Goal: Task Accomplishment & Management: Complete application form

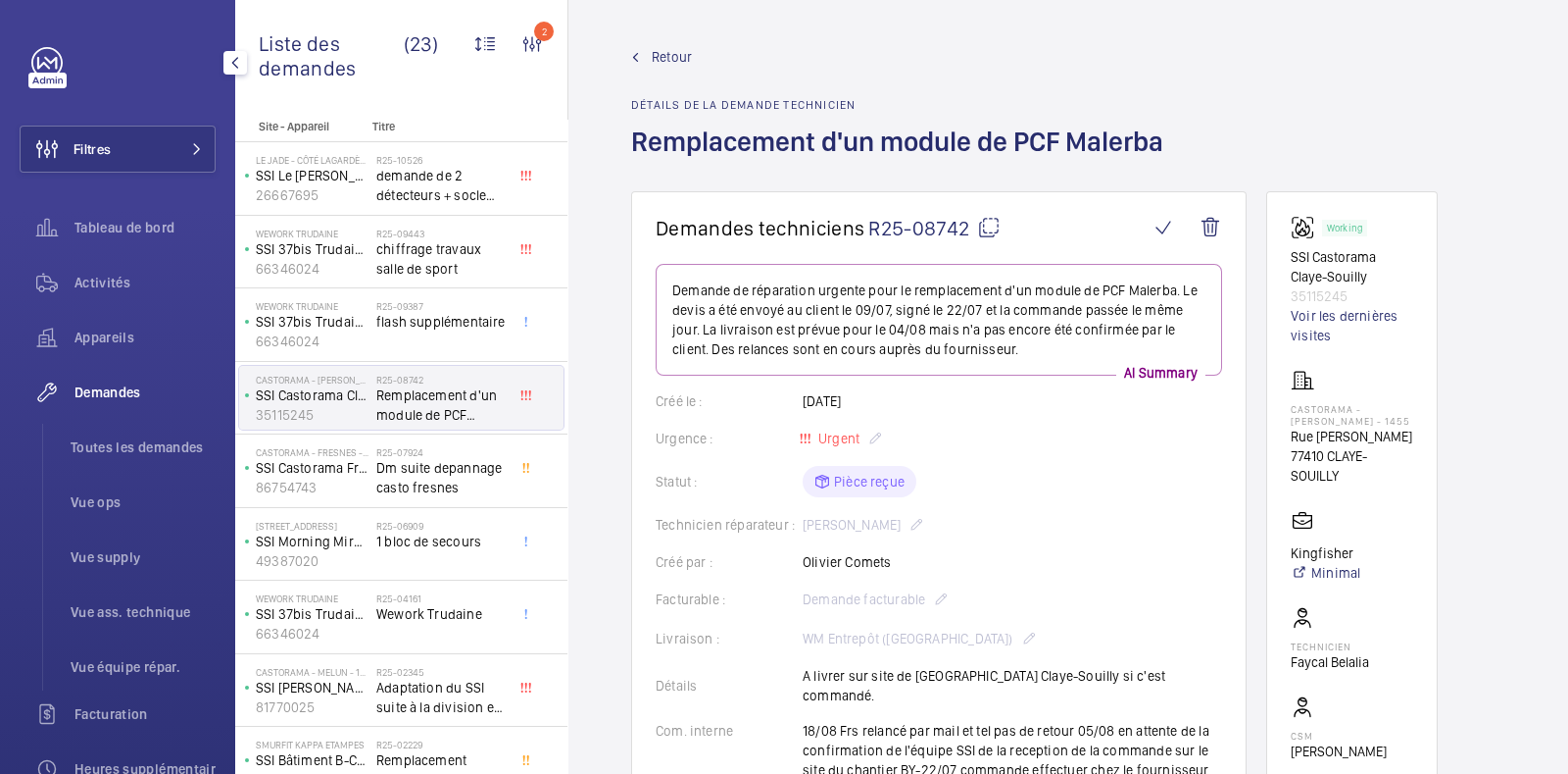
click at [117, 399] on span "Demandes" at bounding box center [145, 392] width 141 height 20
click at [124, 387] on span "Demandes" at bounding box center [145, 392] width 141 height 20
click at [146, 451] on span "Toutes les demandes" at bounding box center [143, 447] width 145 height 20
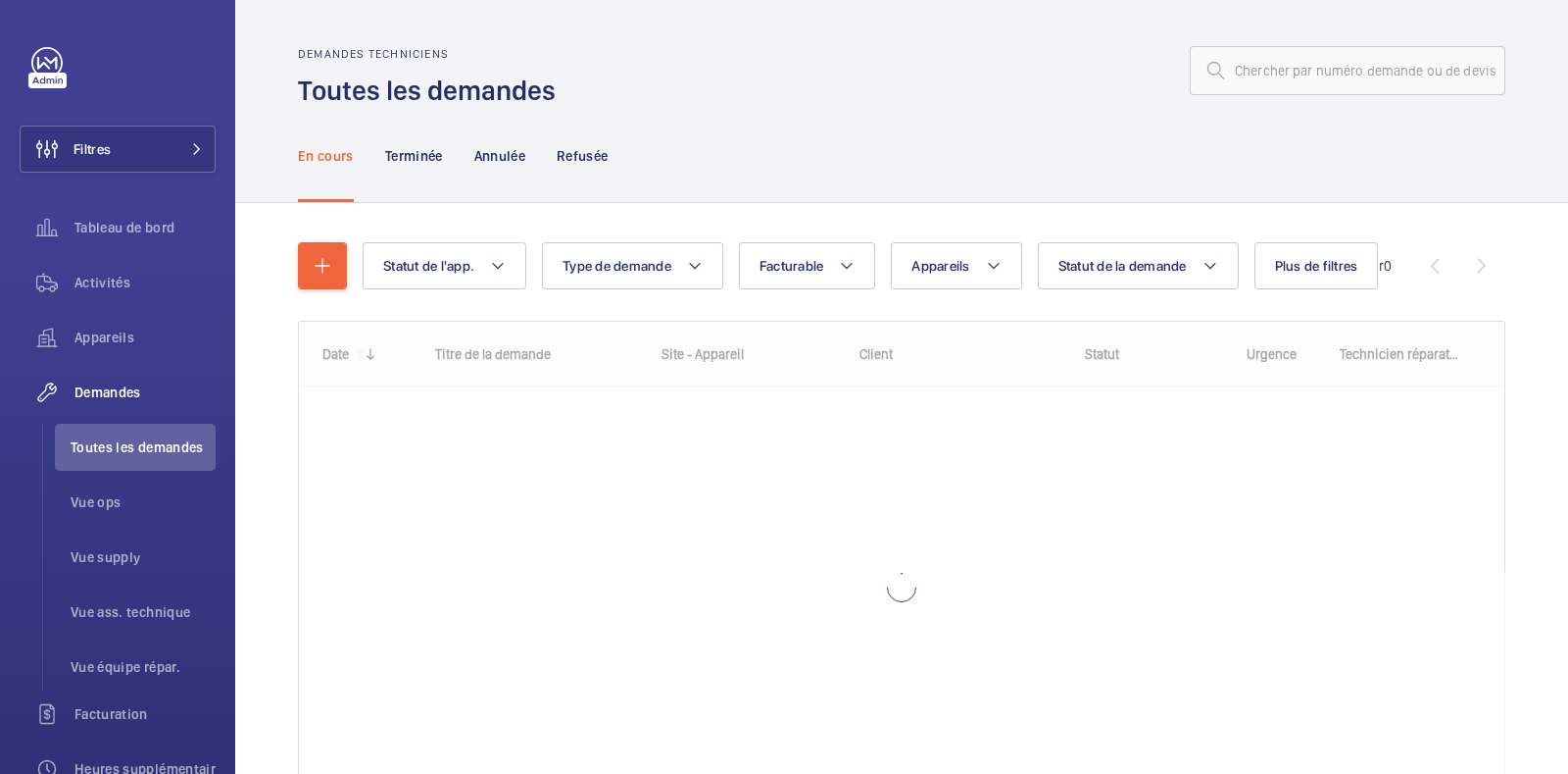
scroll to position [24, 0]
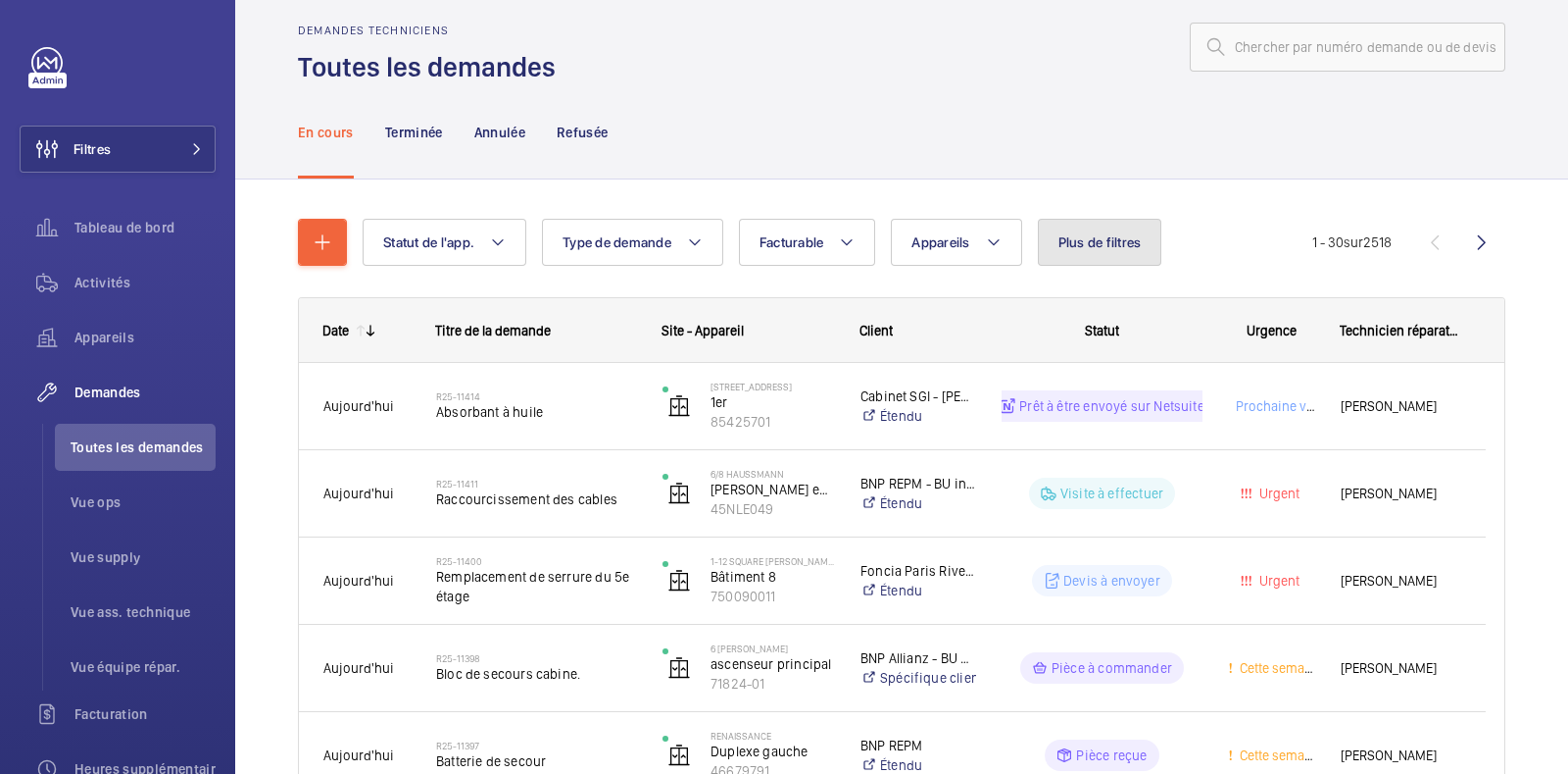
click at [1082, 247] on span "Plus de filtres" at bounding box center [1100, 243] width 83 height 16
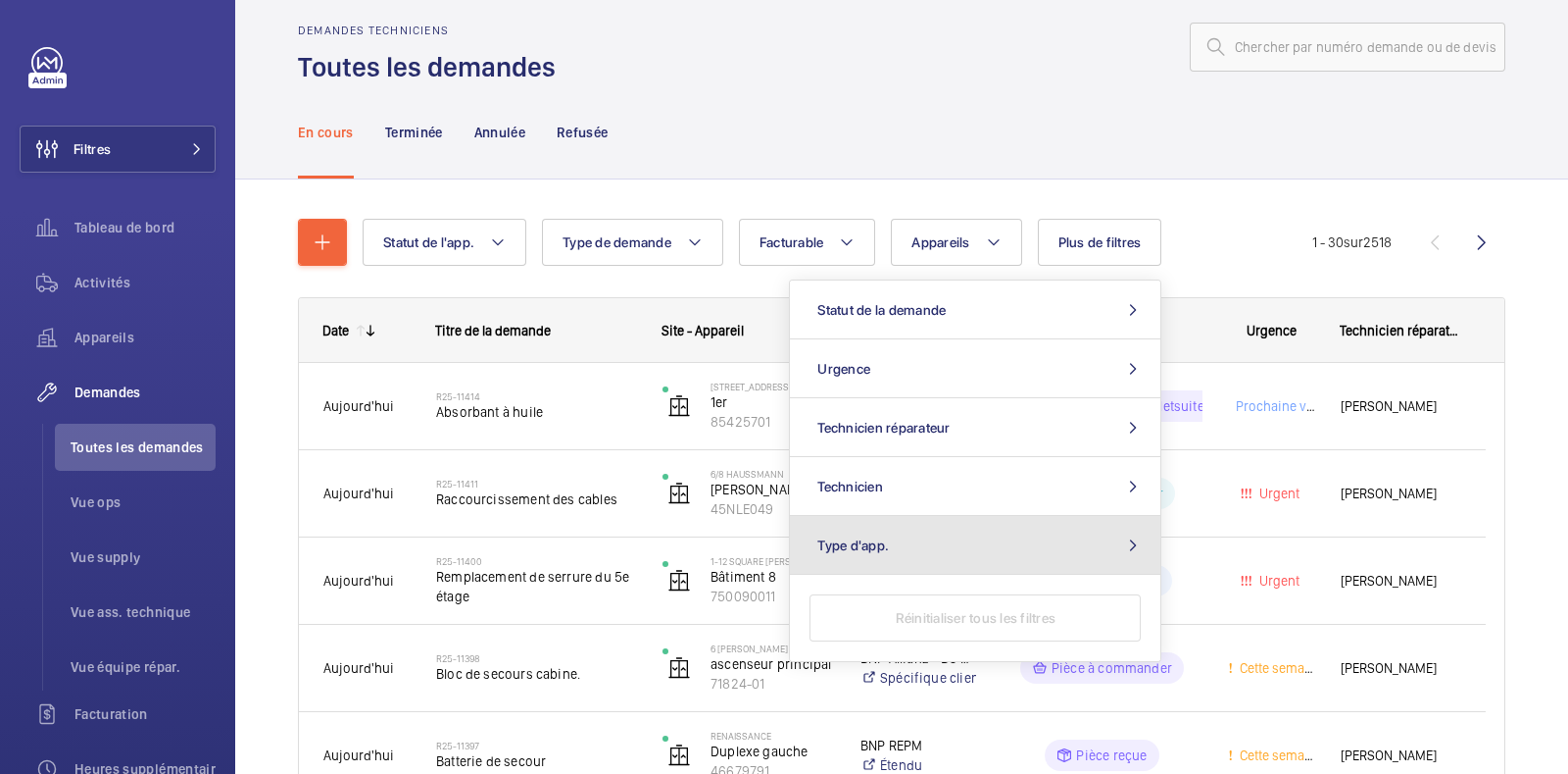
click at [1044, 550] on button "Type d'app." at bounding box center [975, 545] width 370 height 59
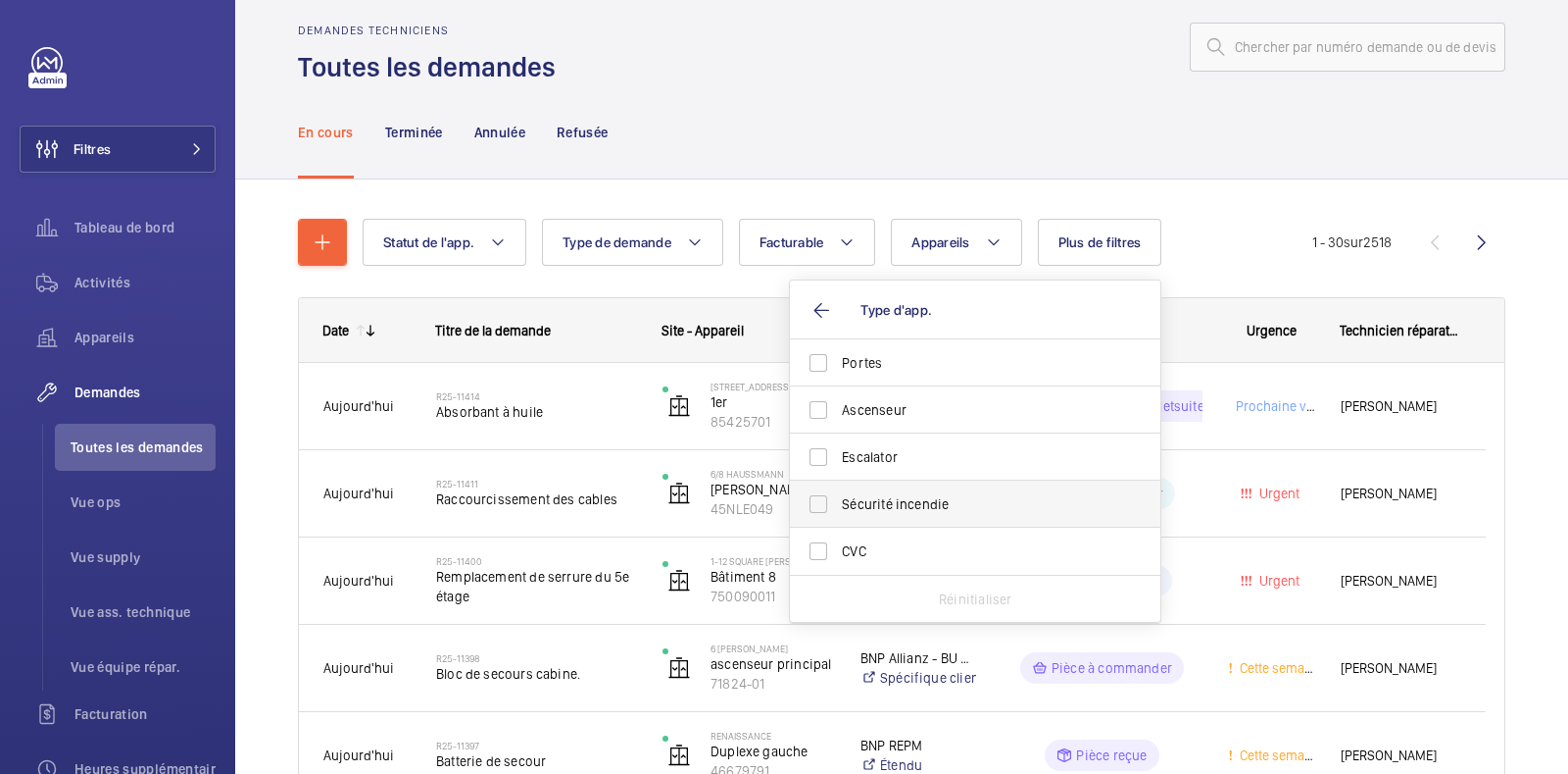
click at [837, 504] on label "Sécurité incendie" at bounding box center [960, 504] width 341 height 47
click at [837, 504] on input "Sécurité incendie" at bounding box center [819, 504] width 39 height 39
checkbox input "true"
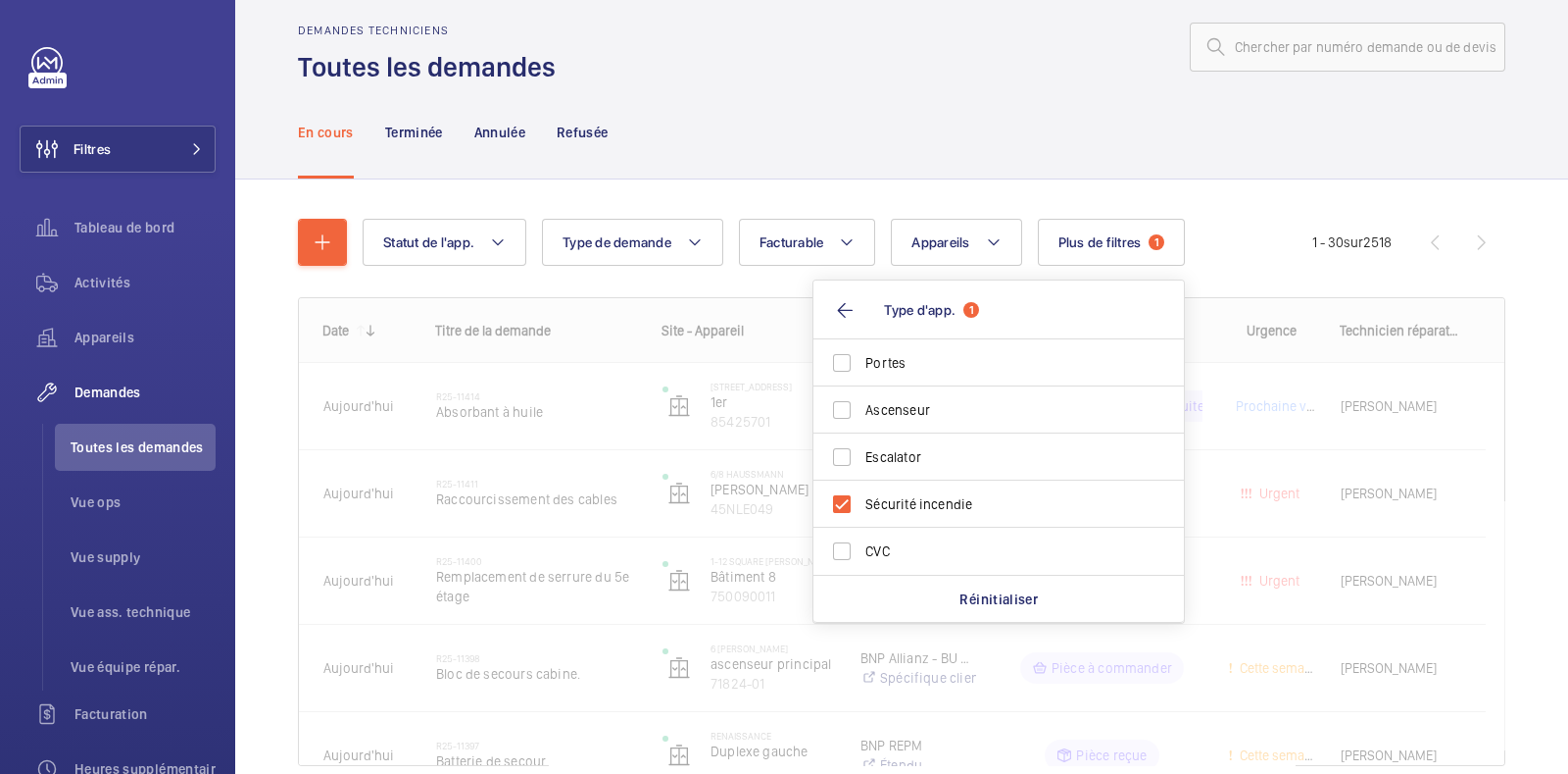
click at [806, 33] on div at bounding box center [1036, 47] width 938 height 47
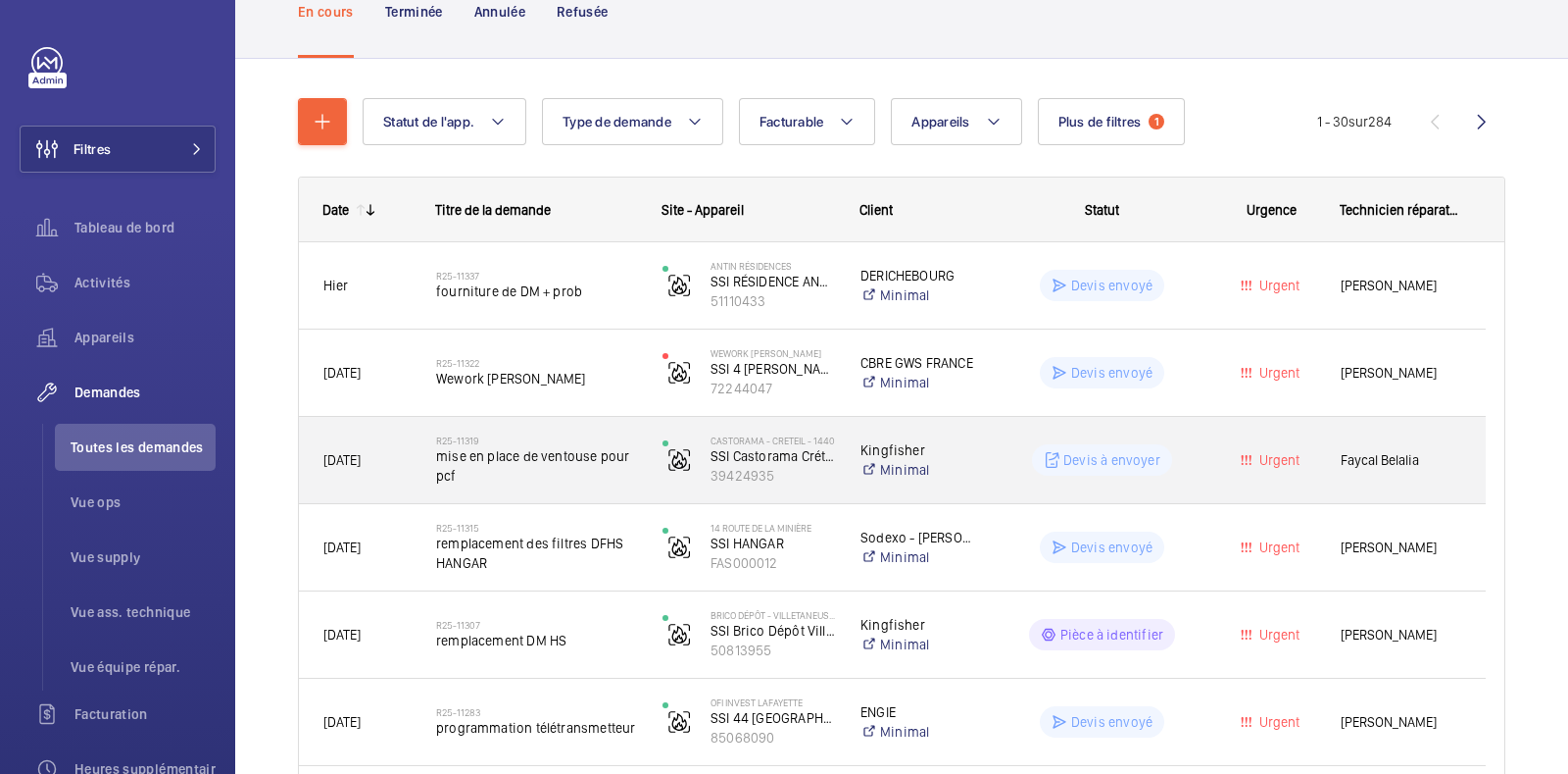
scroll to position [146, 0]
click at [1228, 433] on div "Urgent" at bounding box center [1260, 458] width 111 height 62
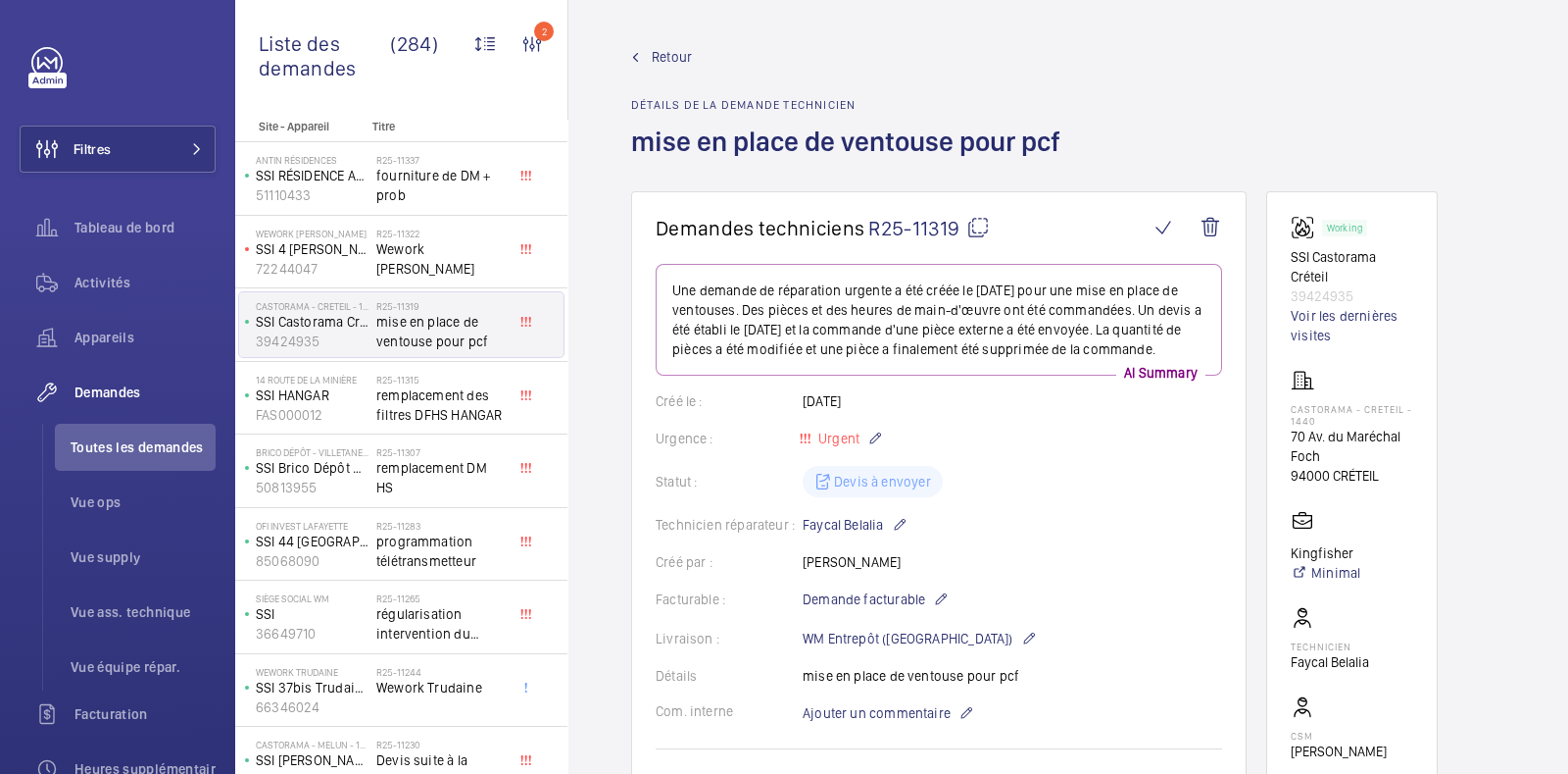
click at [652, 58] on span "Retour" at bounding box center [672, 57] width 40 height 20
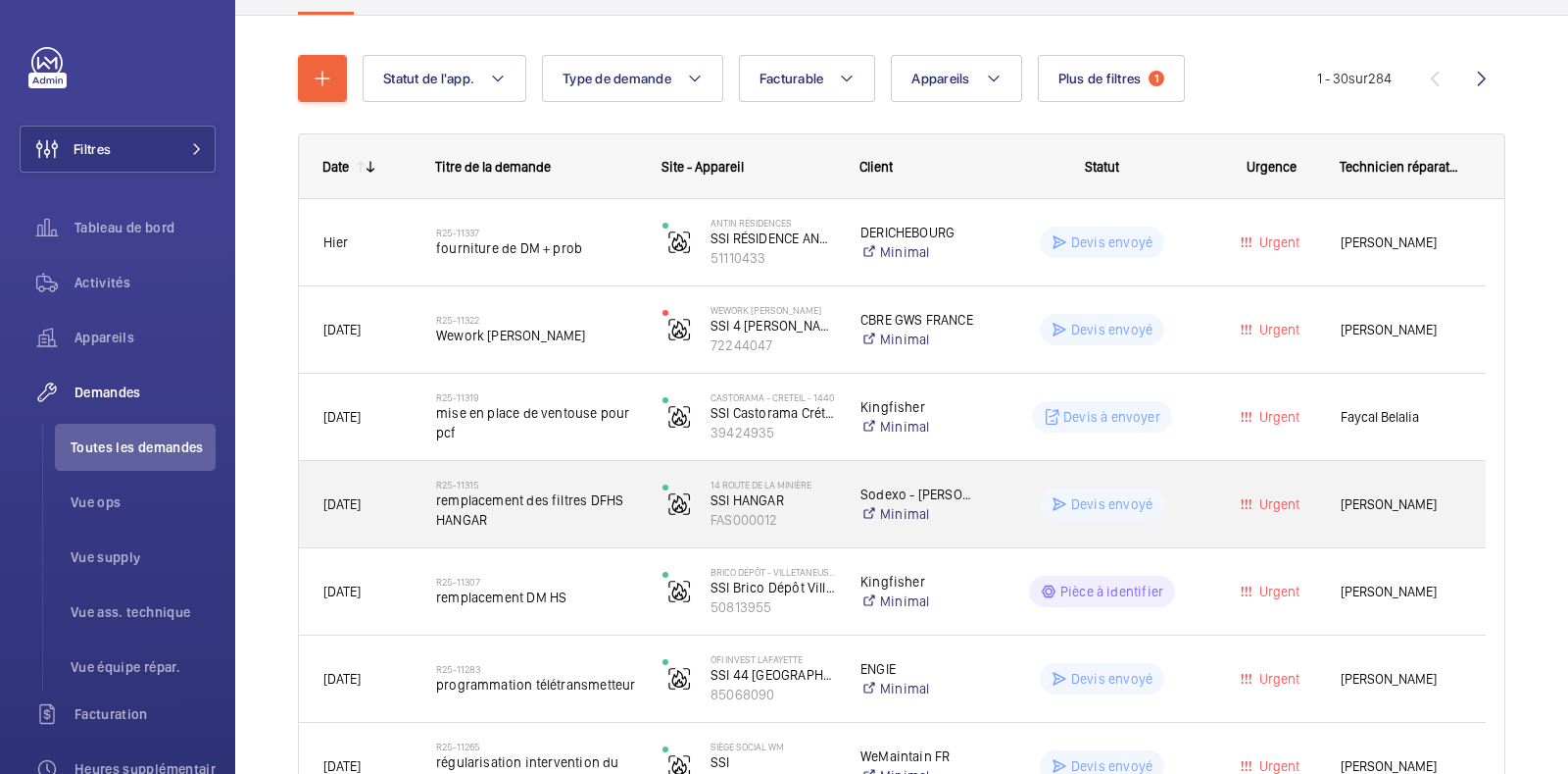
scroll to position [189, 0]
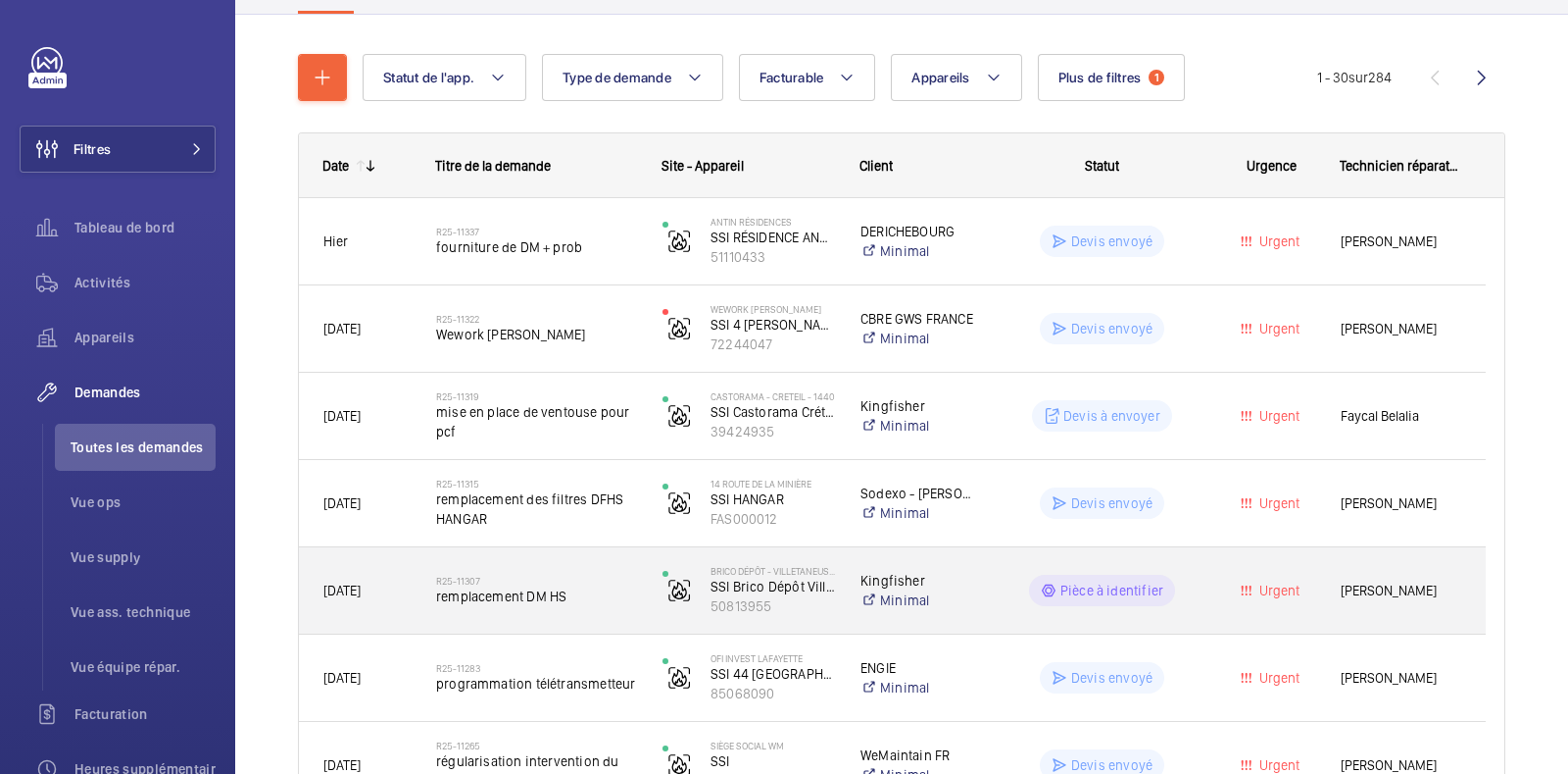
click at [995, 589] on div "Pièce à identifier" at bounding box center [1090, 590] width 225 height 71
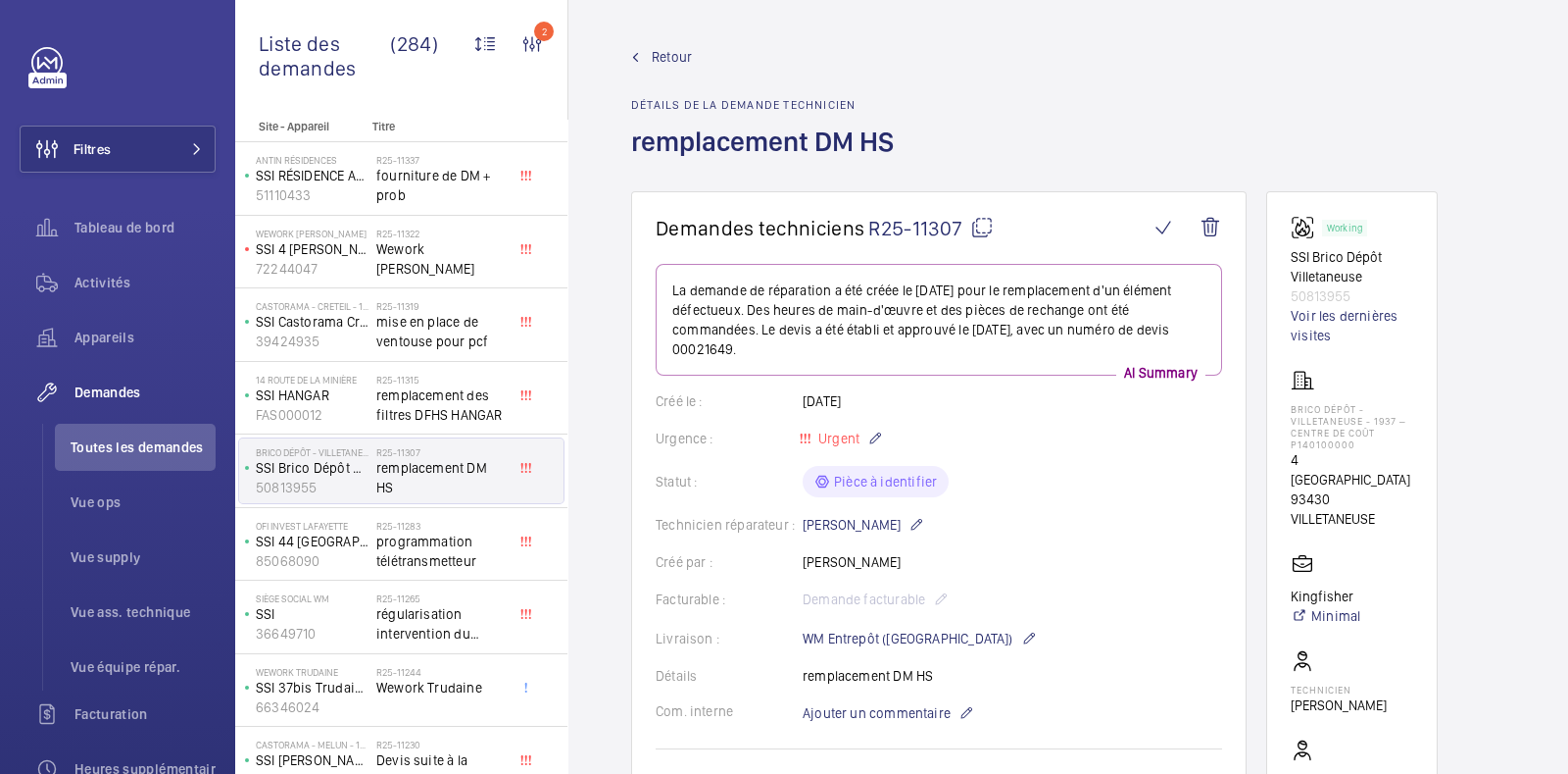
click at [669, 55] on span "Retour" at bounding box center [672, 57] width 40 height 20
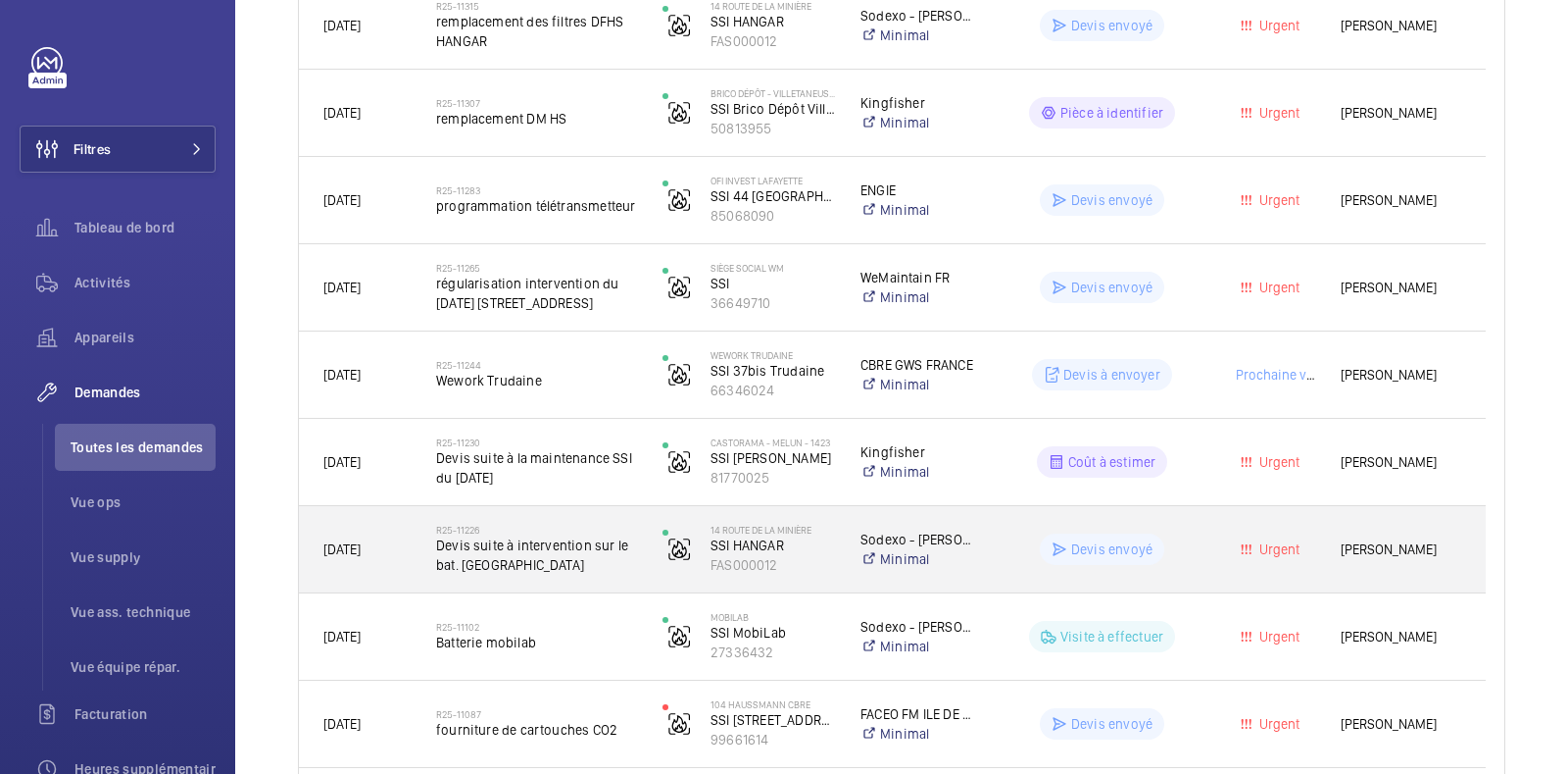
scroll to position [681, 0]
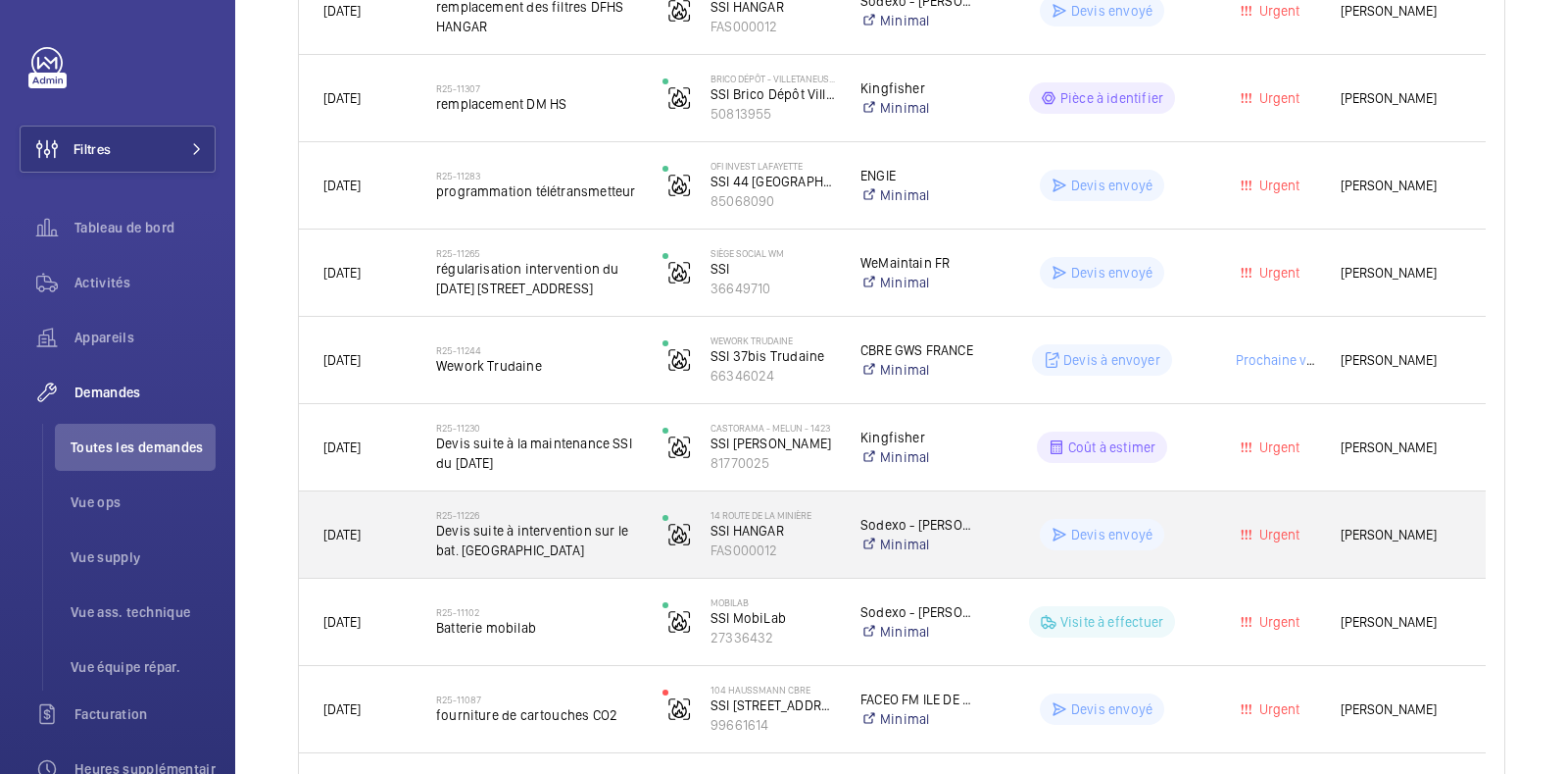
click at [1009, 527] on wm-front-pills-cell "Devis envoyé" at bounding box center [1102, 534] width 201 height 31
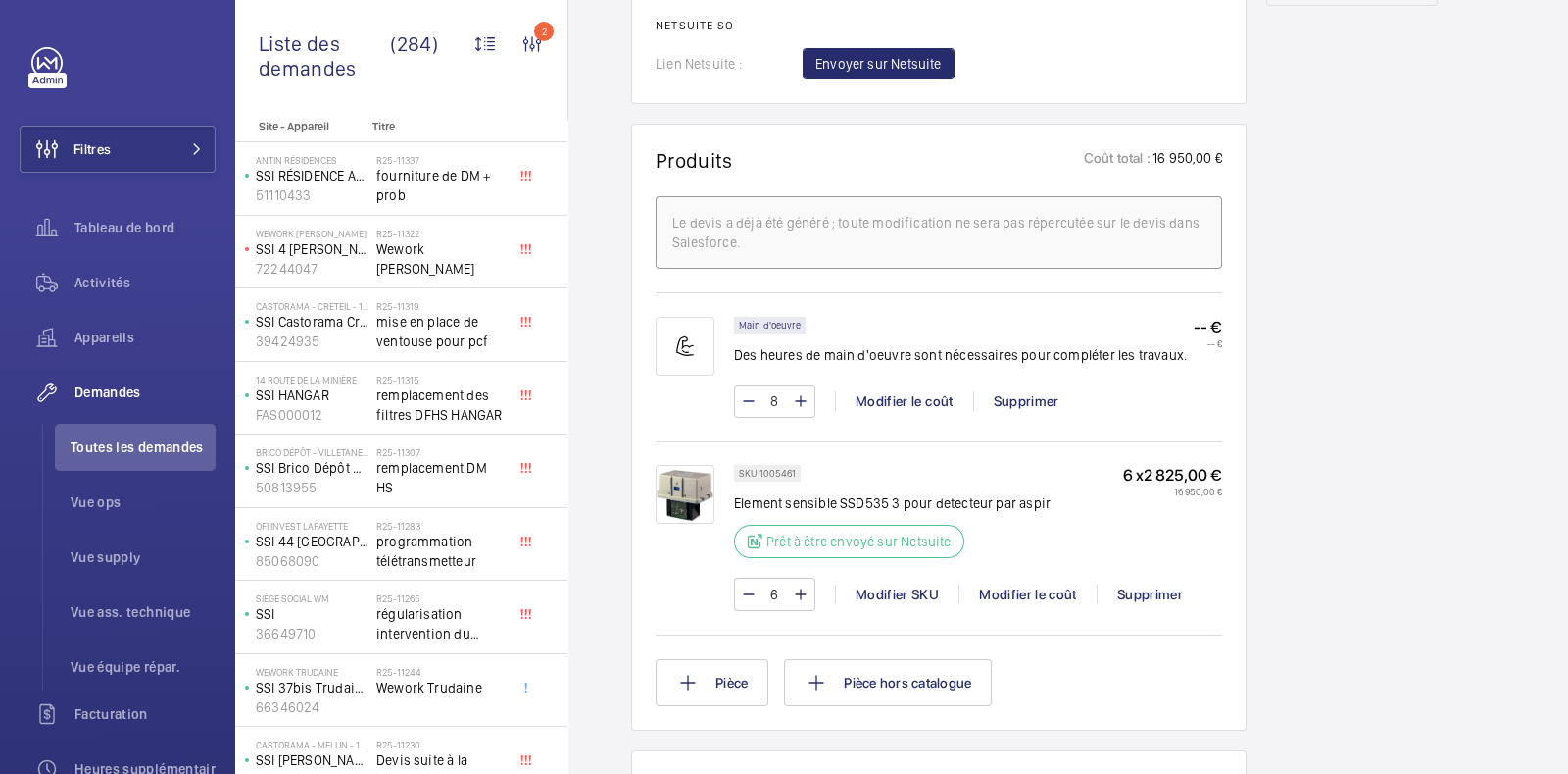
scroll to position [1179, 0]
click at [1039, 583] on div "Modifier le coût" at bounding box center [1027, 593] width 138 height 20
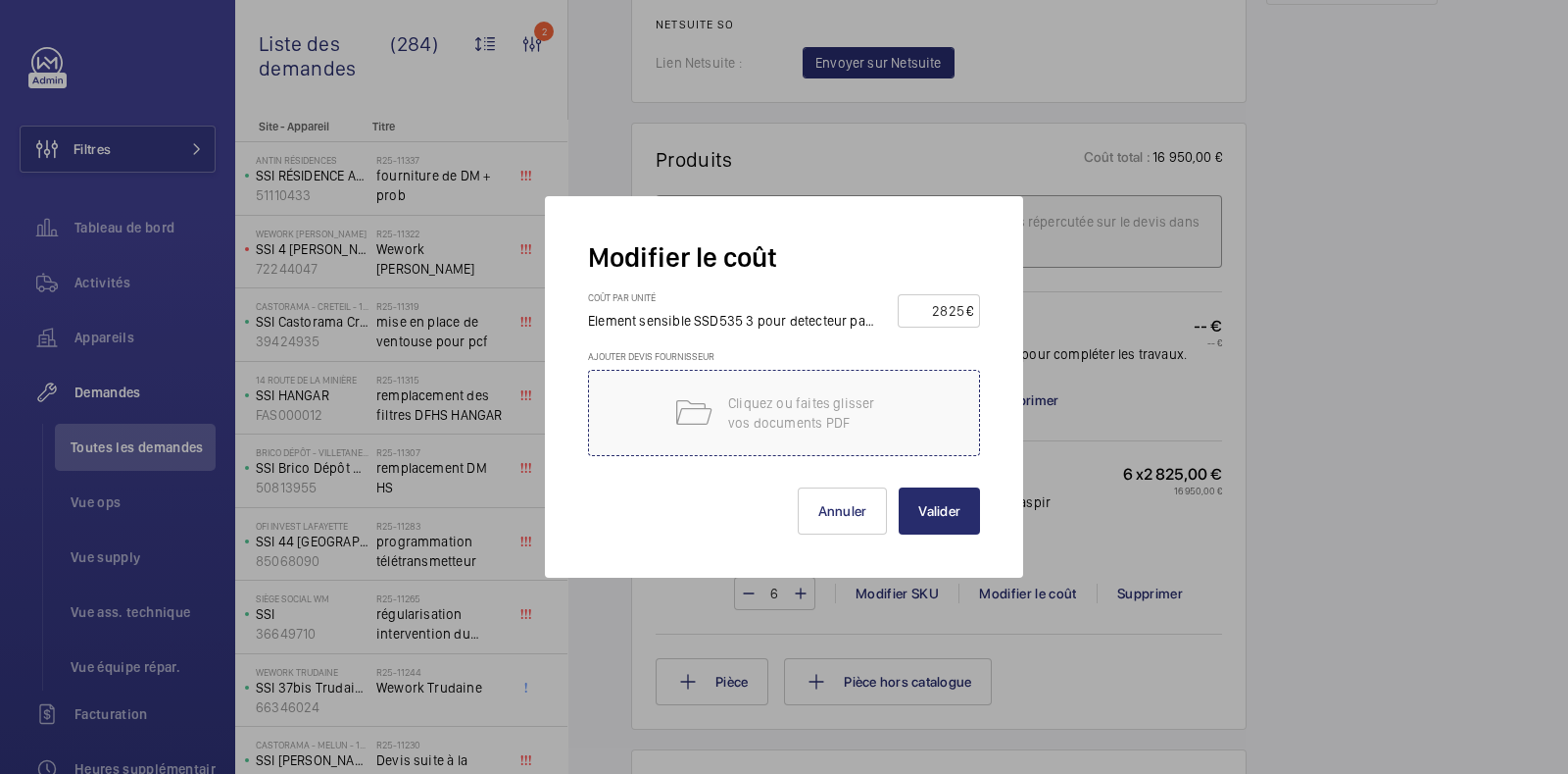
click at [849, 398] on p "Cliquez ou faites glisser vos documents PDF" at bounding box center [812, 413] width 167 height 39
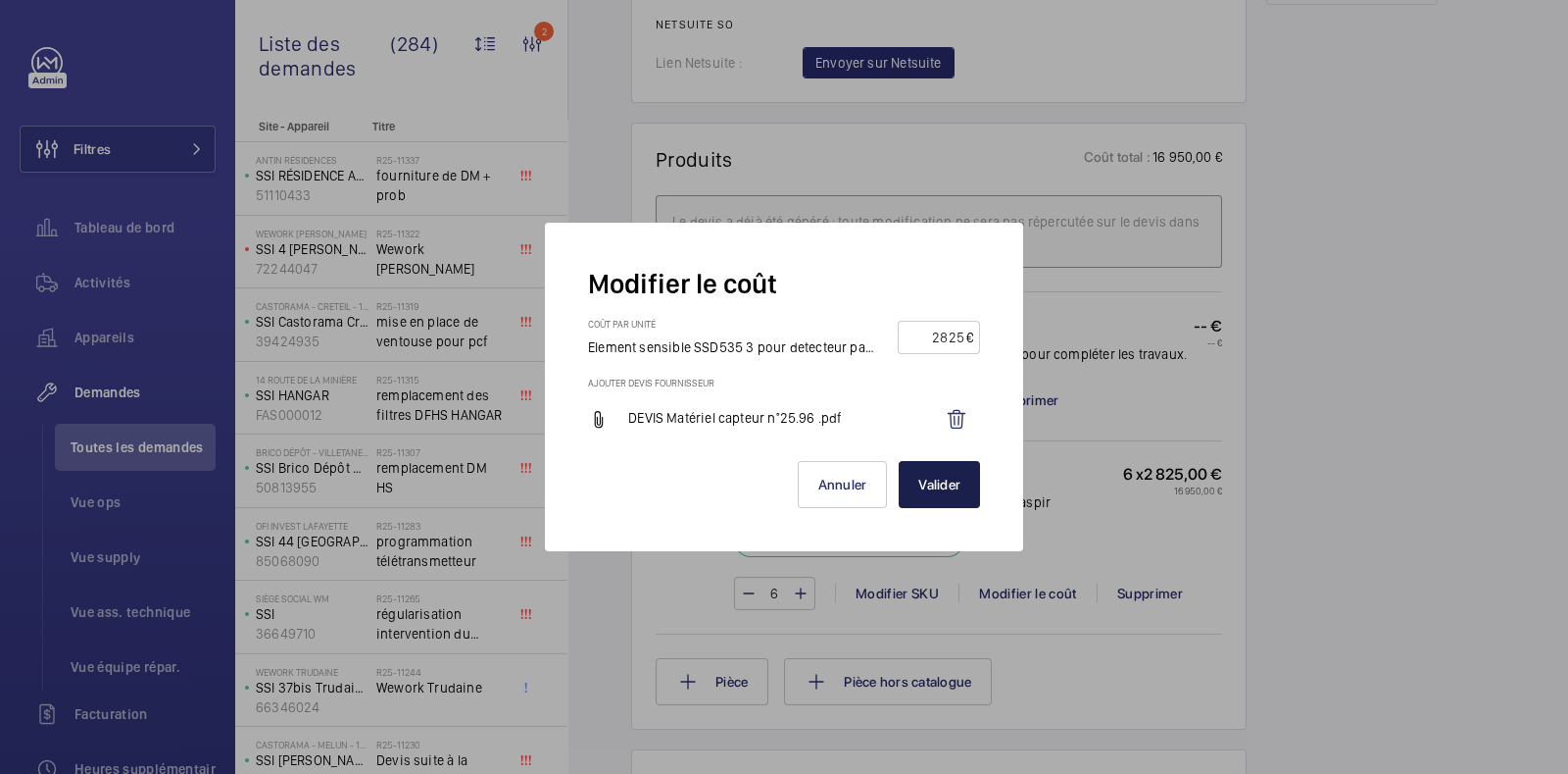
click at [946, 481] on button "Valider" at bounding box center [940, 484] width 81 height 47
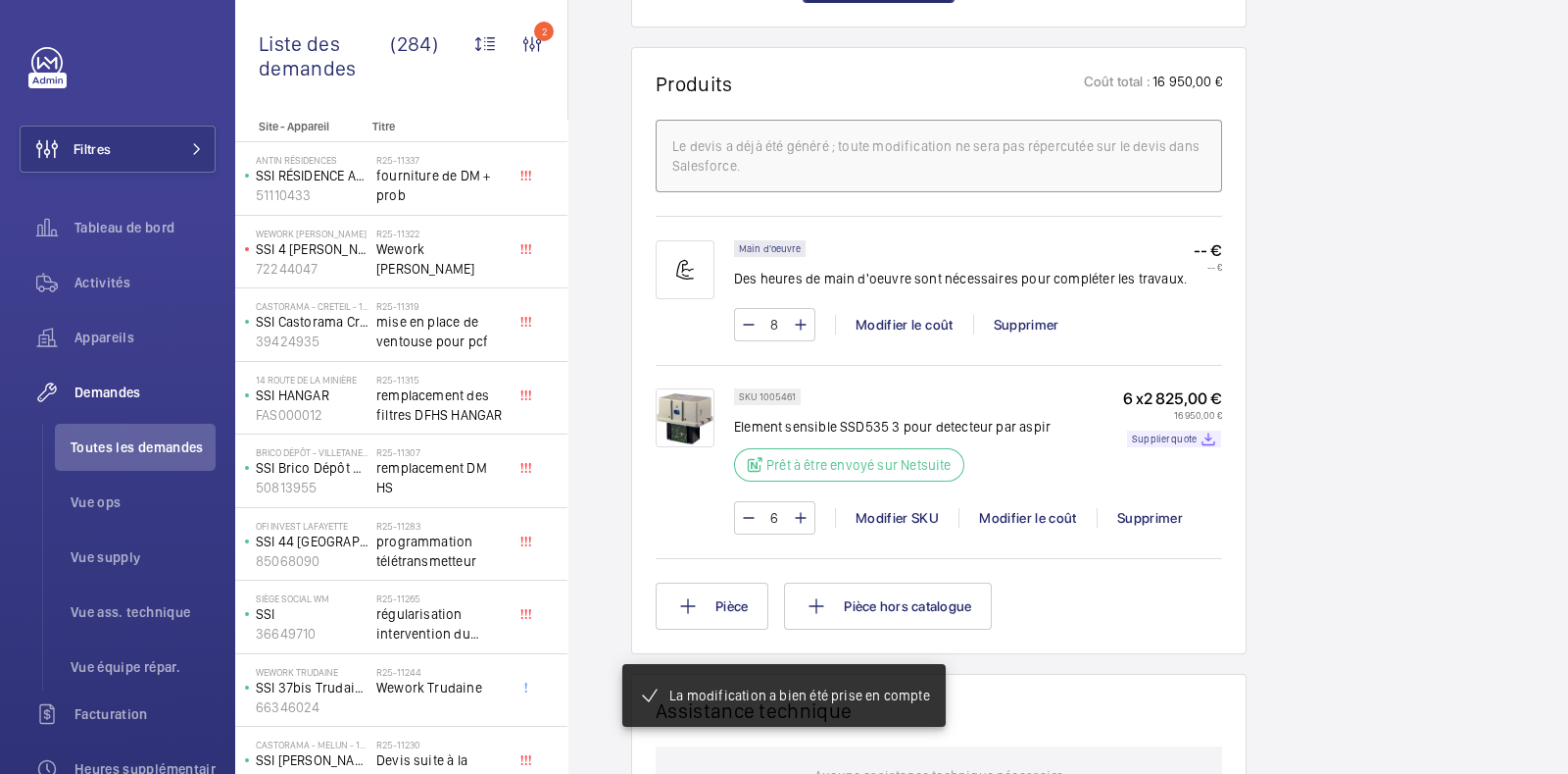
scroll to position [1236, 0]
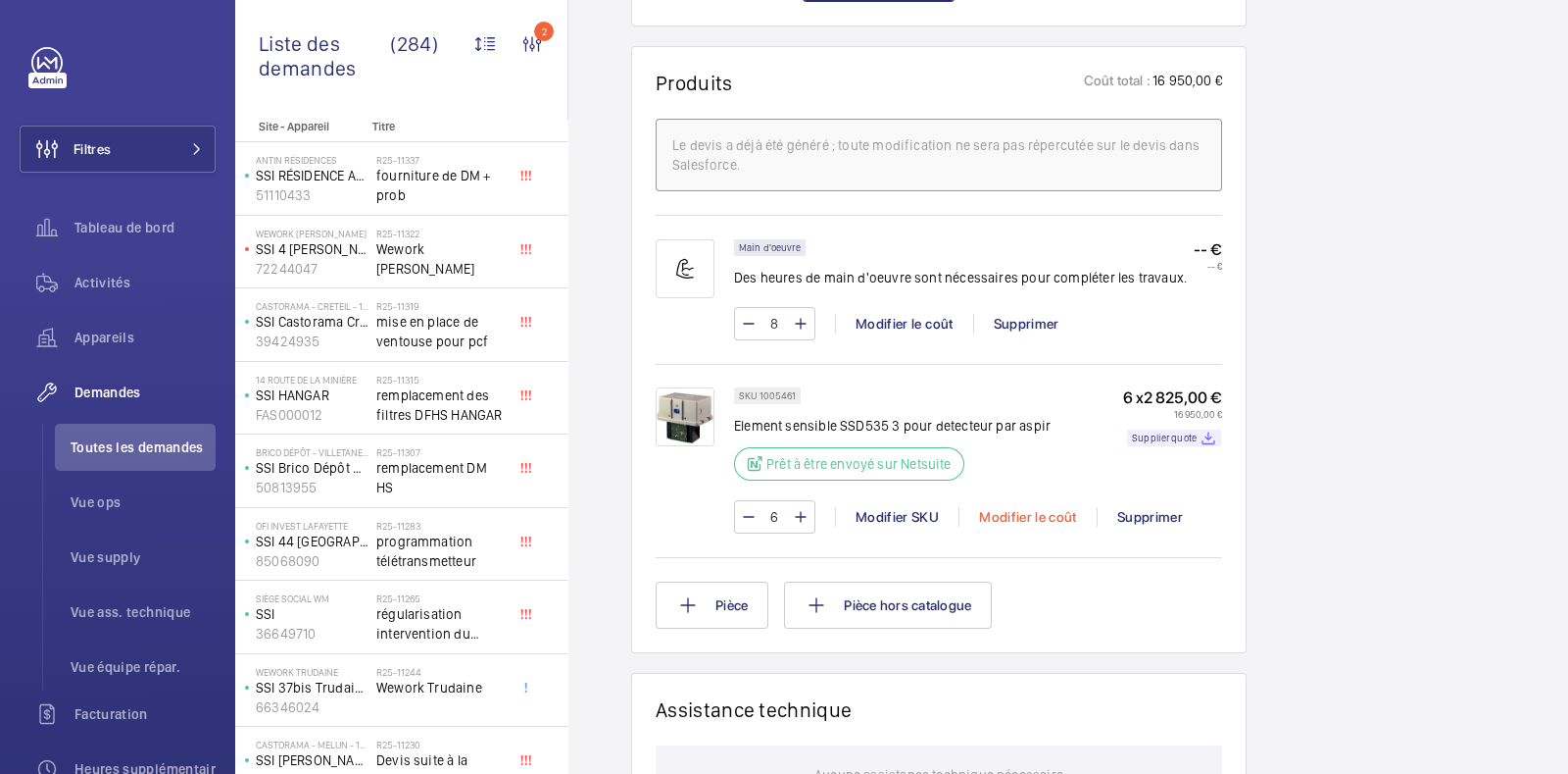
click at [1045, 507] on div "Modifier le coût" at bounding box center [1027, 517] width 138 height 20
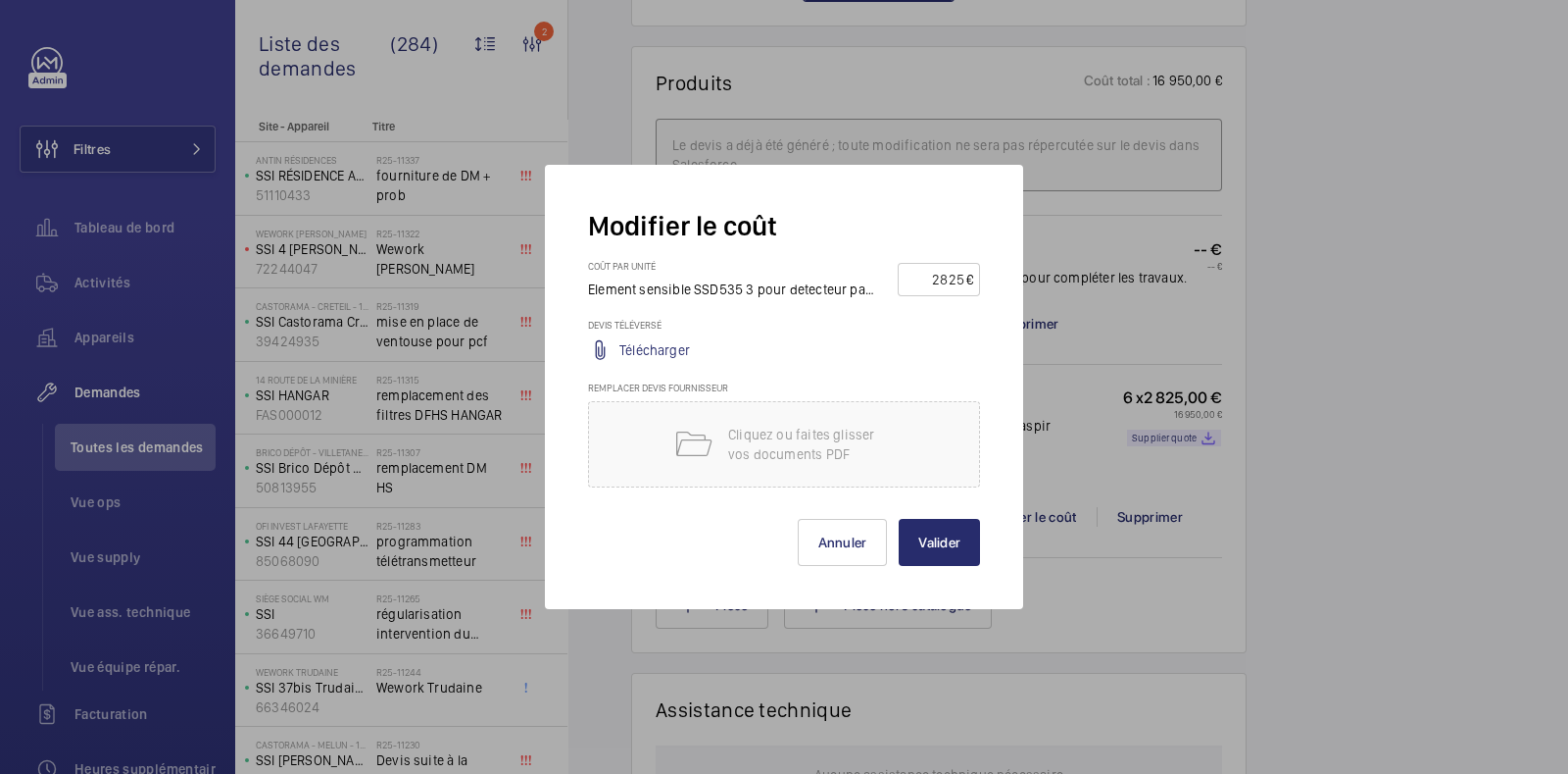
click at [930, 281] on input "2825" at bounding box center [936, 280] width 62 height 31
type input "1000"
click at [899, 519] on button "Valider" at bounding box center [940, 542] width 81 height 47
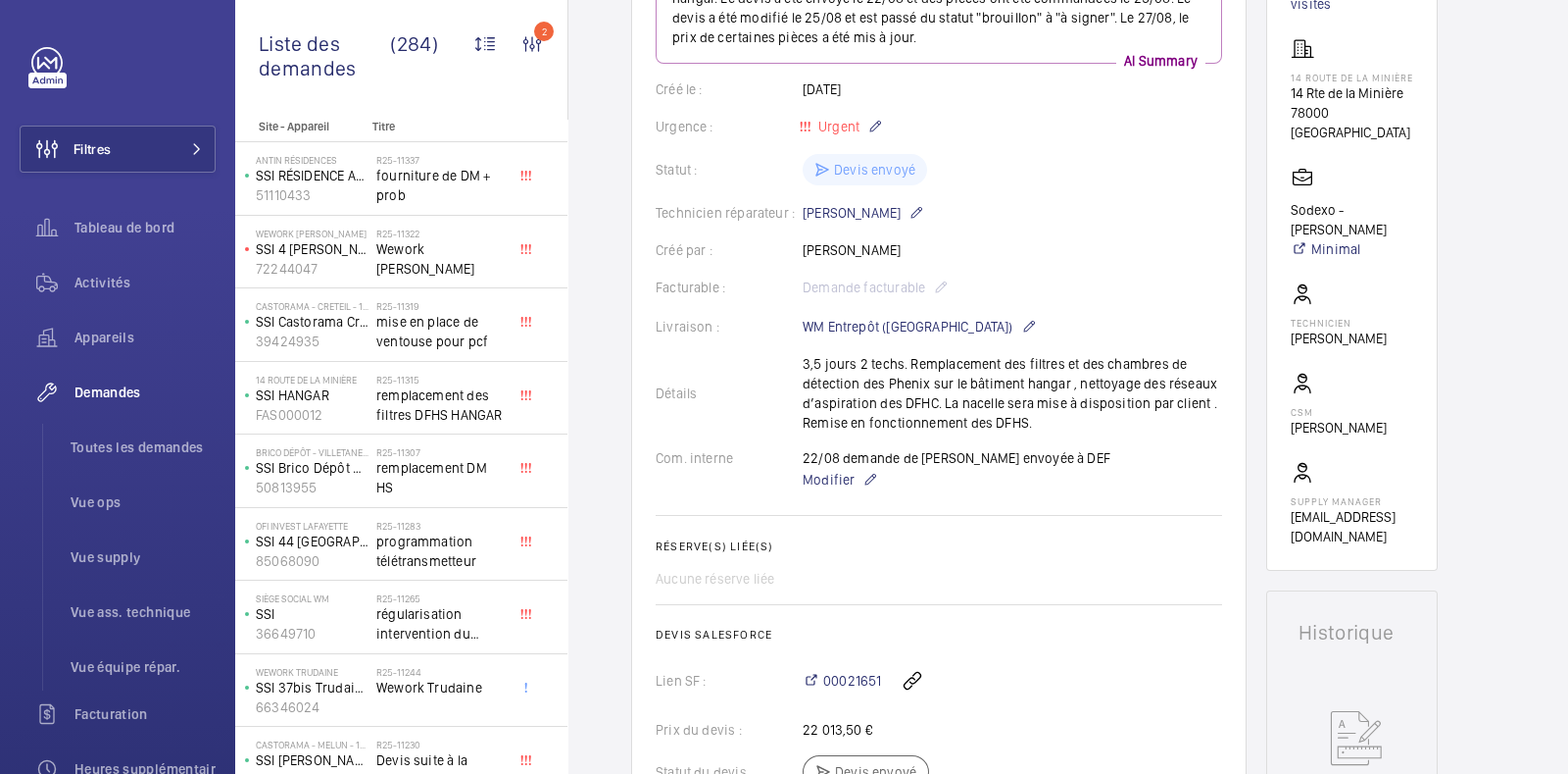
scroll to position [0, 0]
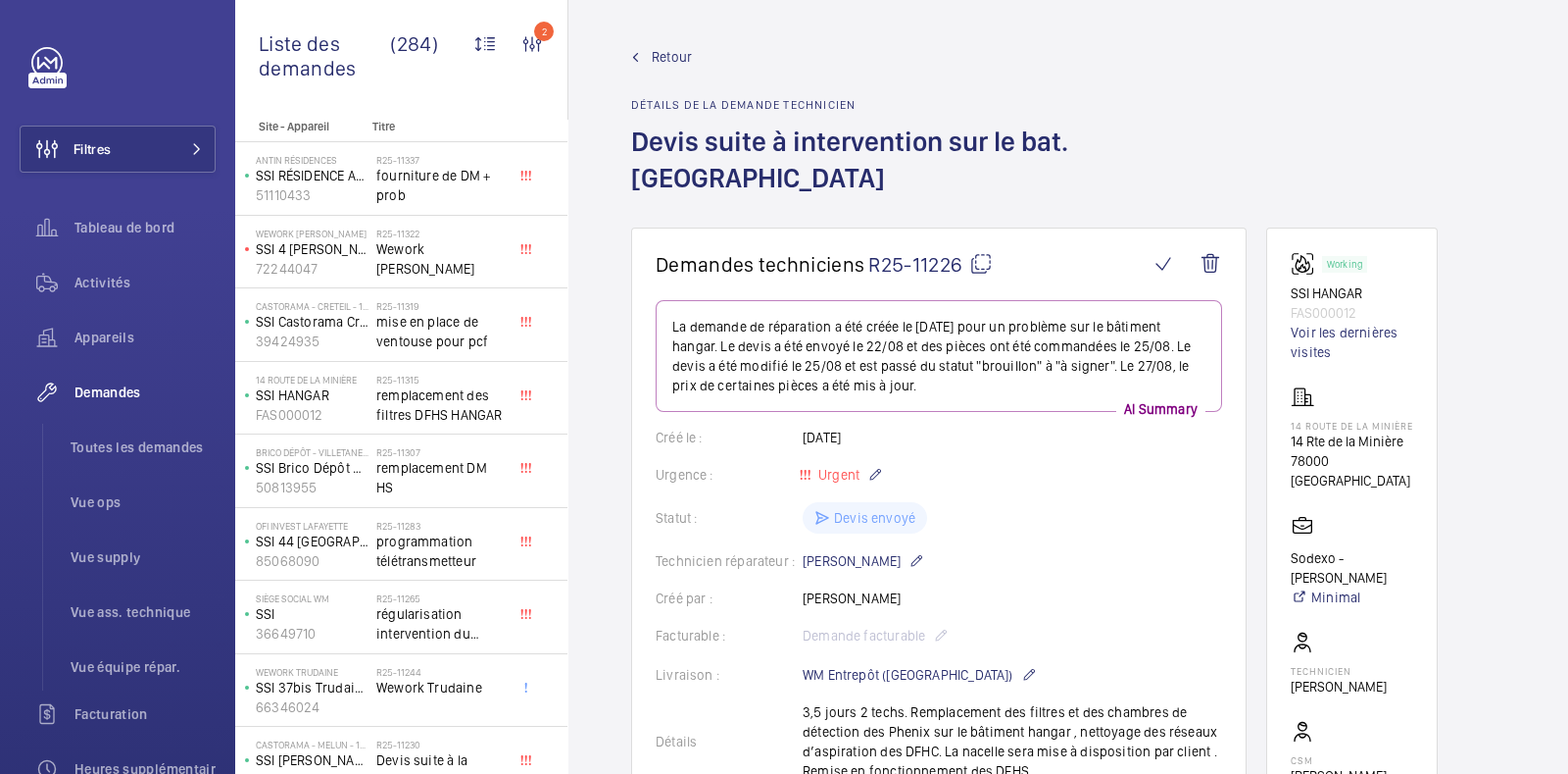
click at [667, 53] on span "Retour" at bounding box center [672, 57] width 40 height 20
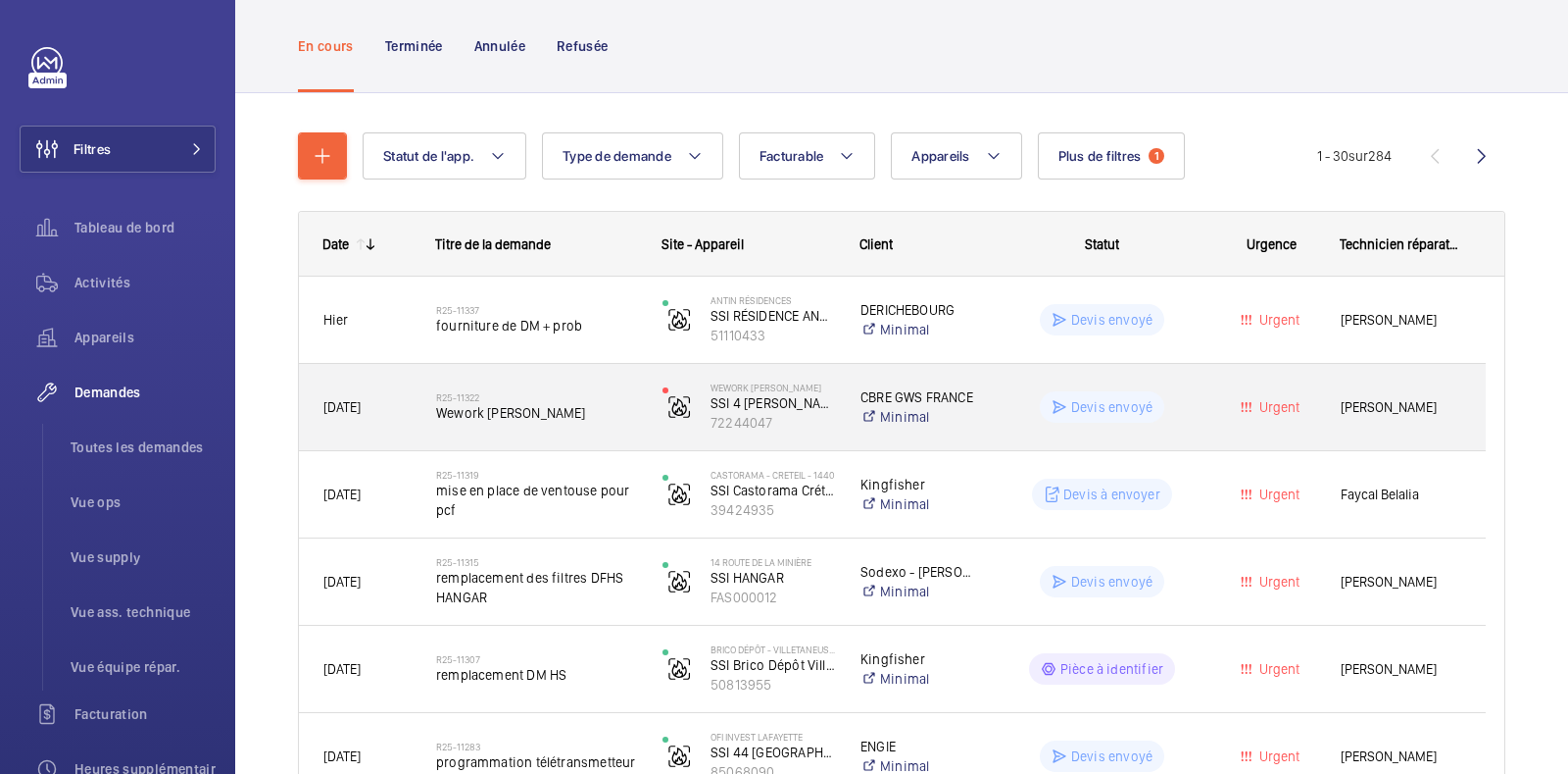
scroll to position [130, 0]
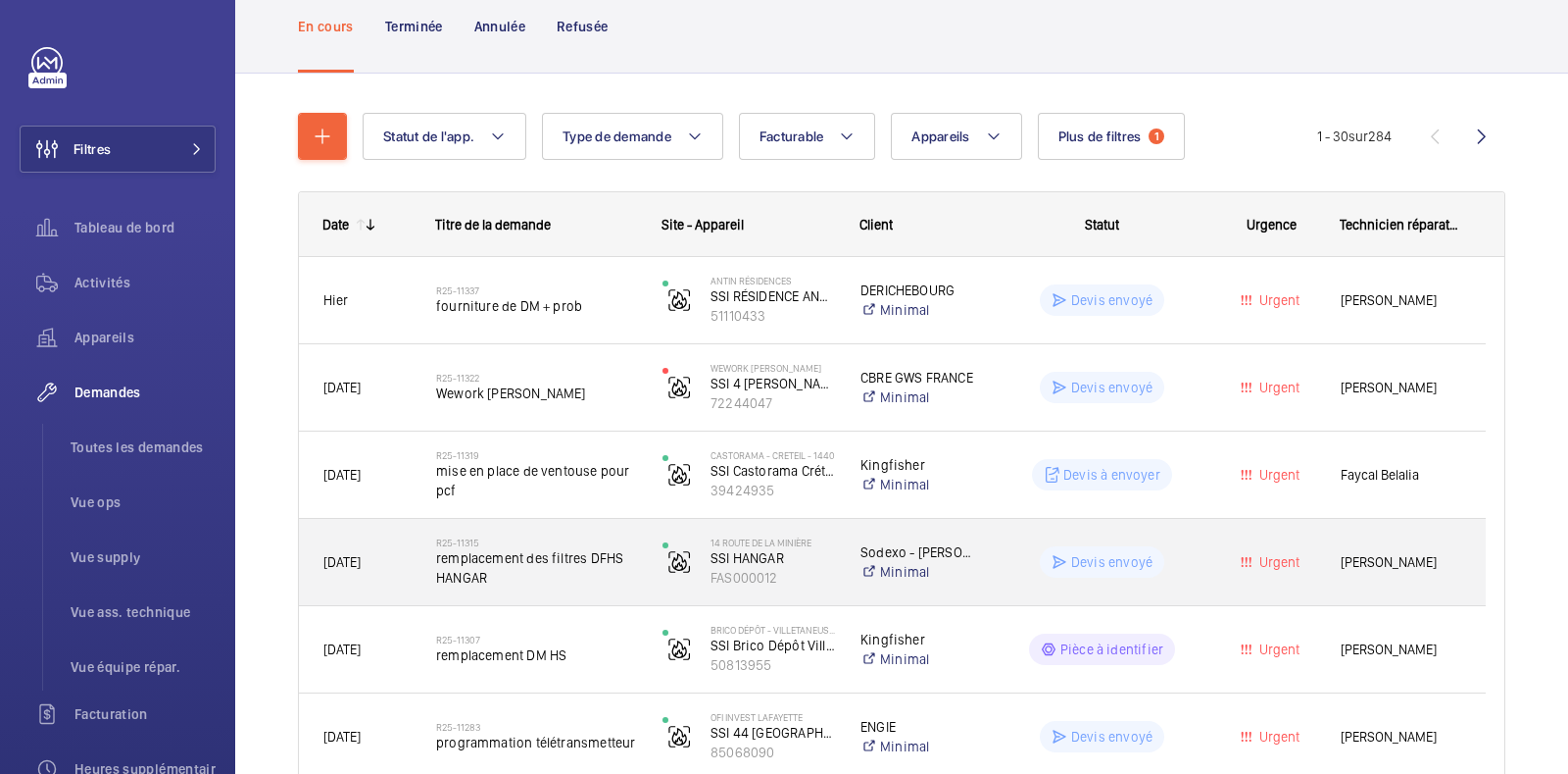
click at [990, 566] on div "Devis envoyé" at bounding box center [1090, 562] width 225 height 71
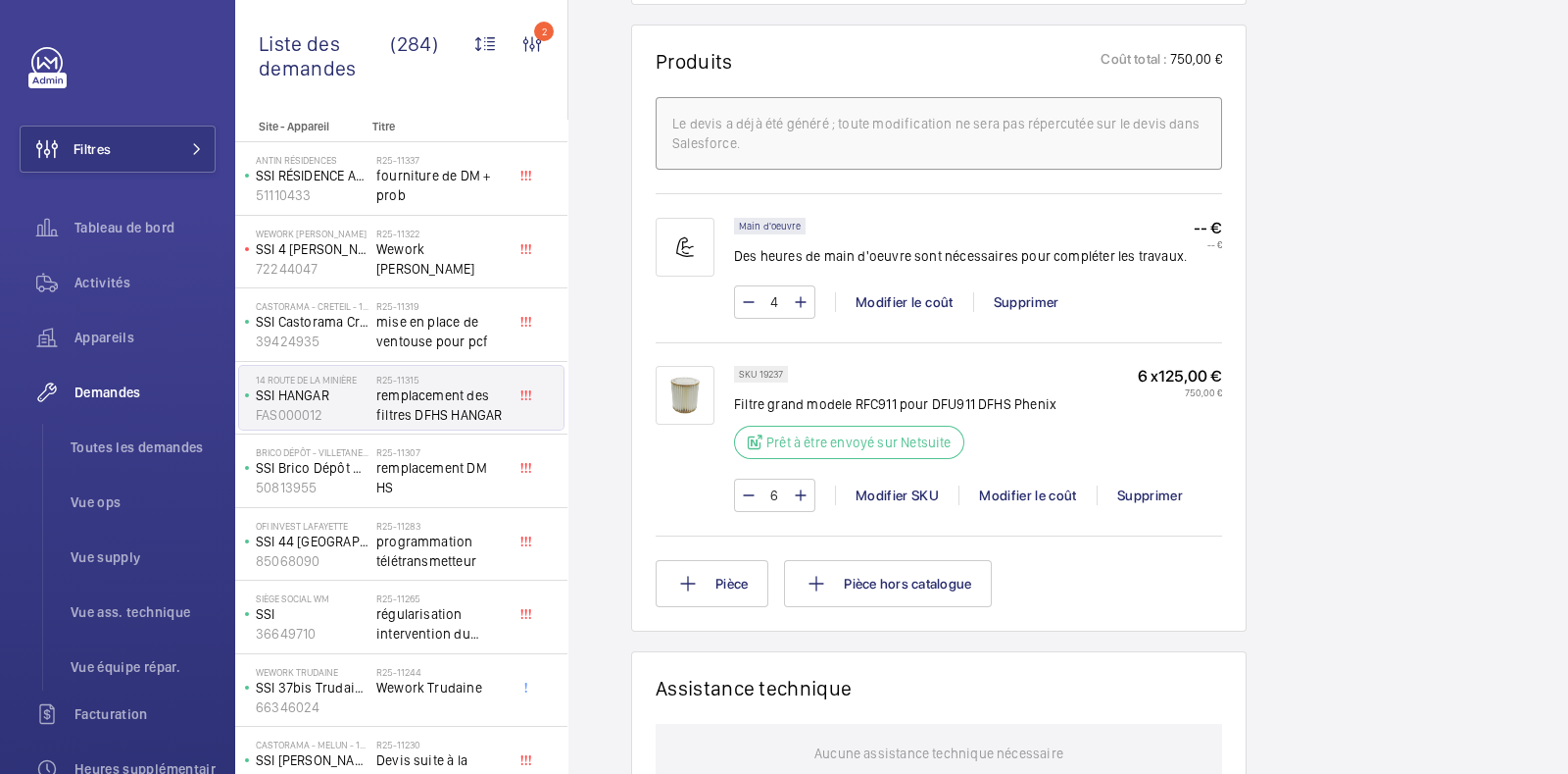
scroll to position [1163, 0]
click at [1024, 504] on div "Modifier le coût" at bounding box center [1027, 494] width 138 height 20
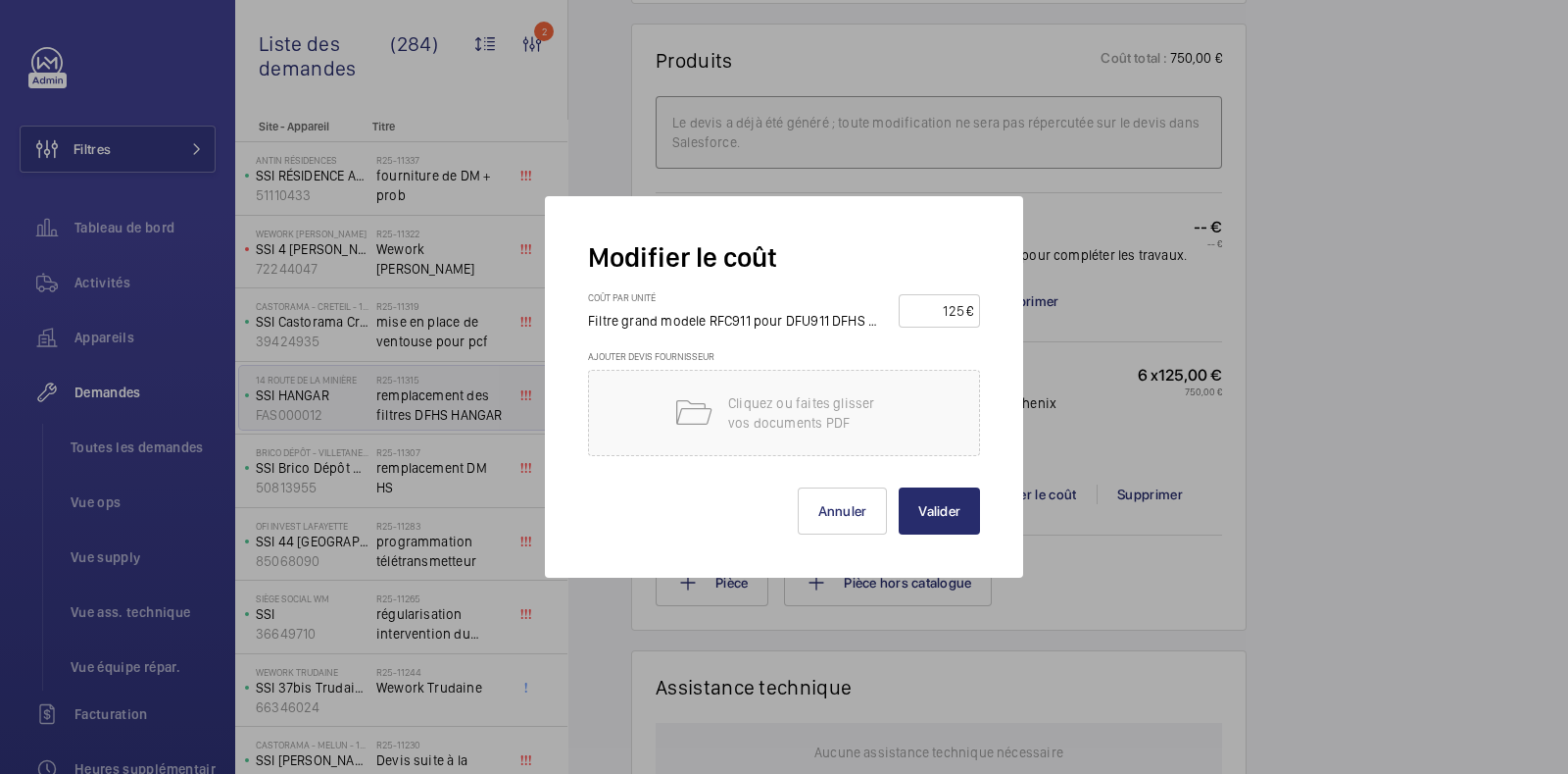
click at [931, 308] on input "125" at bounding box center [937, 311] width 61 height 31
type input "6"
type input "0"
type input "60"
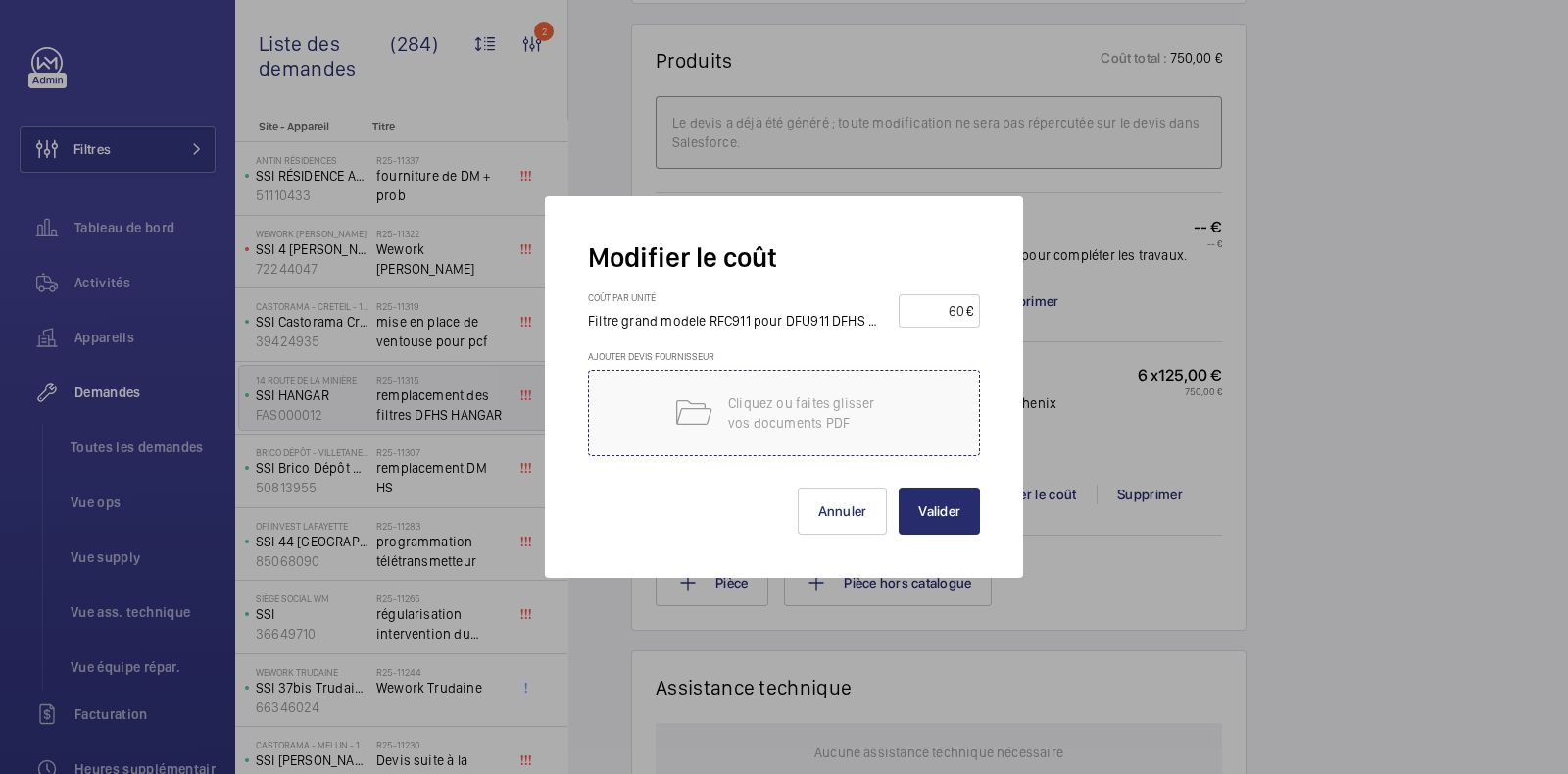
click at [825, 394] on p "Cliquez ou faites glisser vos documents PDF" at bounding box center [812, 413] width 167 height 39
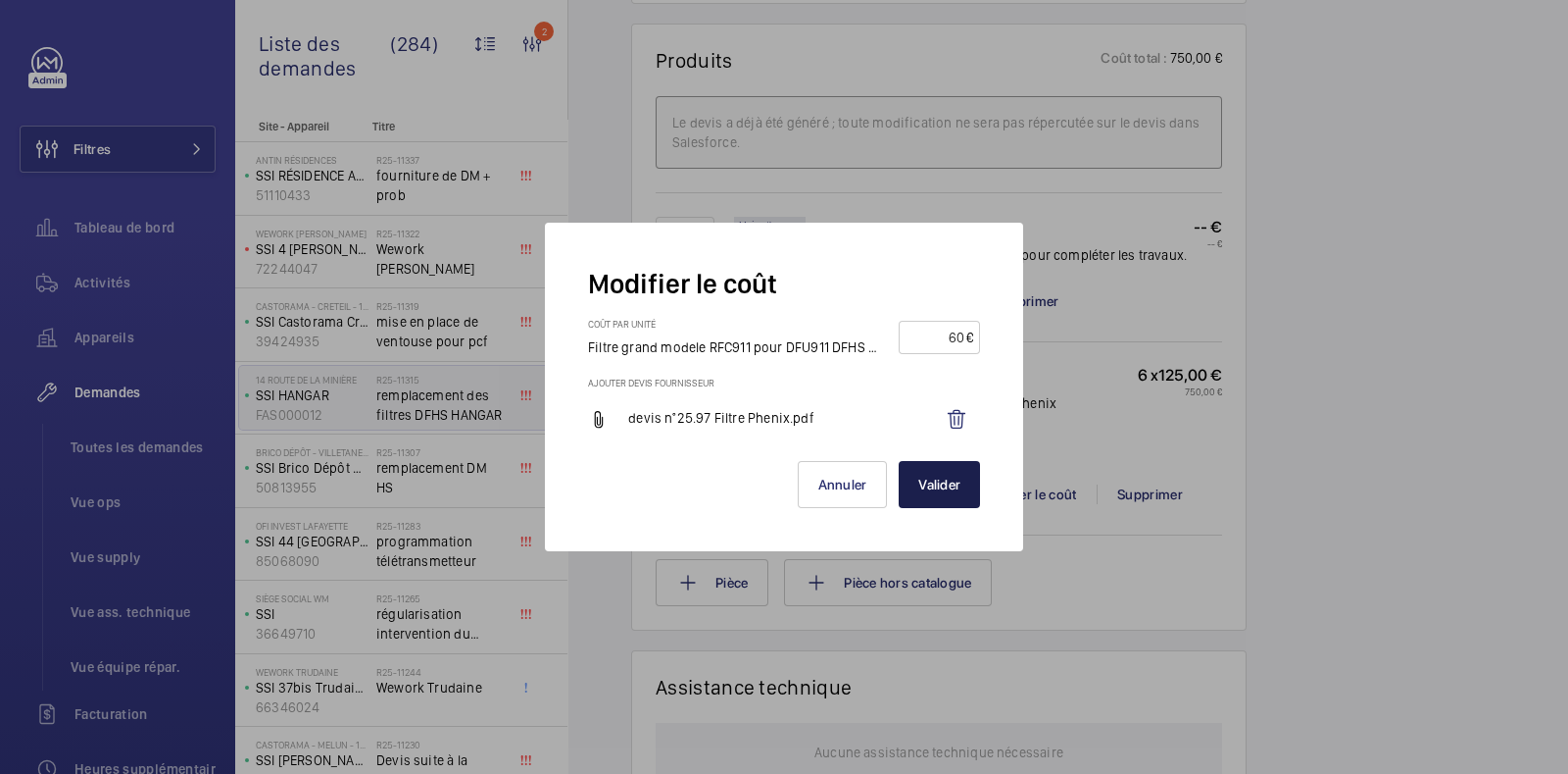
click at [928, 475] on button "Valider" at bounding box center [940, 484] width 81 height 47
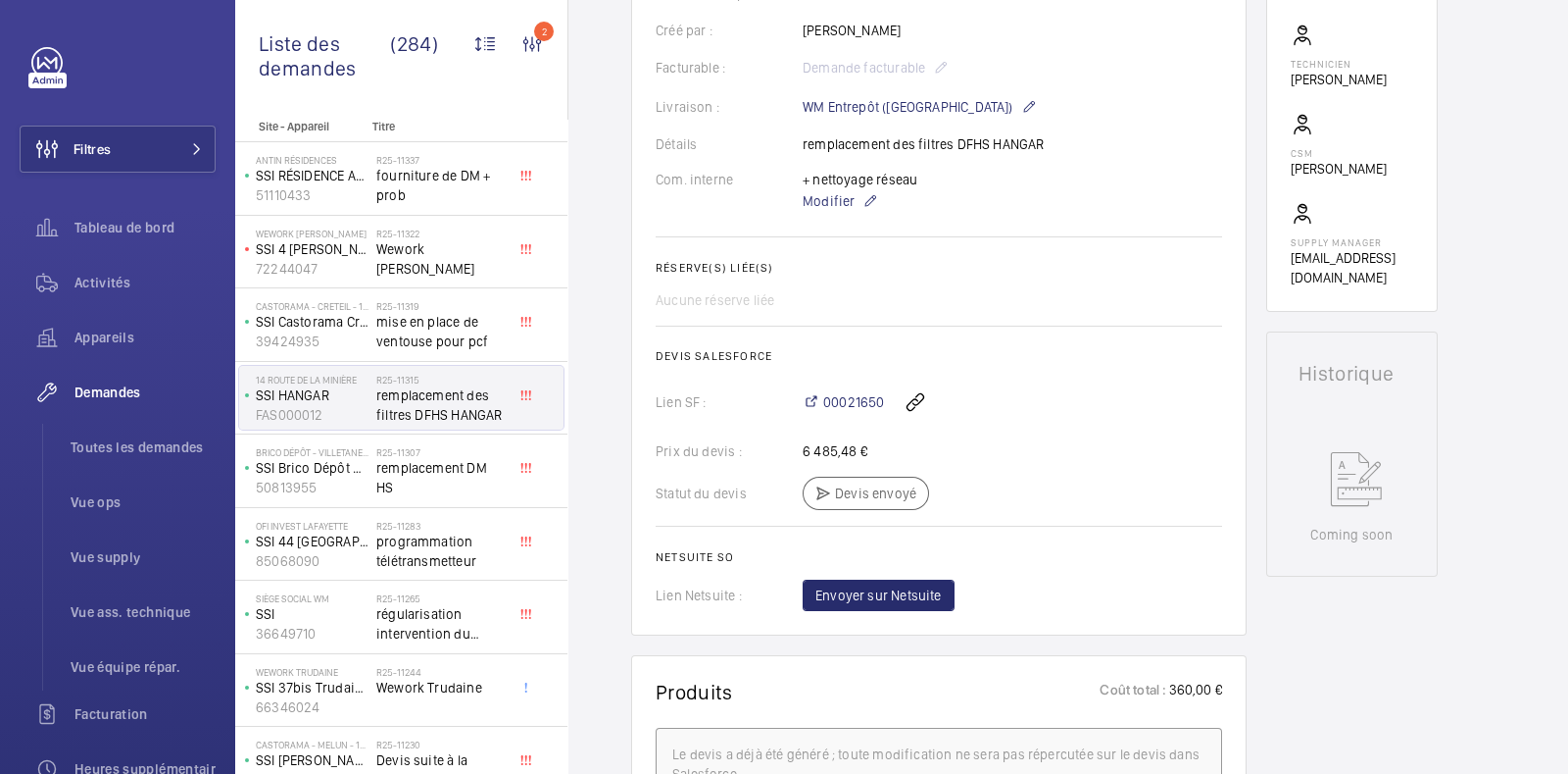
scroll to position [575, 0]
click at [848, 396] on span "00021650" at bounding box center [854, 398] width 61 height 20
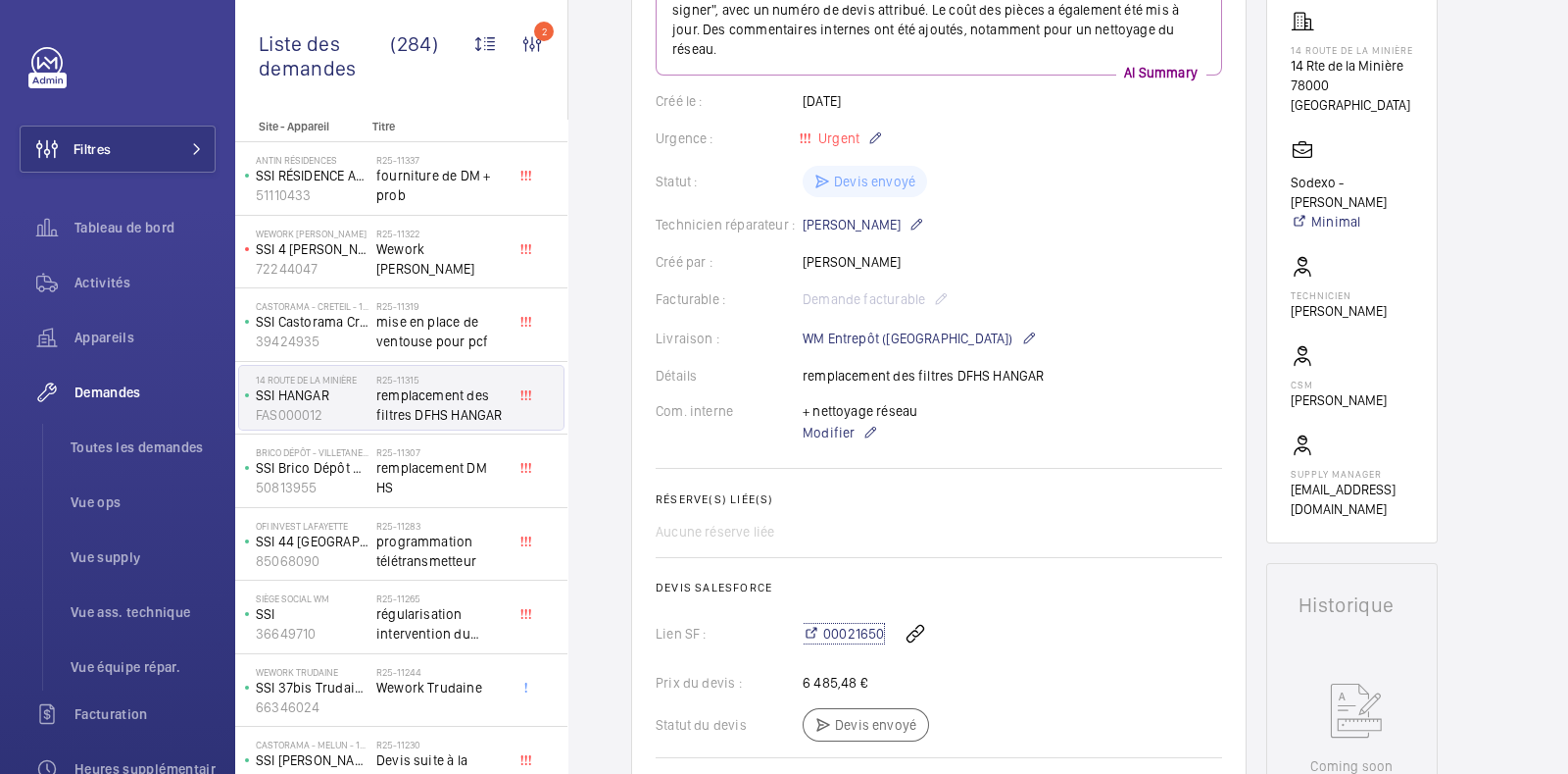
scroll to position [0, 0]
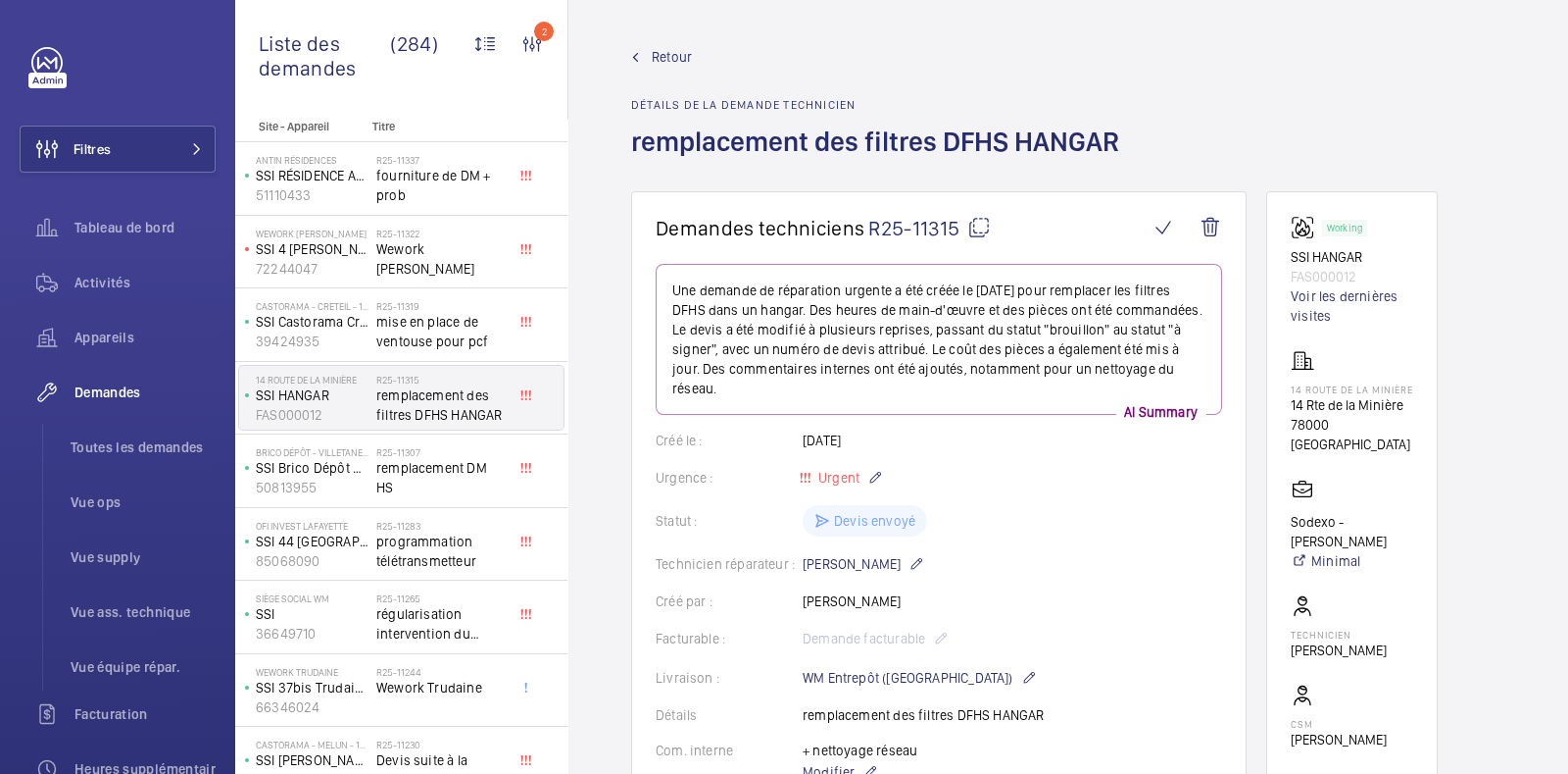
click at [659, 51] on span "Retour" at bounding box center [672, 57] width 40 height 20
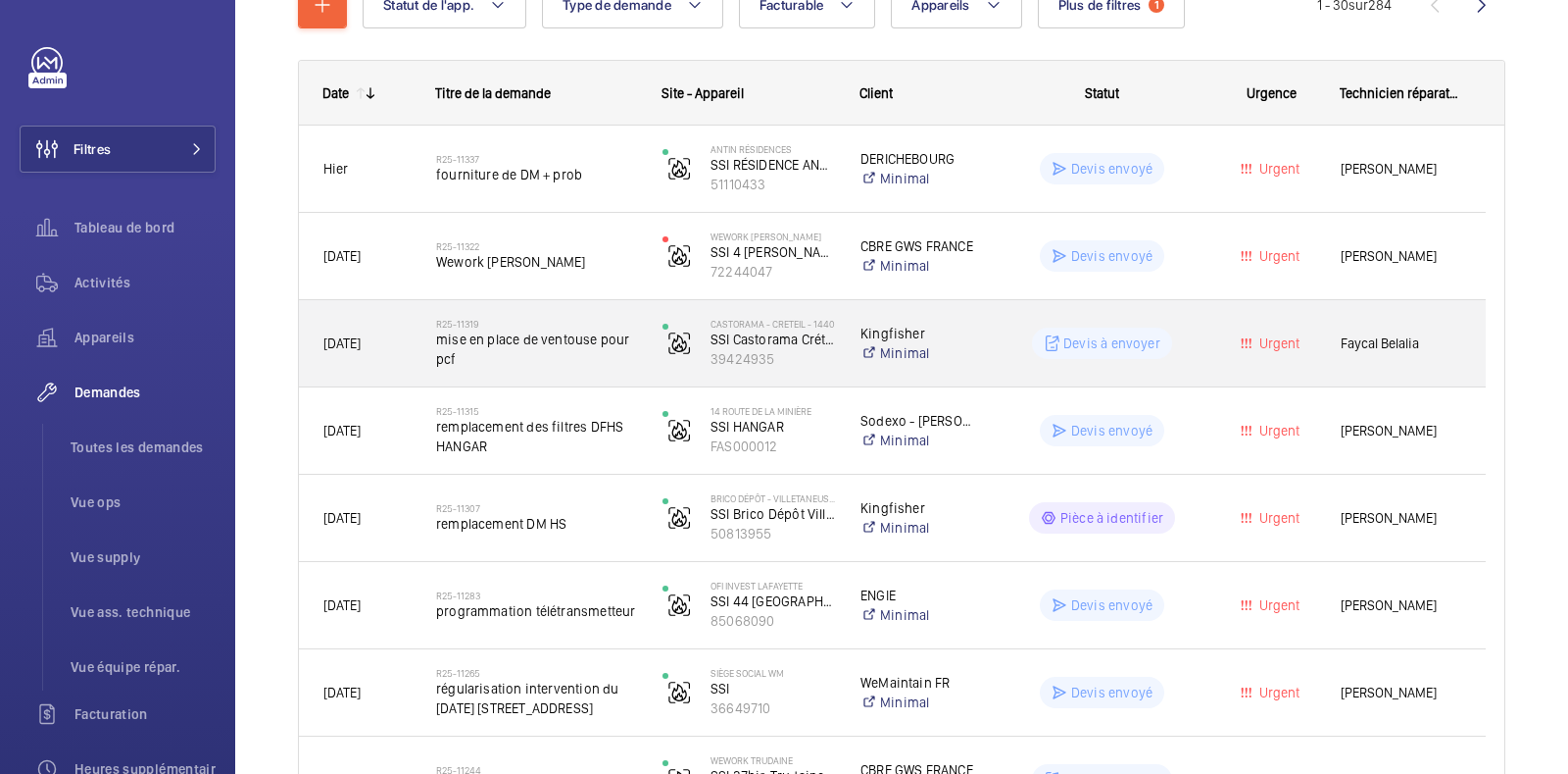
scroll to position [262, 0]
click at [1004, 335] on wm-front-pills-cell "Devis à envoyer" at bounding box center [1102, 342] width 201 height 31
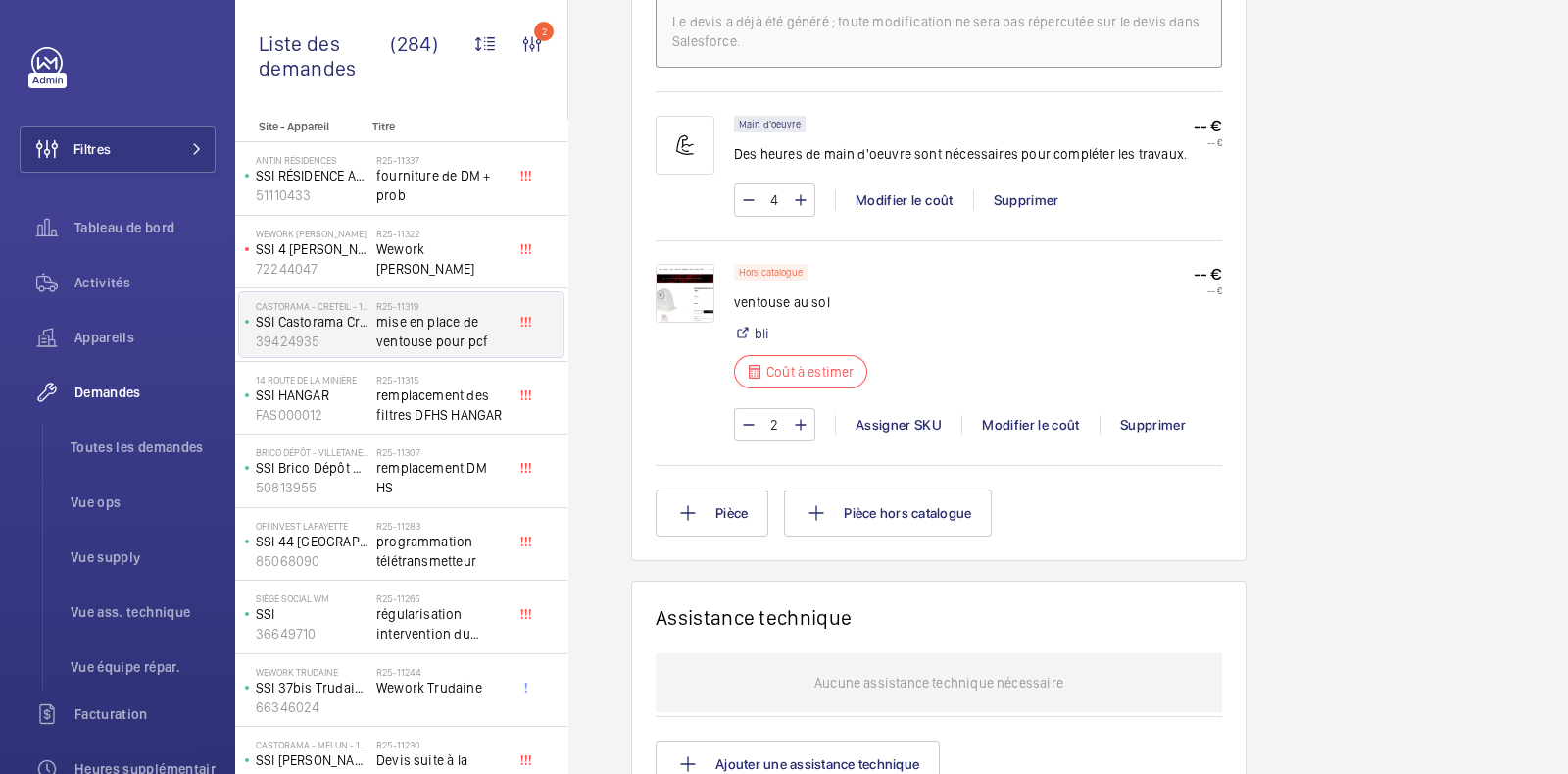
scroll to position [1245, 0]
click at [684, 524] on mat-icon at bounding box center [688, 512] width 24 height 24
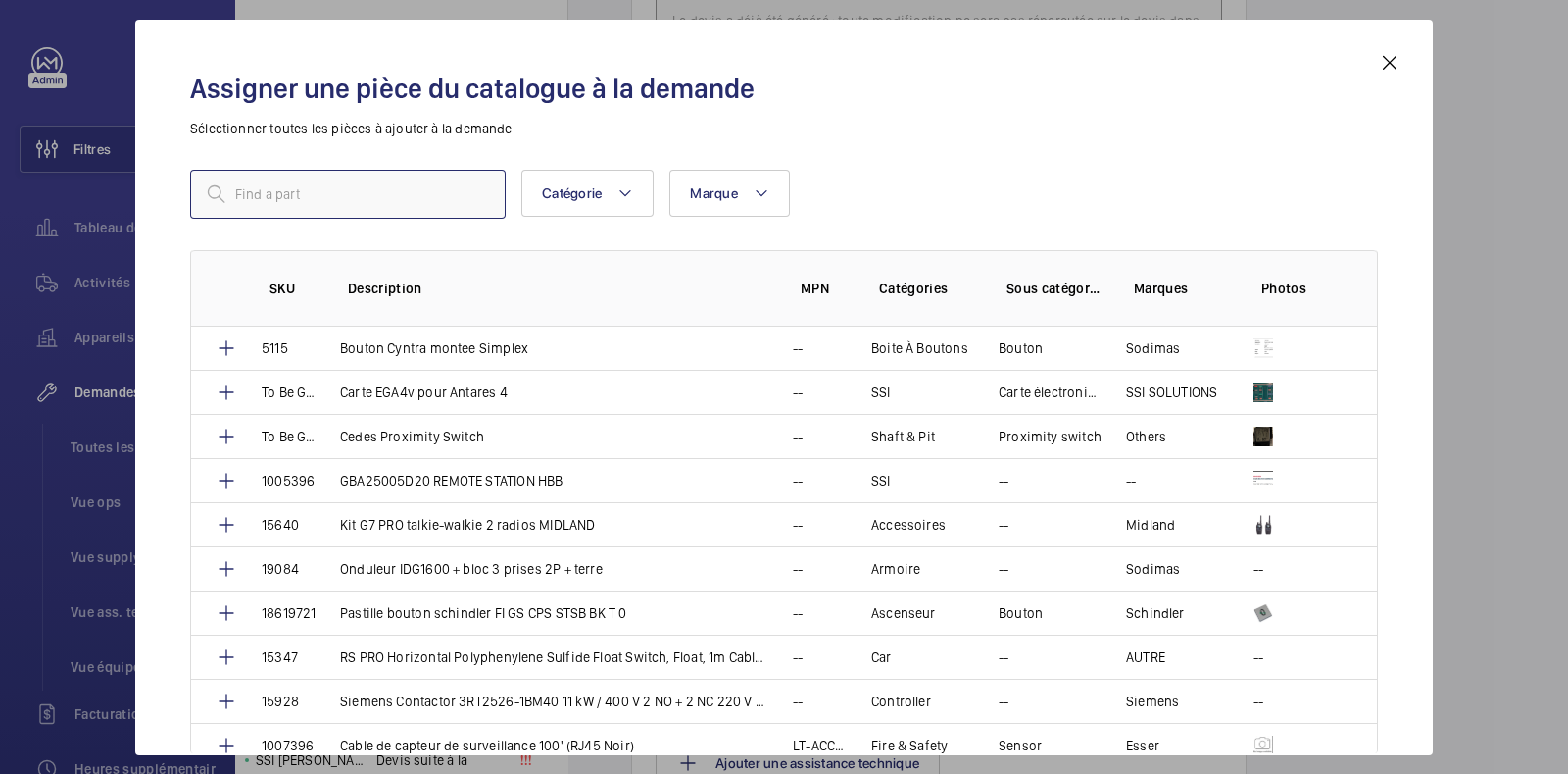
click at [374, 190] on input "text" at bounding box center [348, 194] width 315 height 49
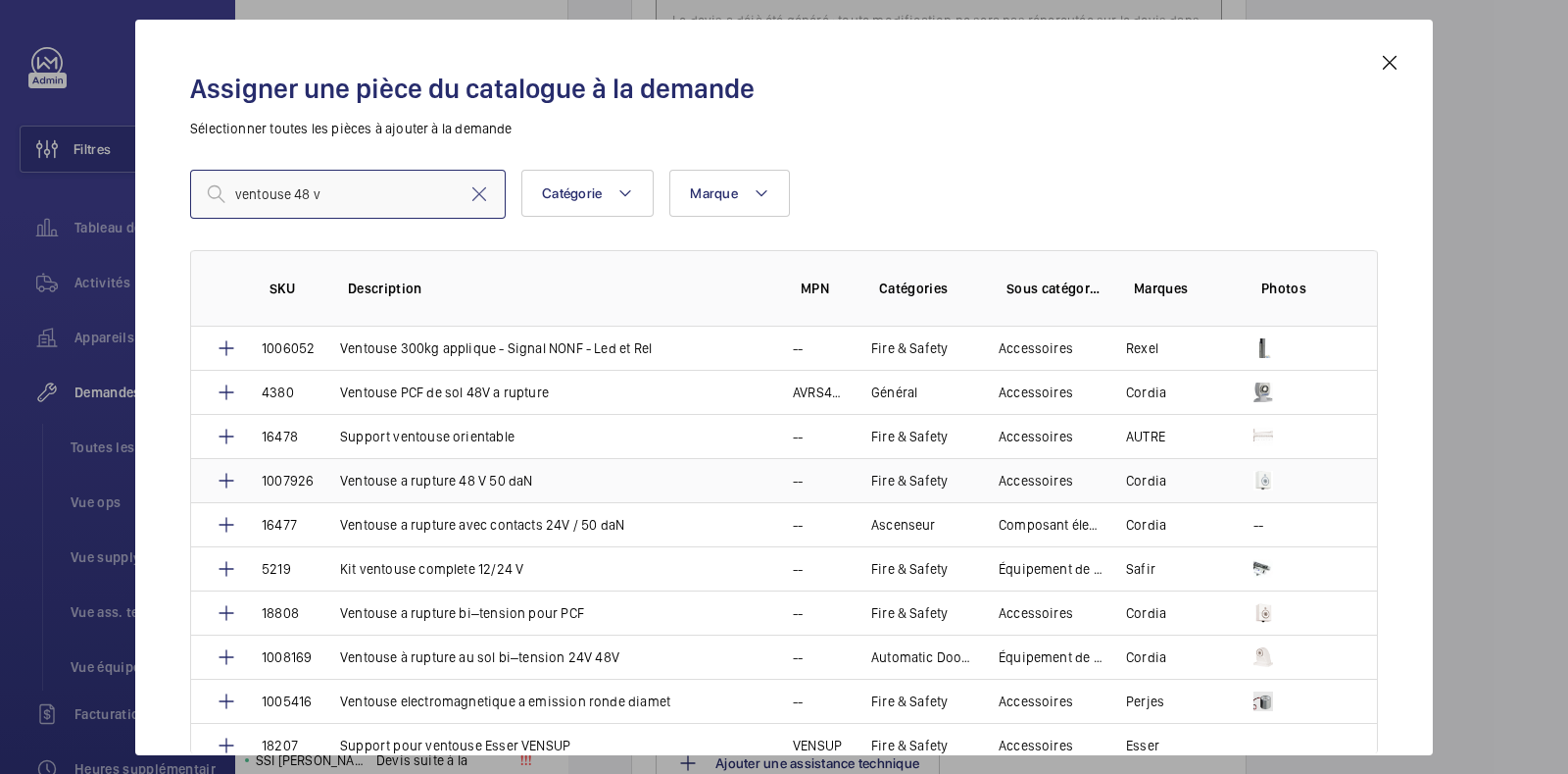
type input "ventouse 48 v"
click at [1209, 487] on td "Cordia" at bounding box center [1166, 479] width 128 height 44
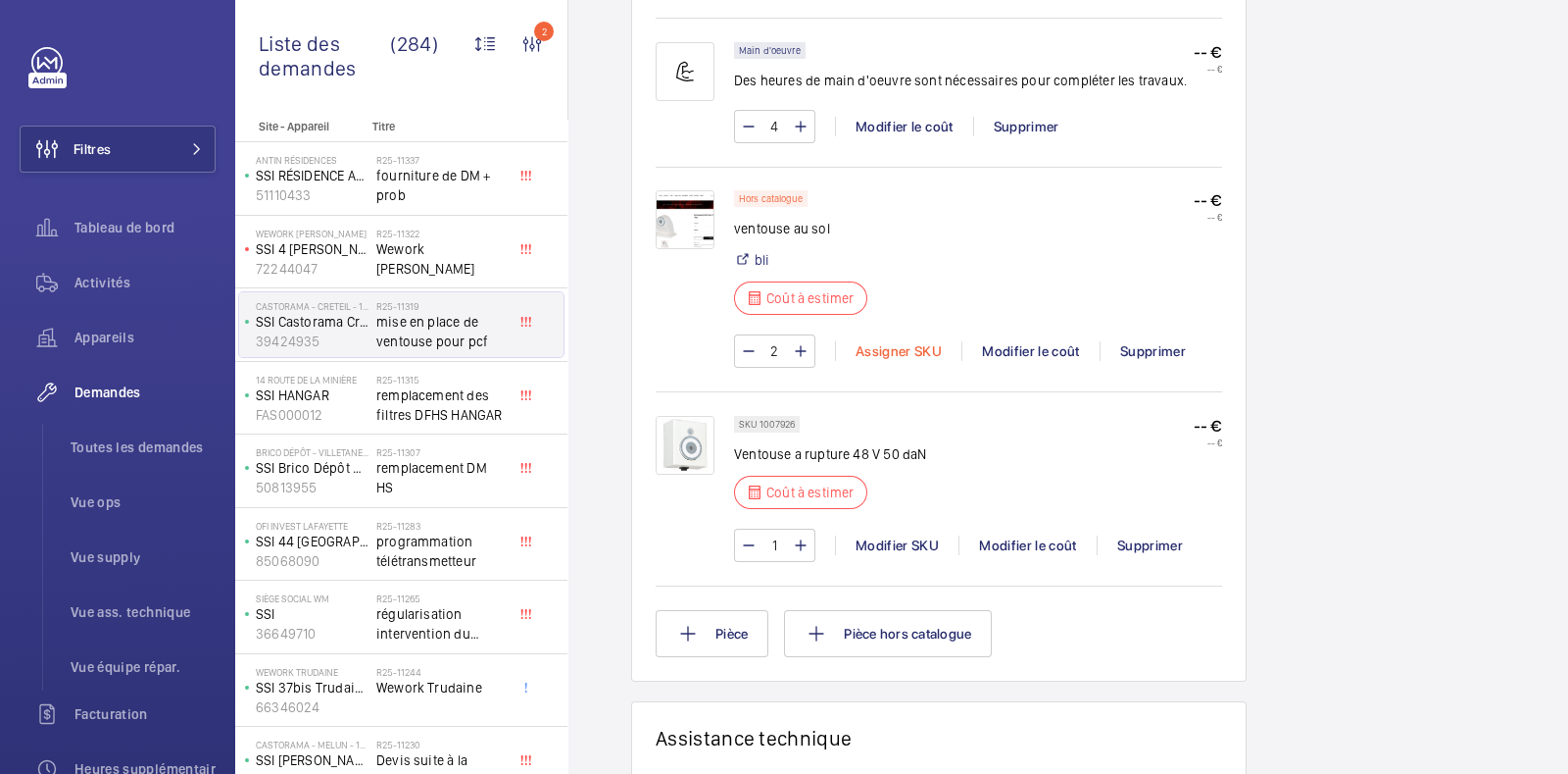
scroll to position [1328, 0]
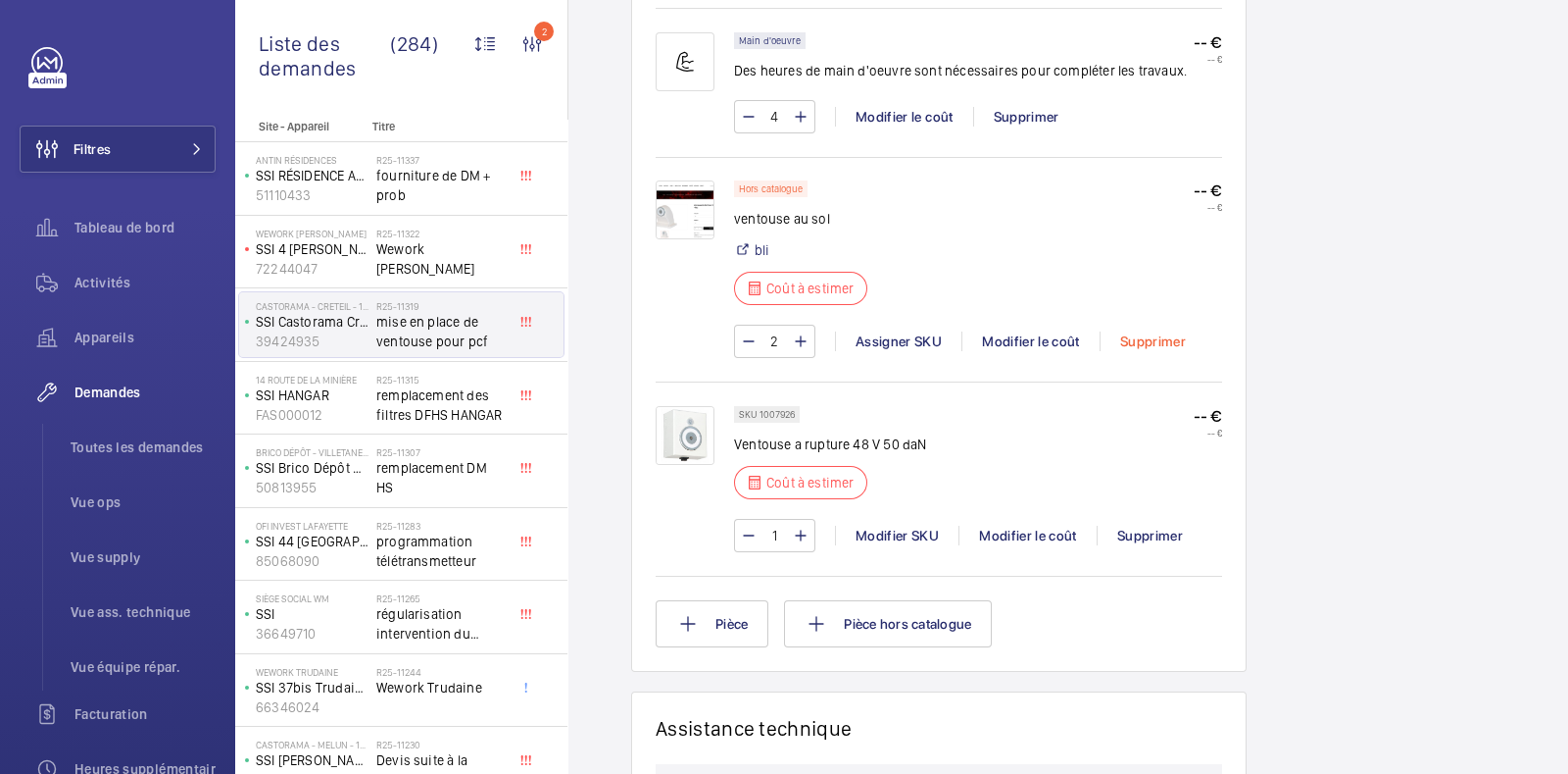
click at [1166, 333] on div "Supprimer" at bounding box center [1153, 341] width 106 height 20
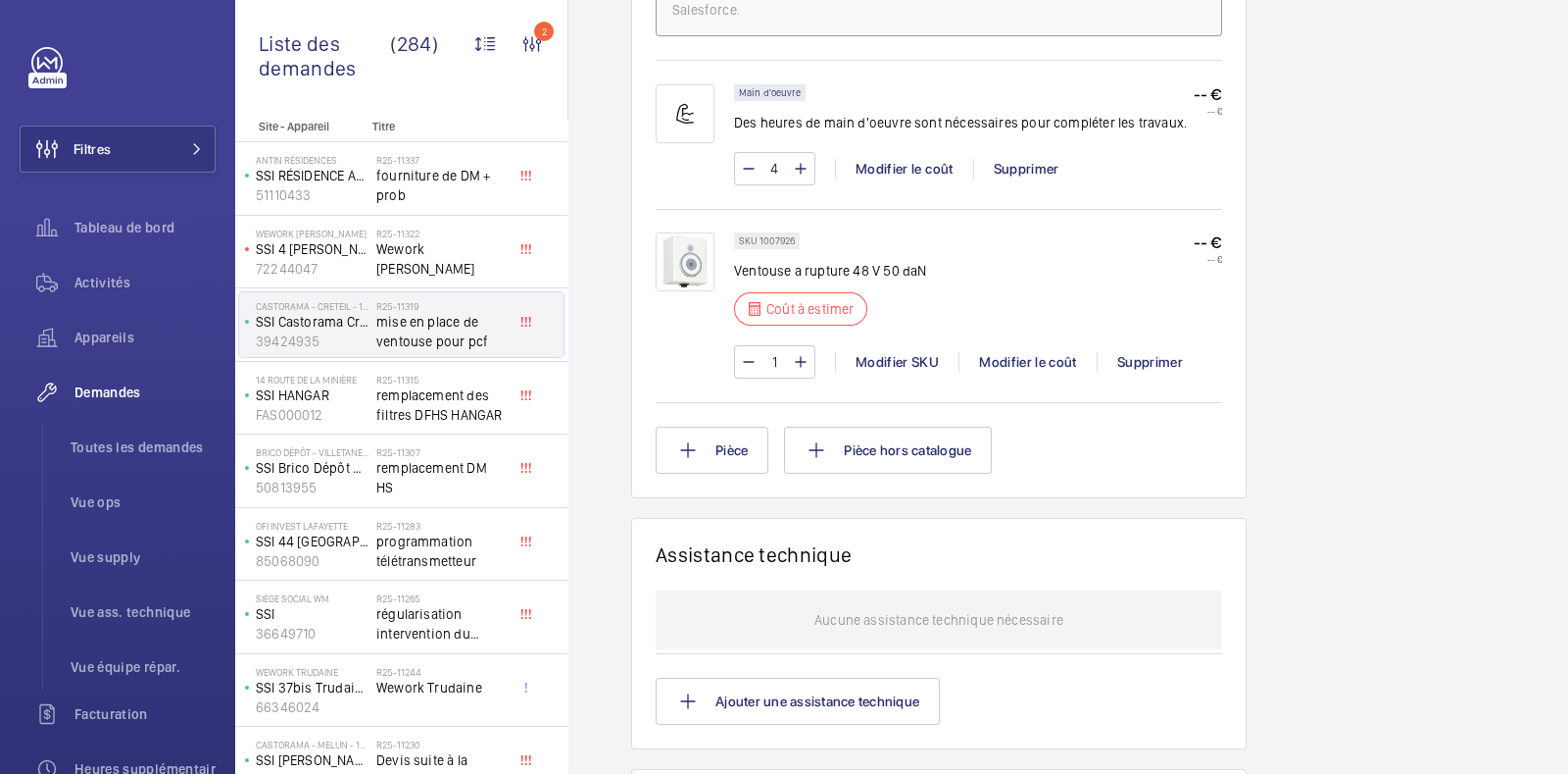
scroll to position [1289, 0]
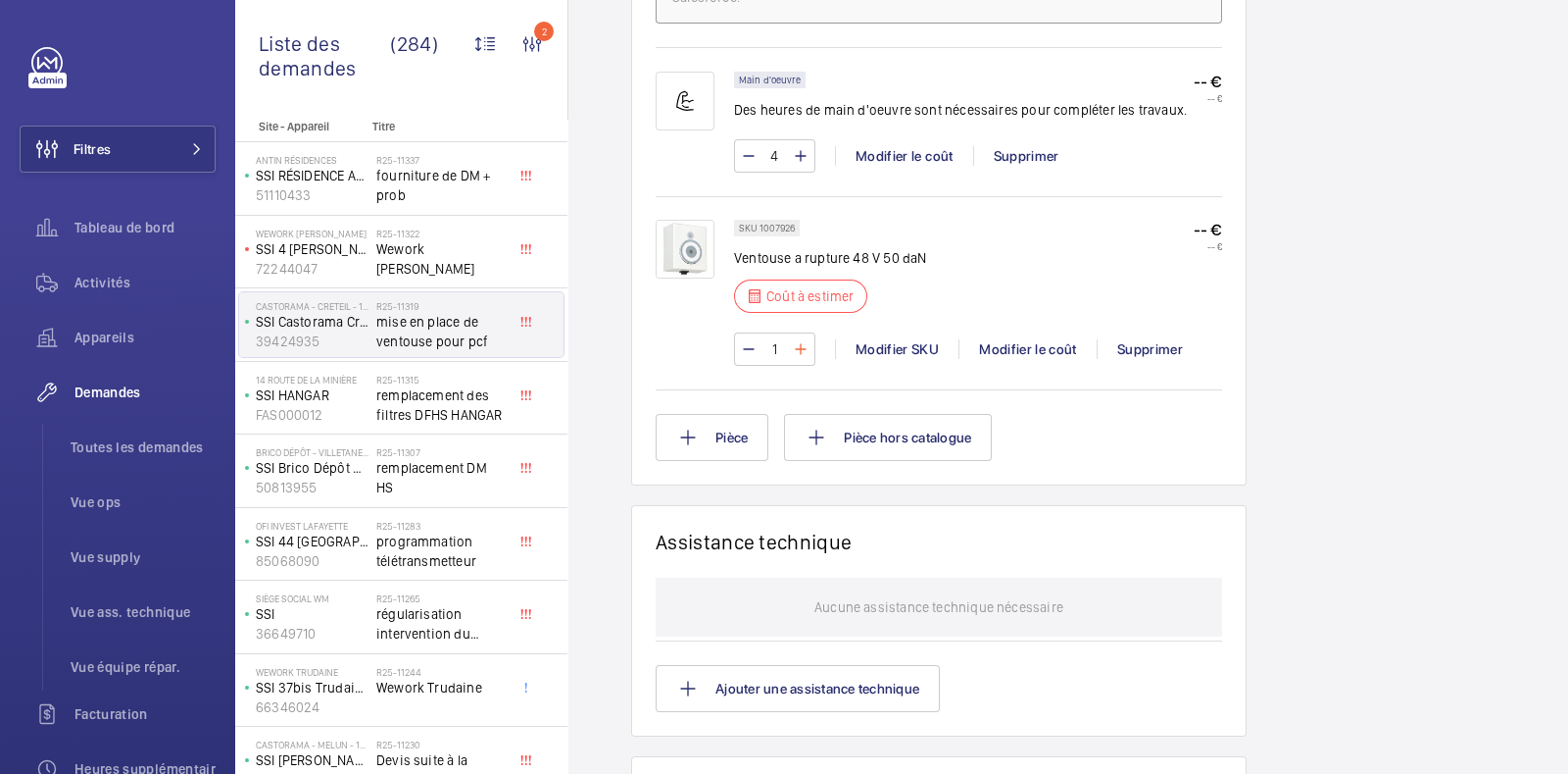
click at [798, 360] on mat-icon at bounding box center [801, 349] width 16 height 24
type input "5"
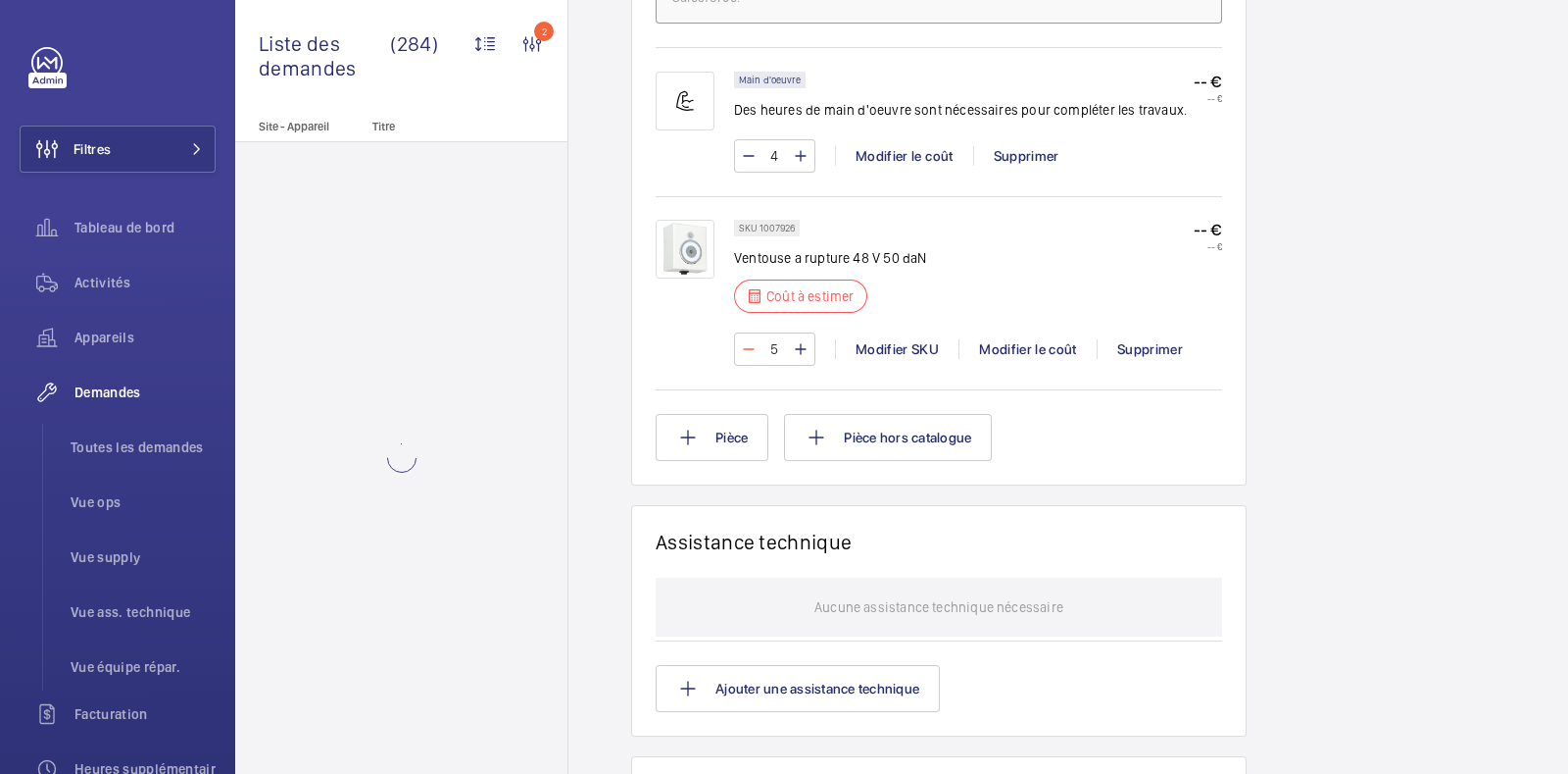
click at [749, 360] on mat-icon at bounding box center [749, 349] width 16 height 24
type input "4"
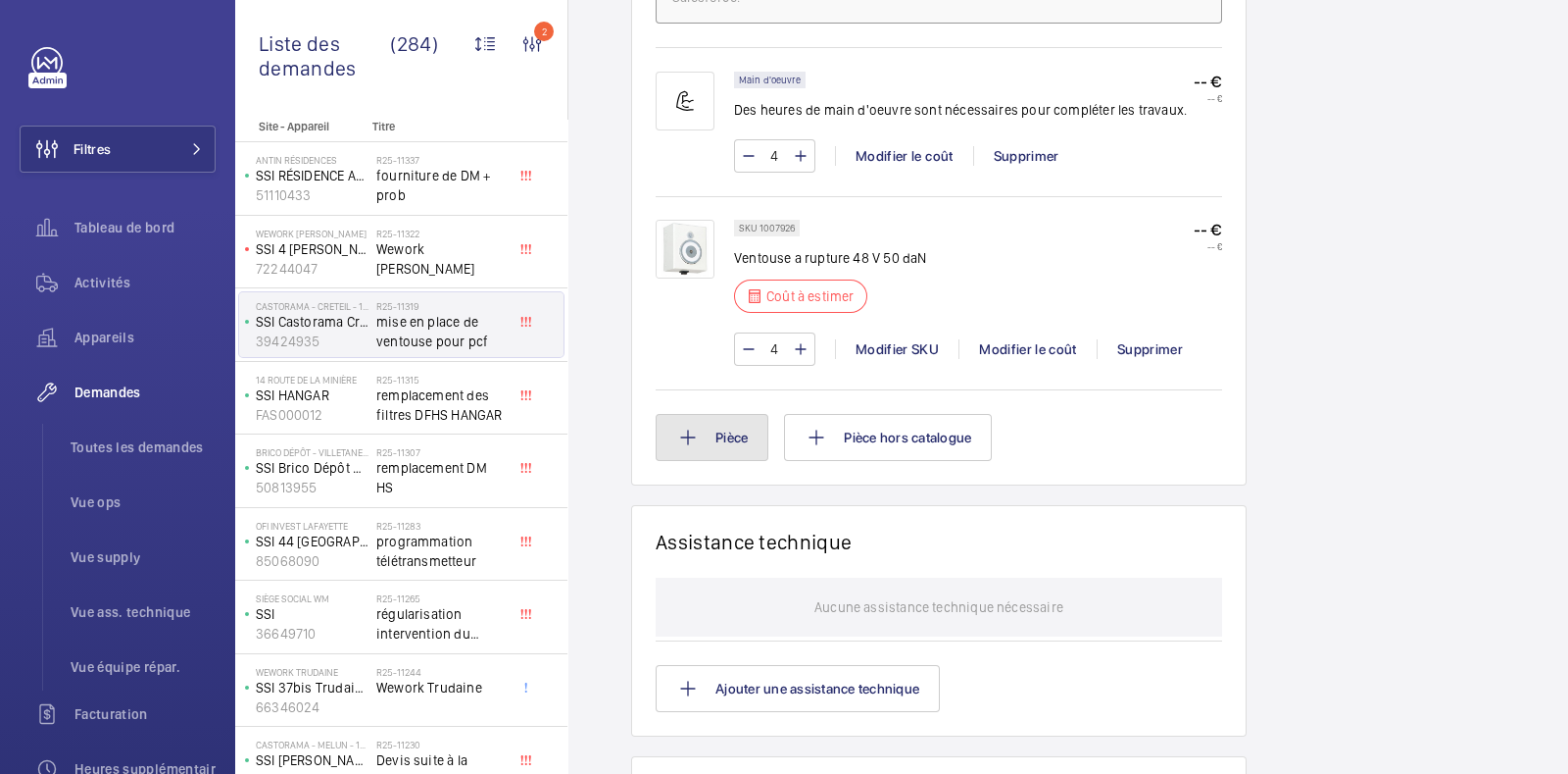
click at [708, 456] on button "Pièce" at bounding box center [712, 437] width 113 height 47
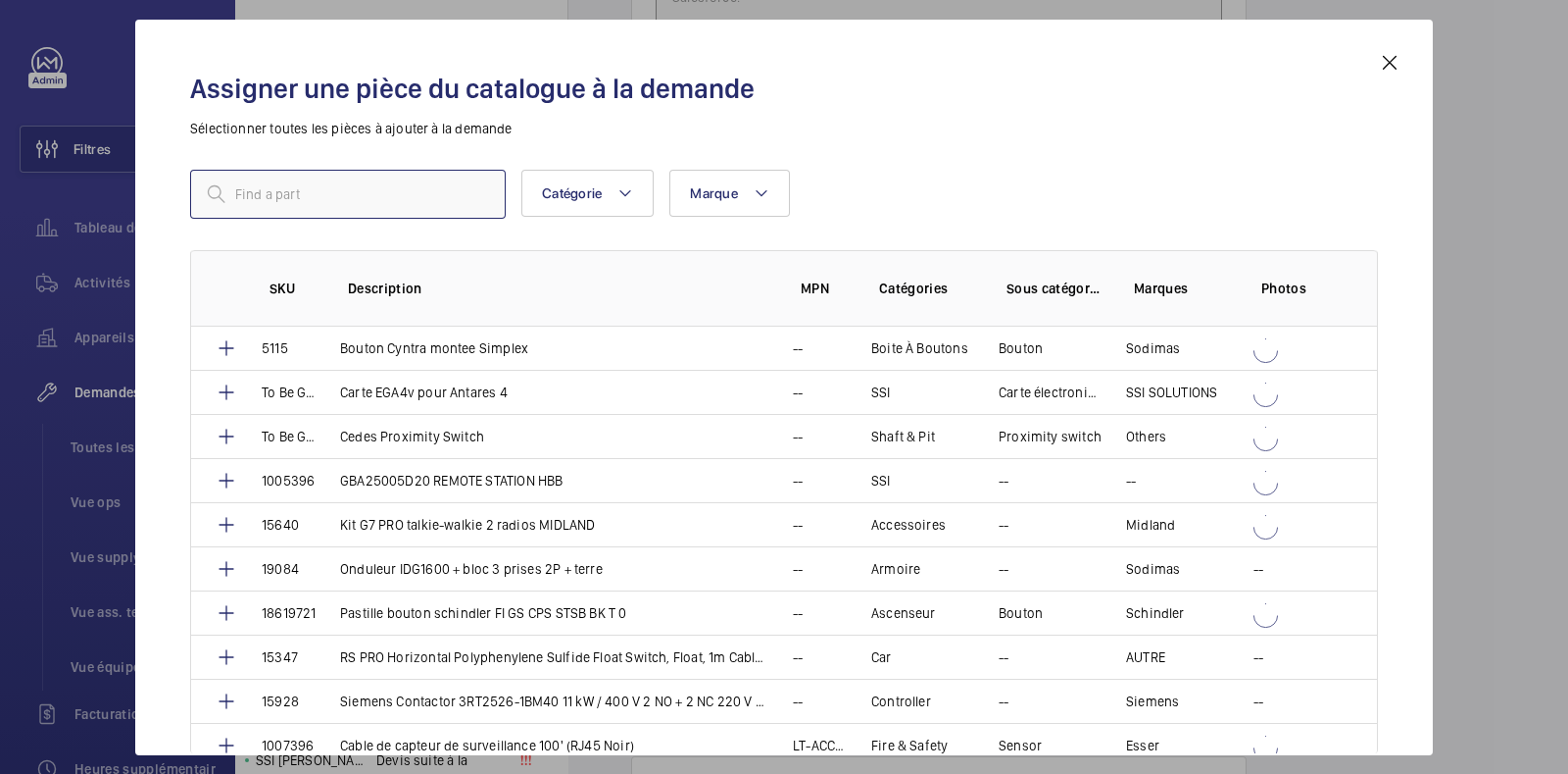
click at [347, 202] on input "text" at bounding box center [348, 194] width 315 height 49
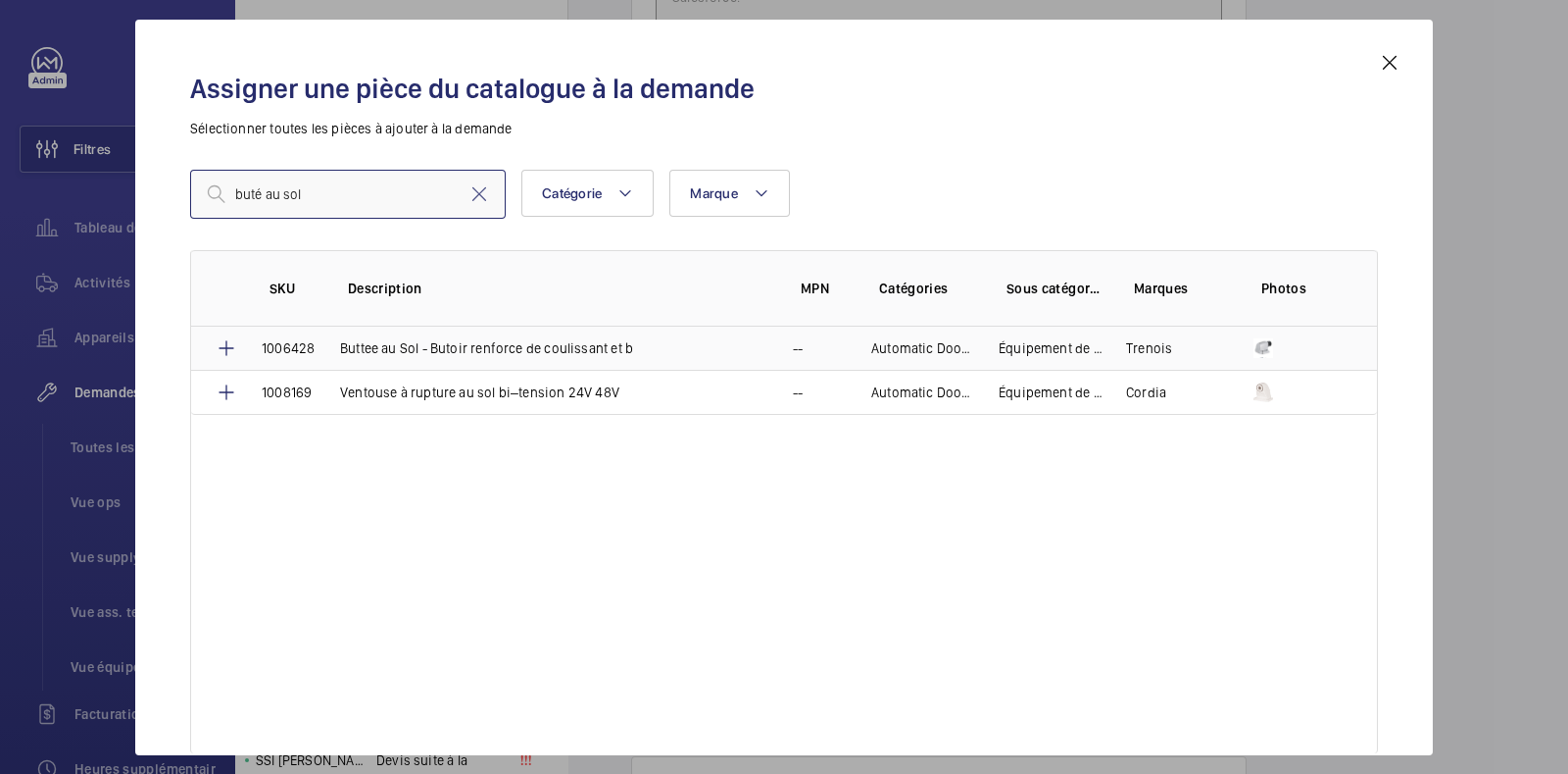
type input "buté au sol"
click at [686, 345] on td "Buttee au Sol - Butoir renforce de coulissant et b" at bounding box center [542, 348] width 453 height 43
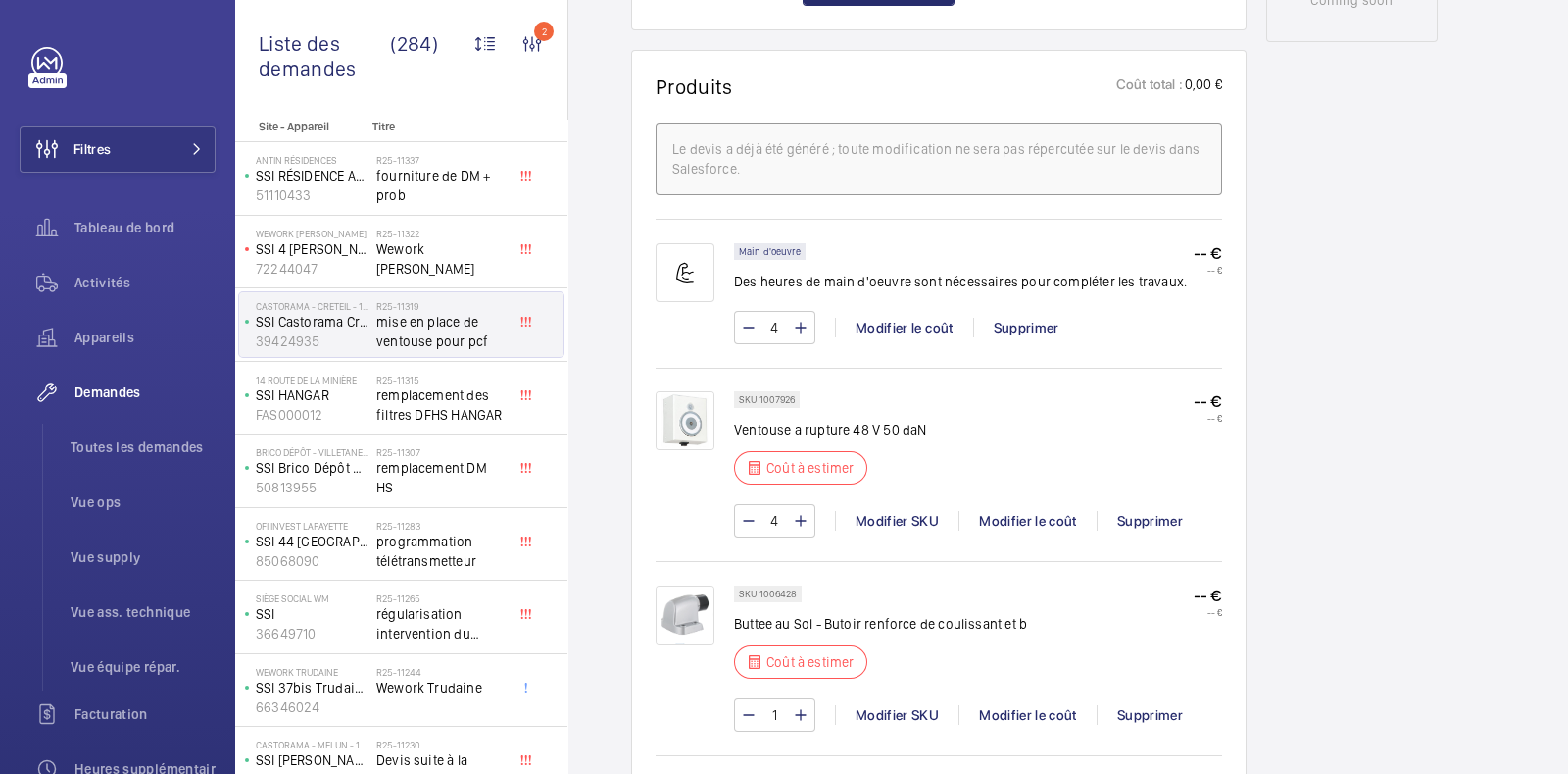
scroll to position [1418, 0]
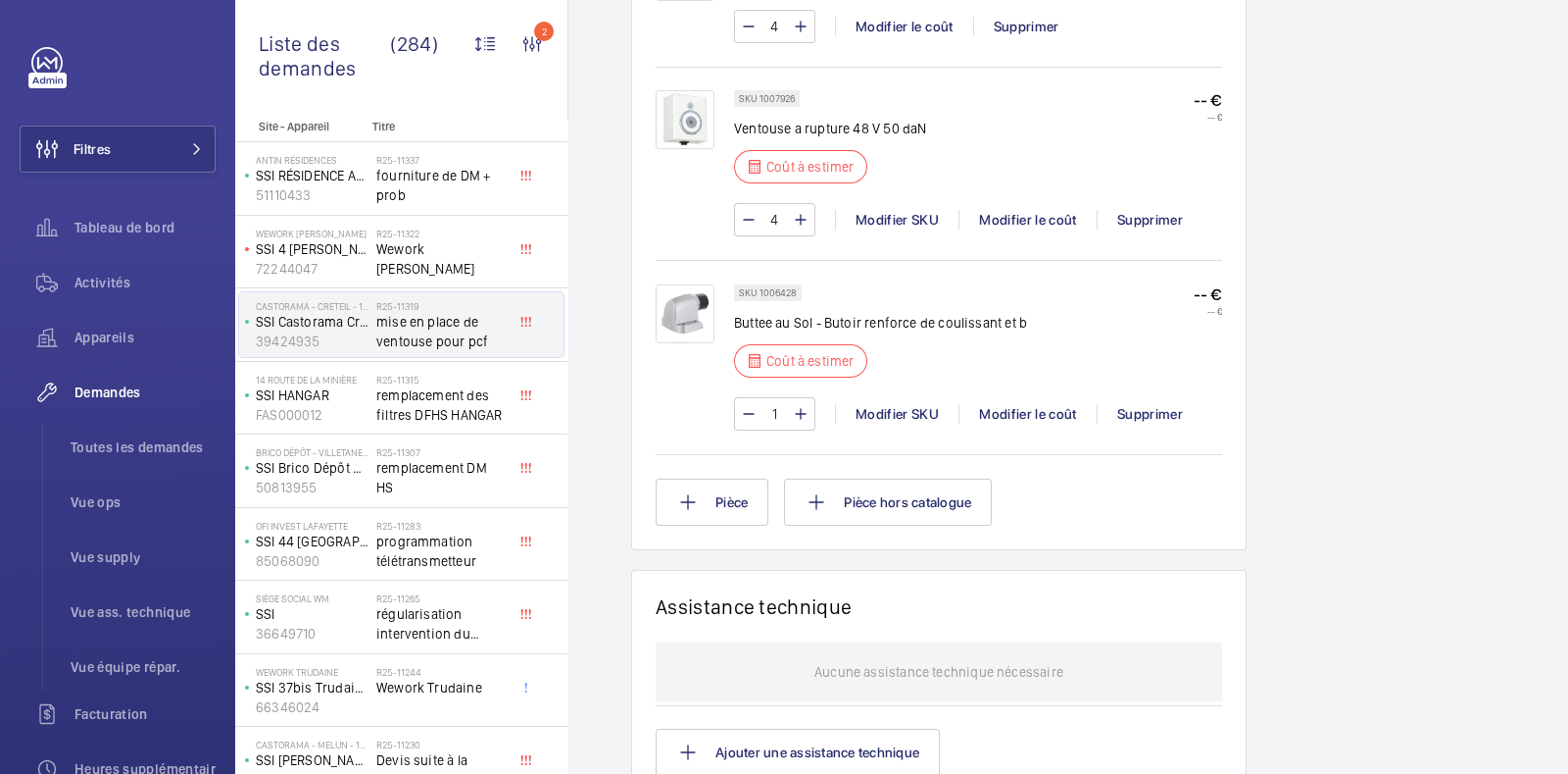
click at [694, 297] on img at bounding box center [685, 314] width 59 height 59
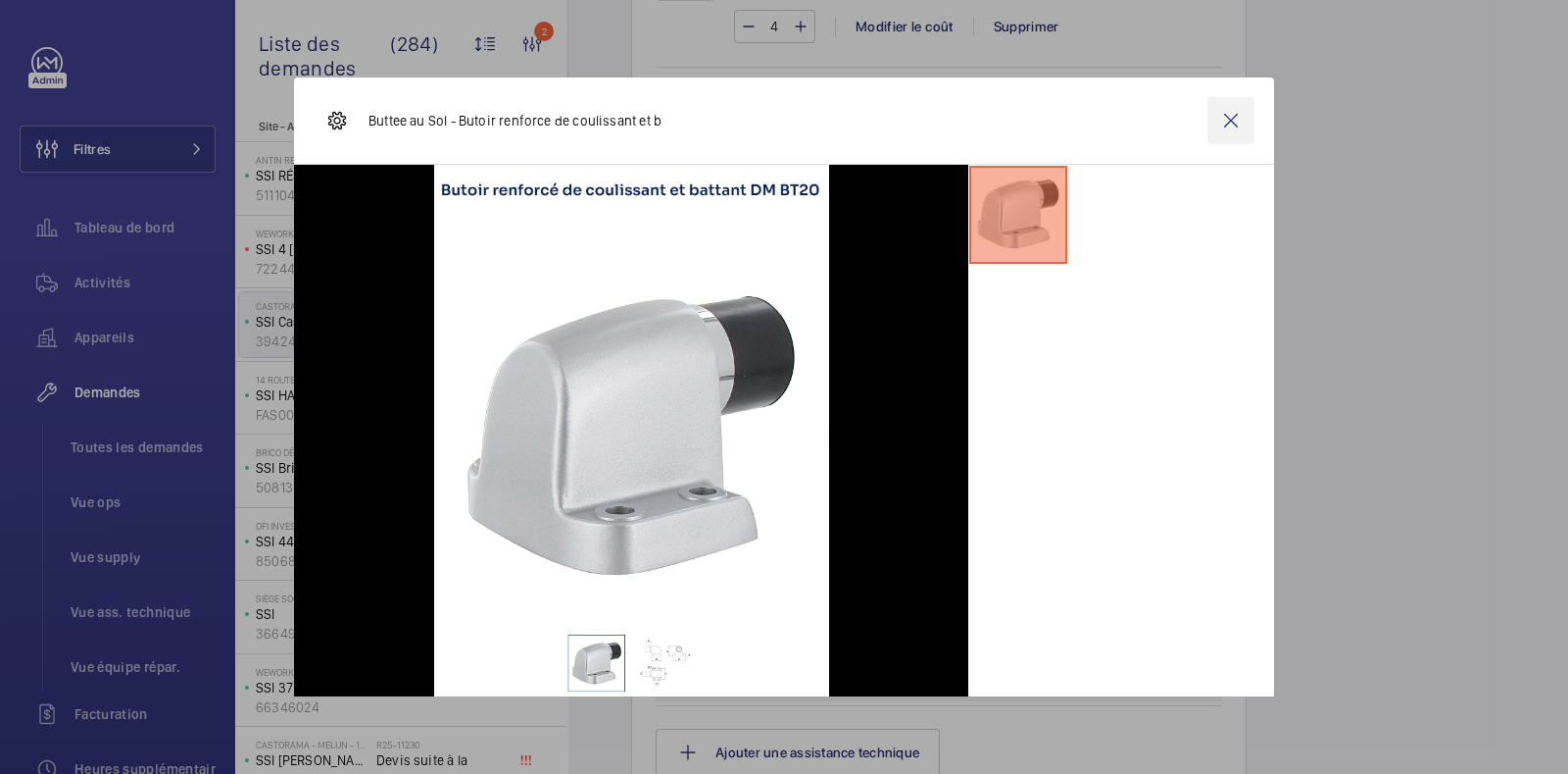
click at [1221, 115] on wm-front-icon-button at bounding box center [1231, 121] width 47 height 47
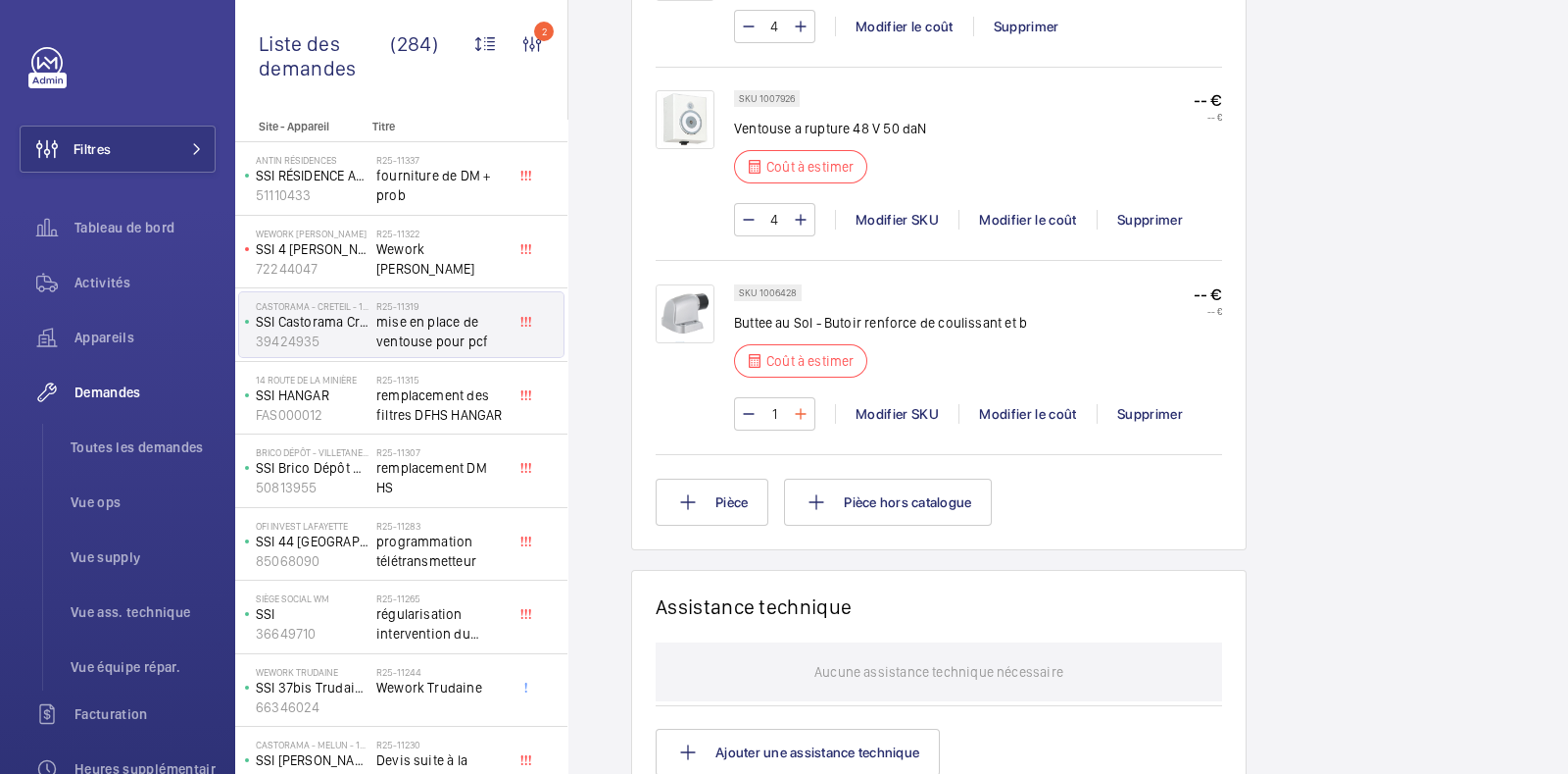
click at [796, 412] on mat-icon at bounding box center [801, 414] width 16 height 24
type input "4"
click at [796, 412] on wm-front-input-numeric-stepper "4" at bounding box center [775, 414] width 81 height 33
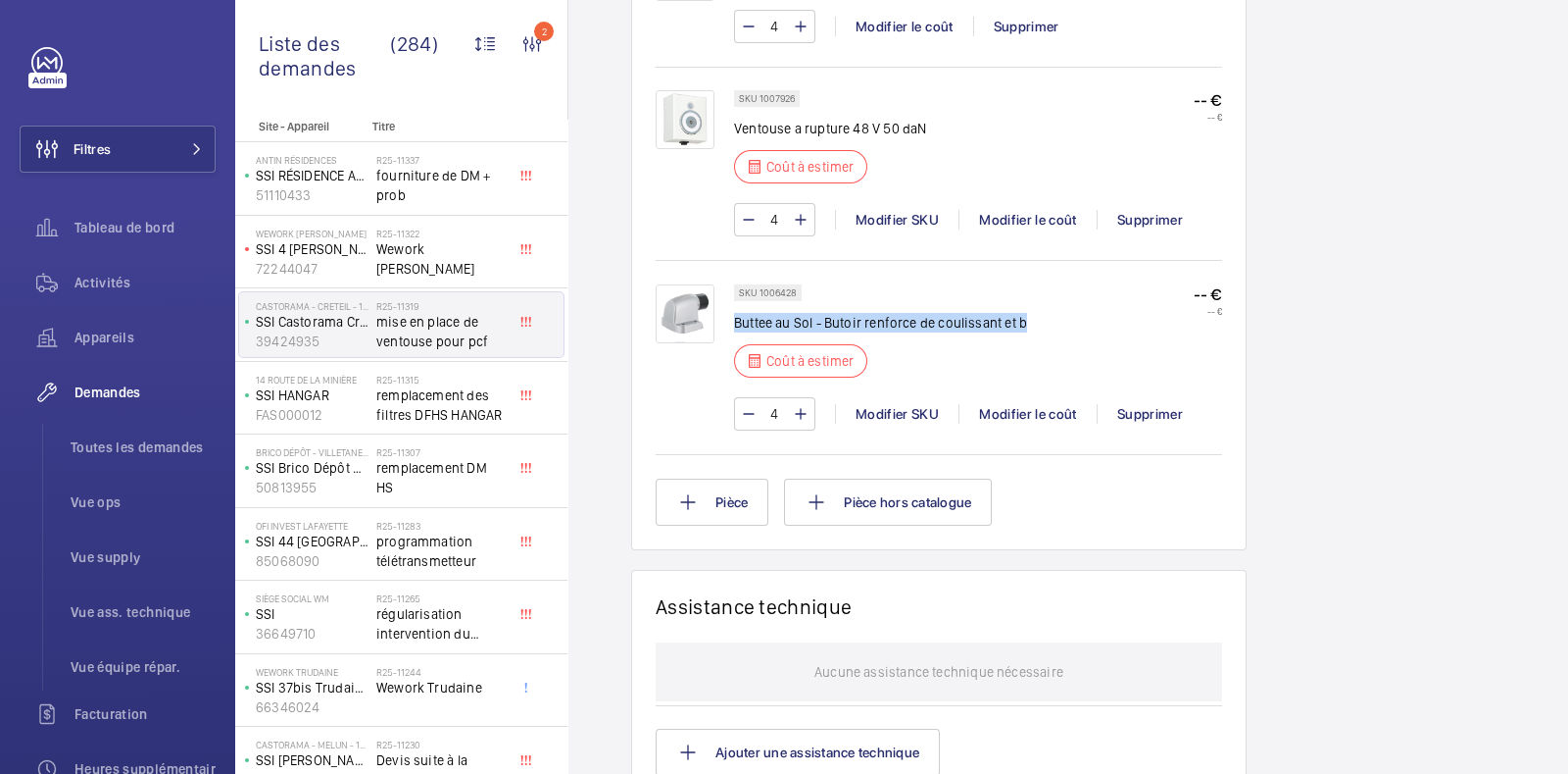
drag, startPoint x: 735, startPoint y: 316, endPoint x: 1019, endPoint y: 318, distance: 284.0
click at [1019, 318] on p "Buttee au Sol - Butoir renforce de coulissant et b" at bounding box center [881, 322] width 294 height 20
copy p "Buttee au Sol - Butoir renforce de coulissant et b"
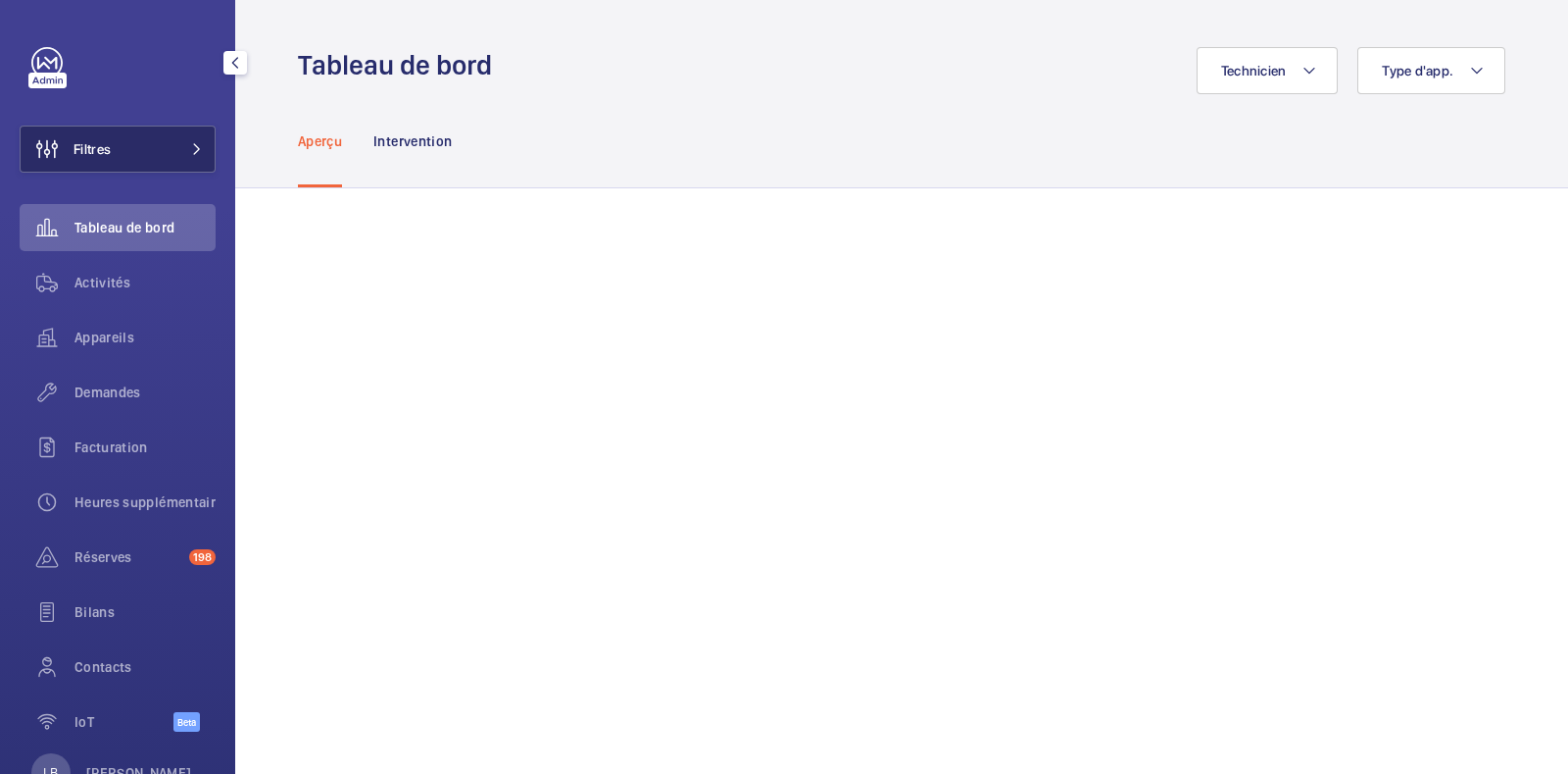
click at [126, 127] on button "Filtres" at bounding box center [118, 149] width 196 height 47
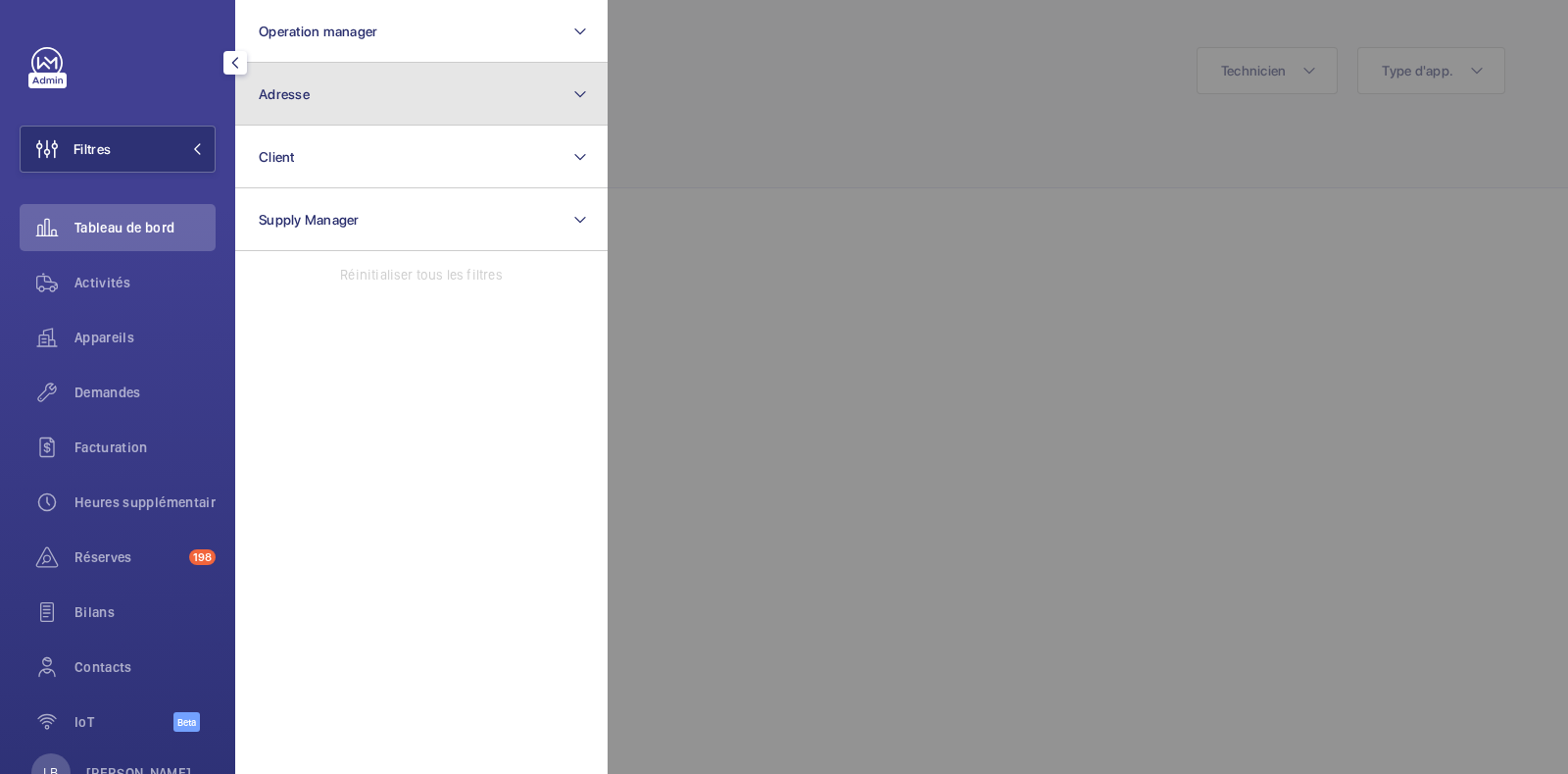
click at [584, 83] on mat-icon at bounding box center [580, 94] width 16 height 24
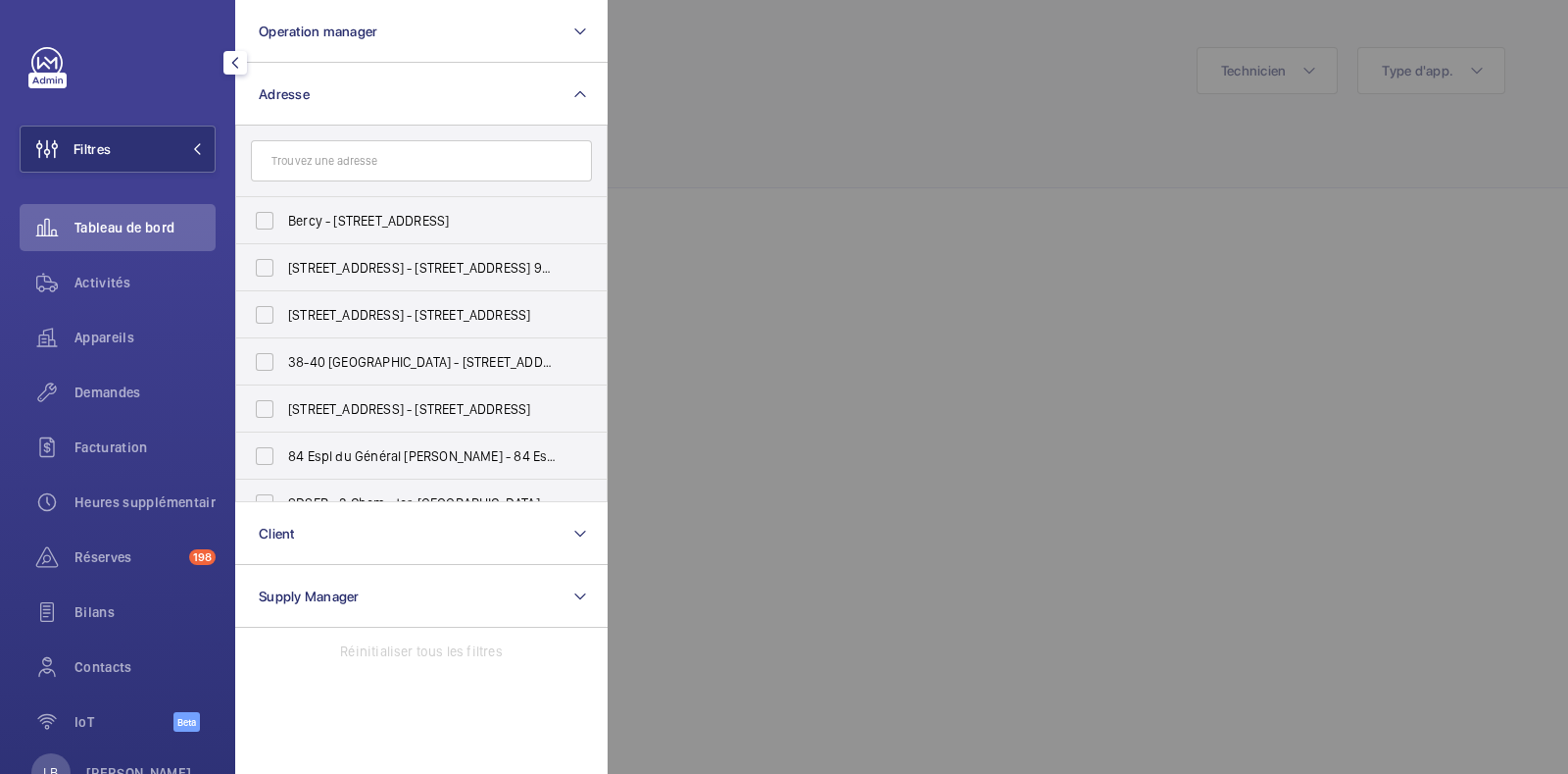
click at [446, 167] on input "text" at bounding box center [421, 161] width 341 height 41
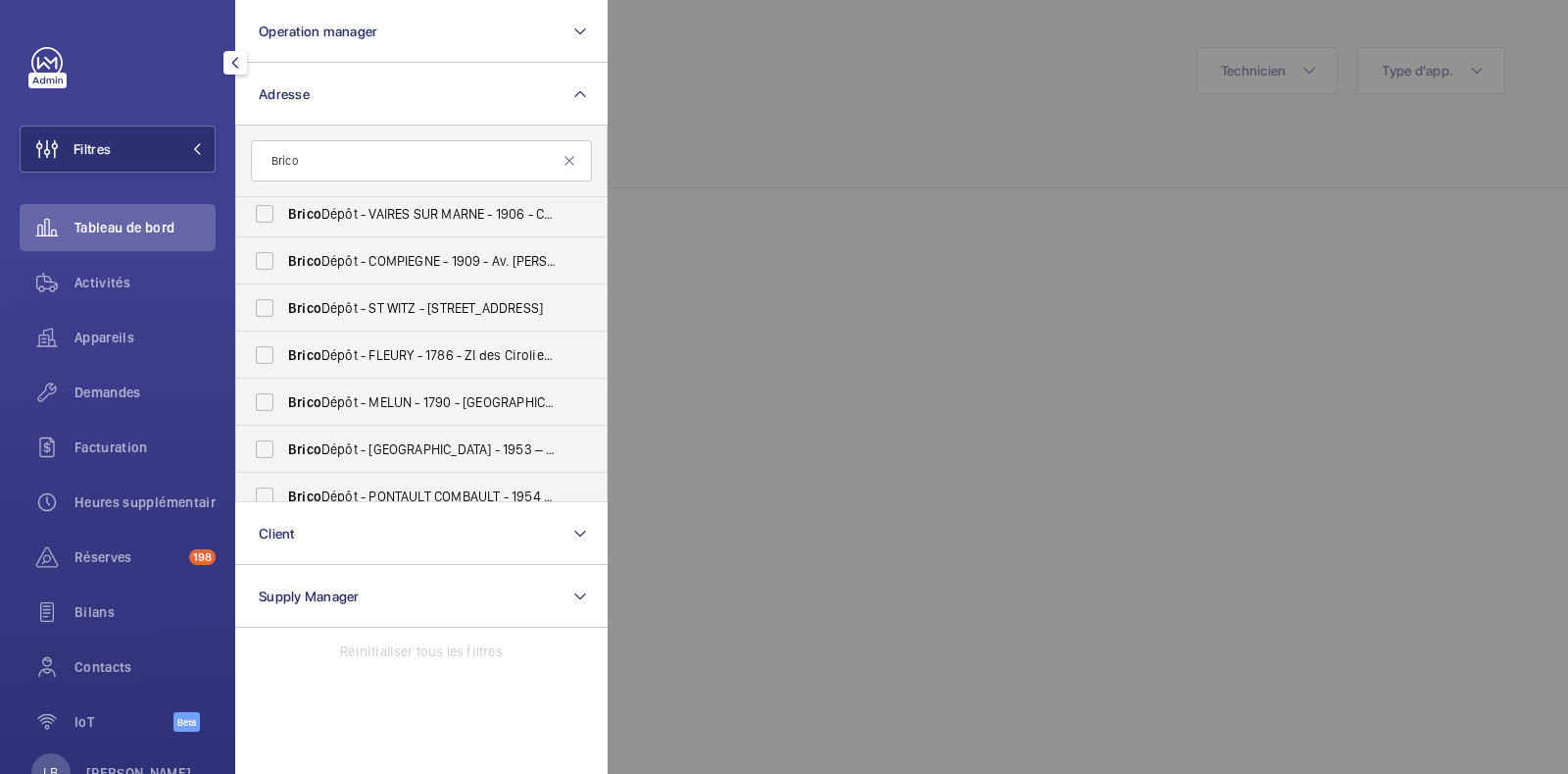
scroll to position [210, 0]
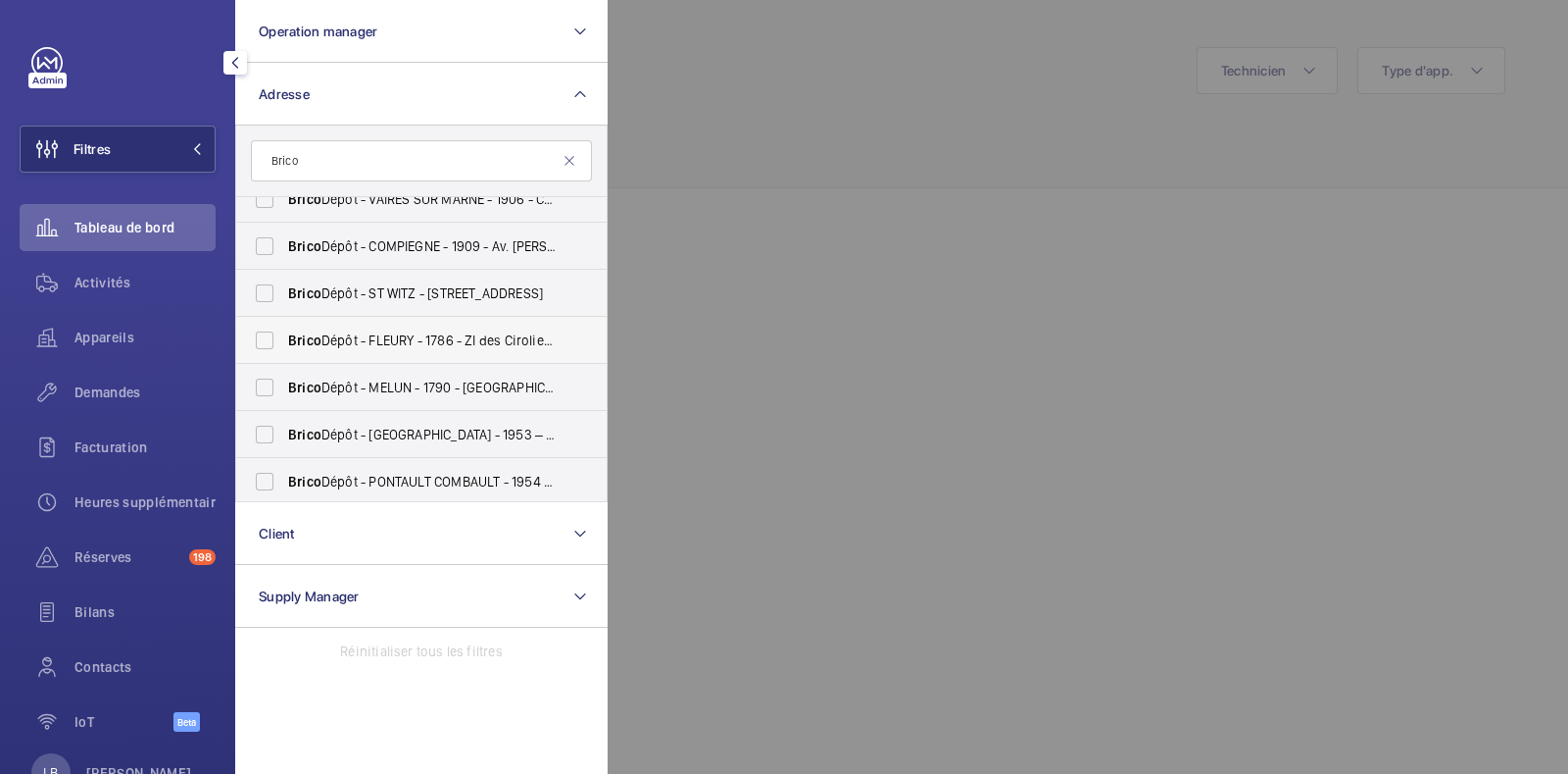
type input "Brico"
click at [262, 342] on label "Brico Dépôt - FLEURY - 1786 - ZI des Ciroliers, FLEURY-MÉROGIS 91700" at bounding box center [406, 340] width 341 height 47
click at [262, 342] on input "Brico Dépôt - FLEURY - 1786 - ZI des Ciroliers, FLEURY-MÉROGIS 91700" at bounding box center [265, 340] width 39 height 39
checkbox input "true"
click at [104, 403] on div "Demandes" at bounding box center [118, 392] width 196 height 47
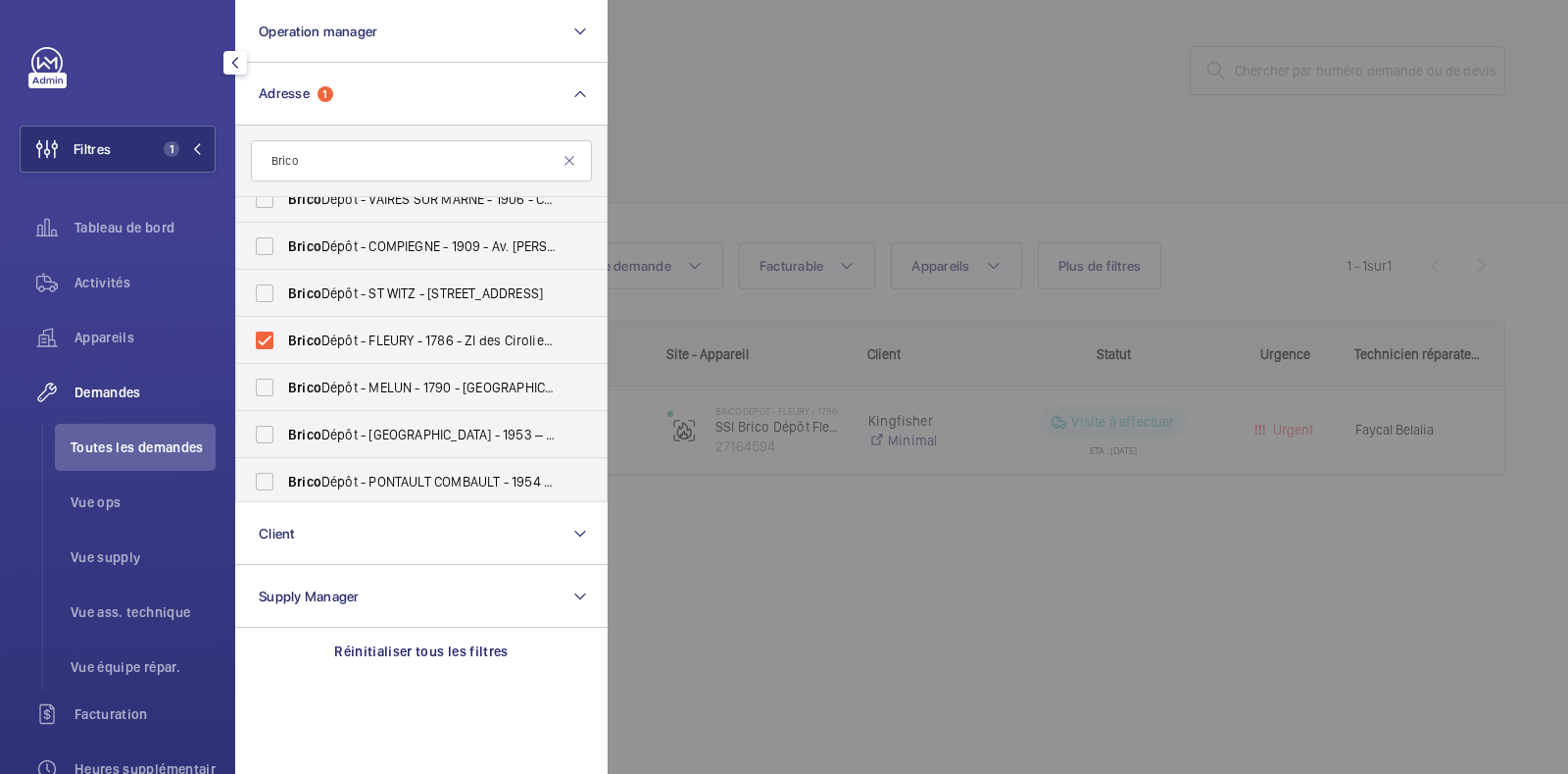
click at [950, 141] on div at bounding box center [1391, 387] width 1568 height 774
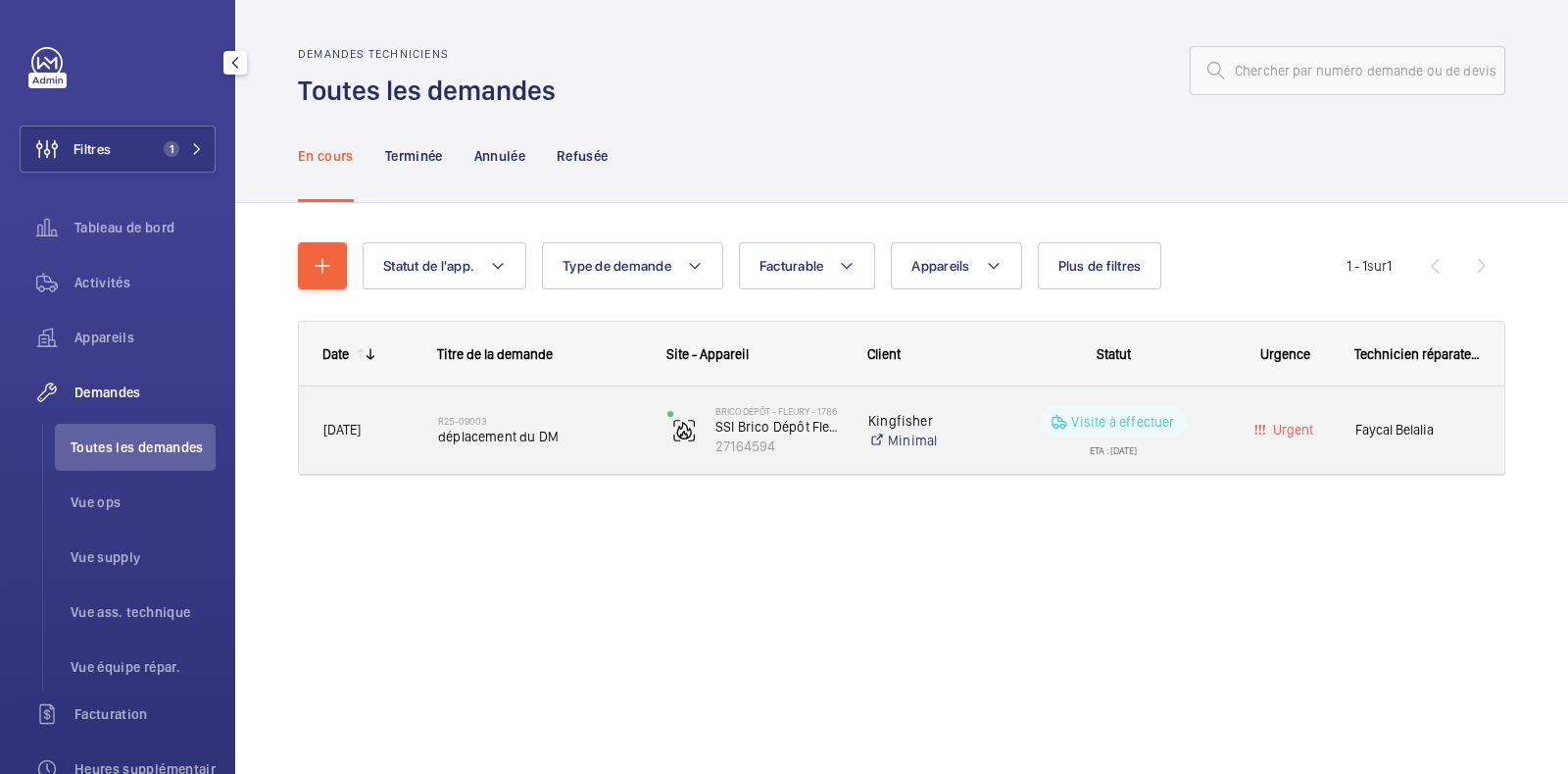
click at [1228, 424] on div "Urgent" at bounding box center [1273, 429] width 113 height 62
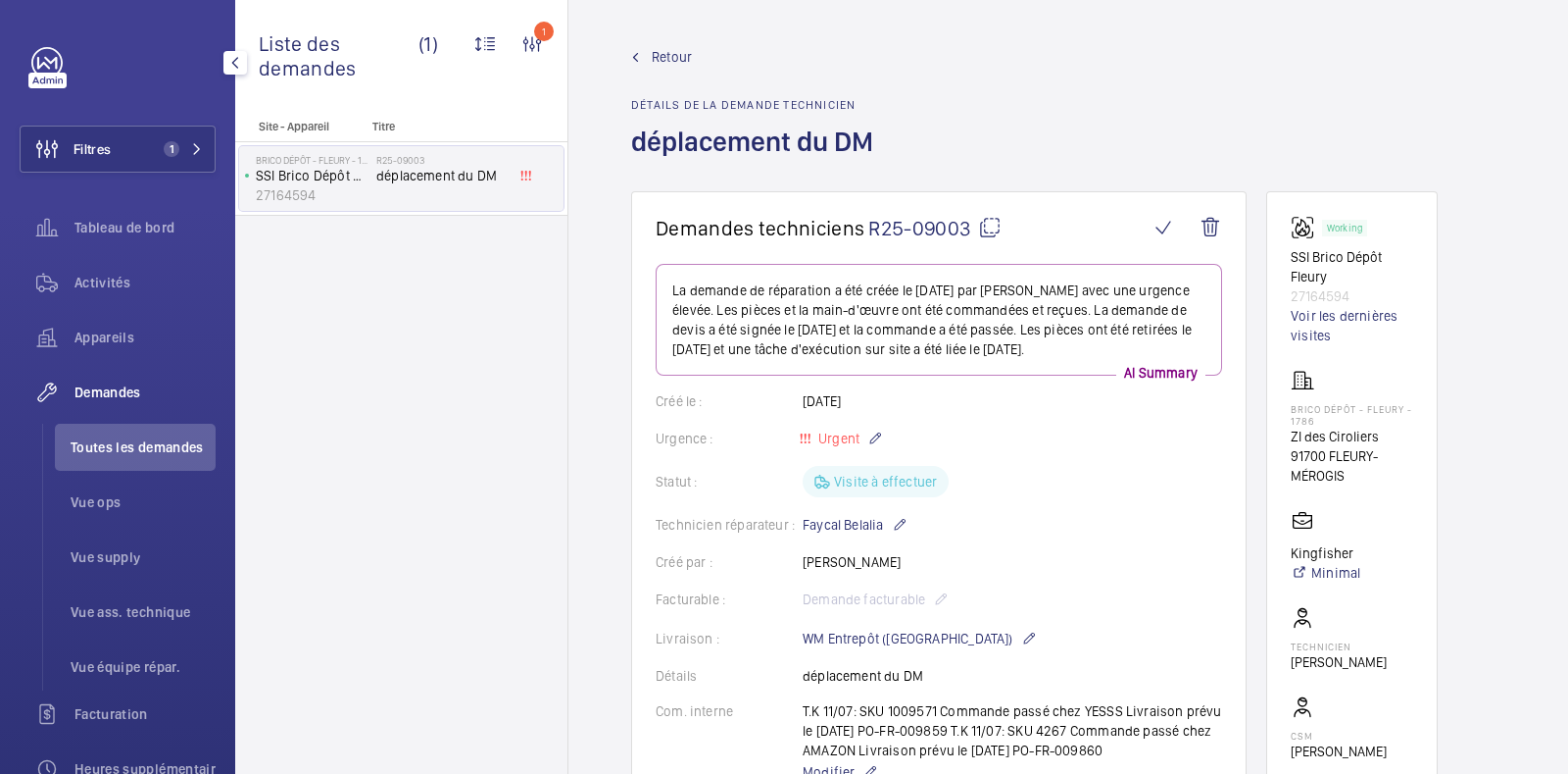
click at [657, 47] on span "Retour" at bounding box center [672, 57] width 40 height 20
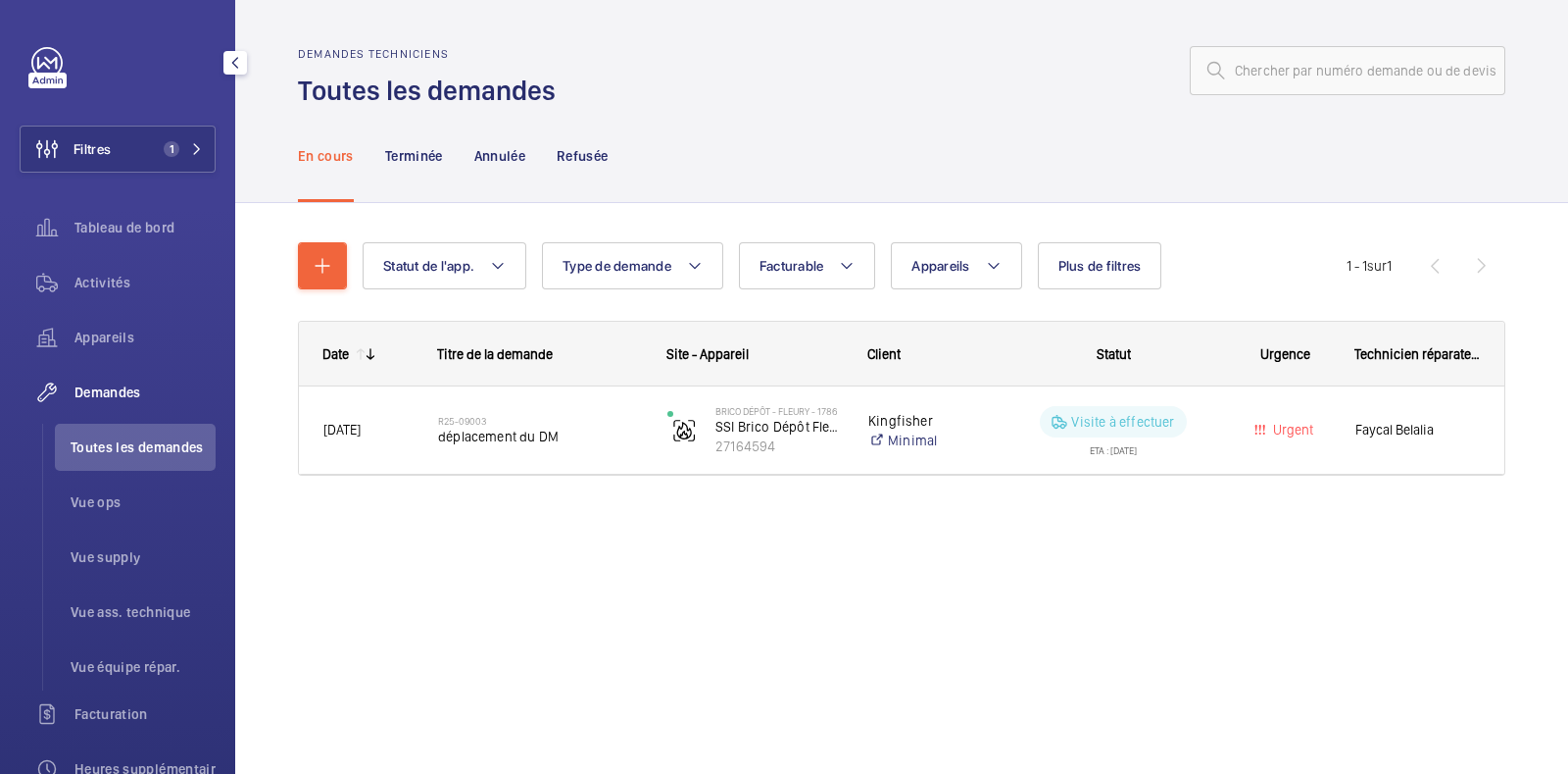
click at [829, 593] on div "Demandes techniciens Toutes les demandes En cours Terminée Annulée Refusée Stat…" at bounding box center [902, 387] width 1333 height 774
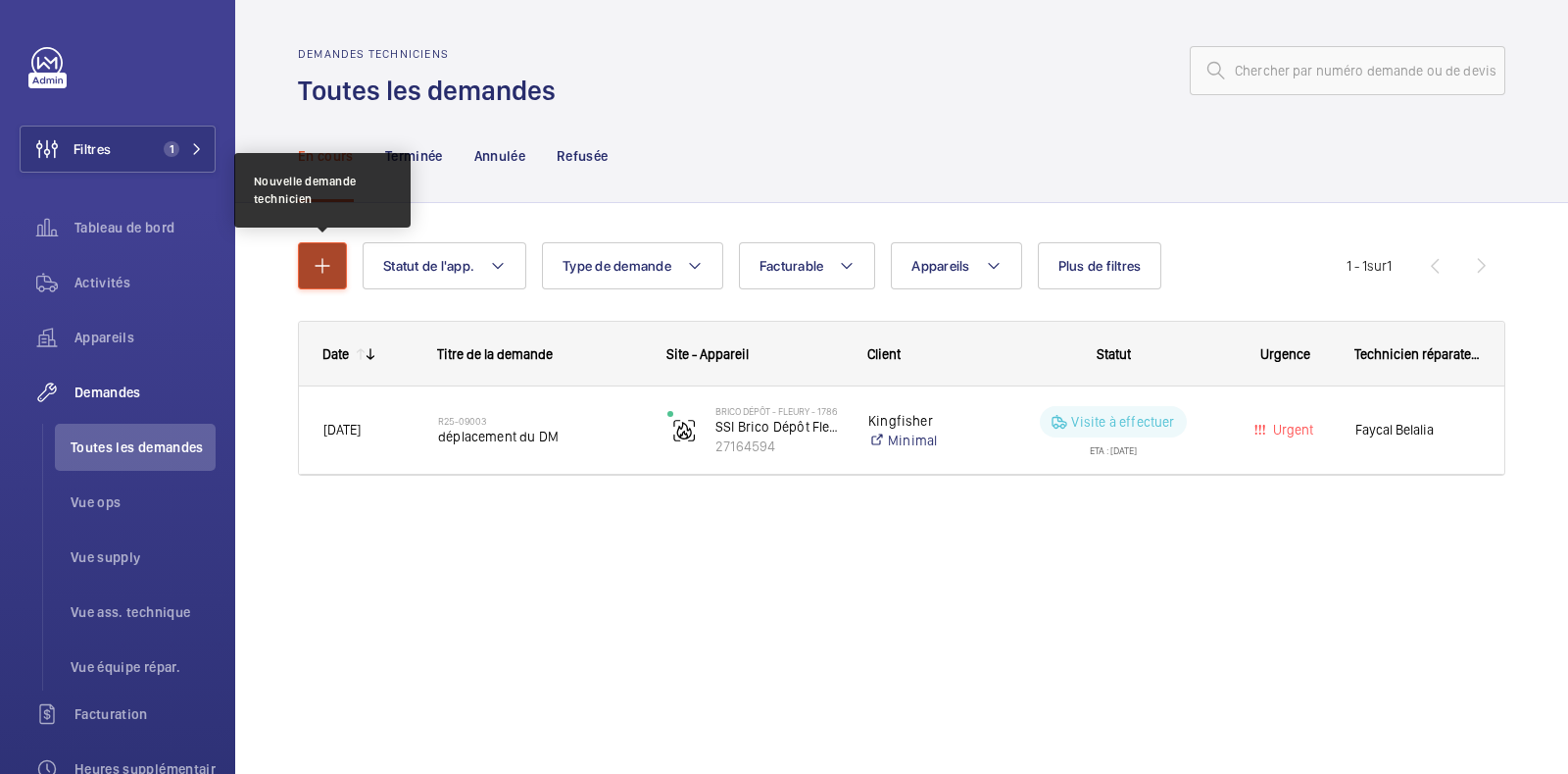
click at [337, 245] on button "button" at bounding box center [323, 266] width 49 height 47
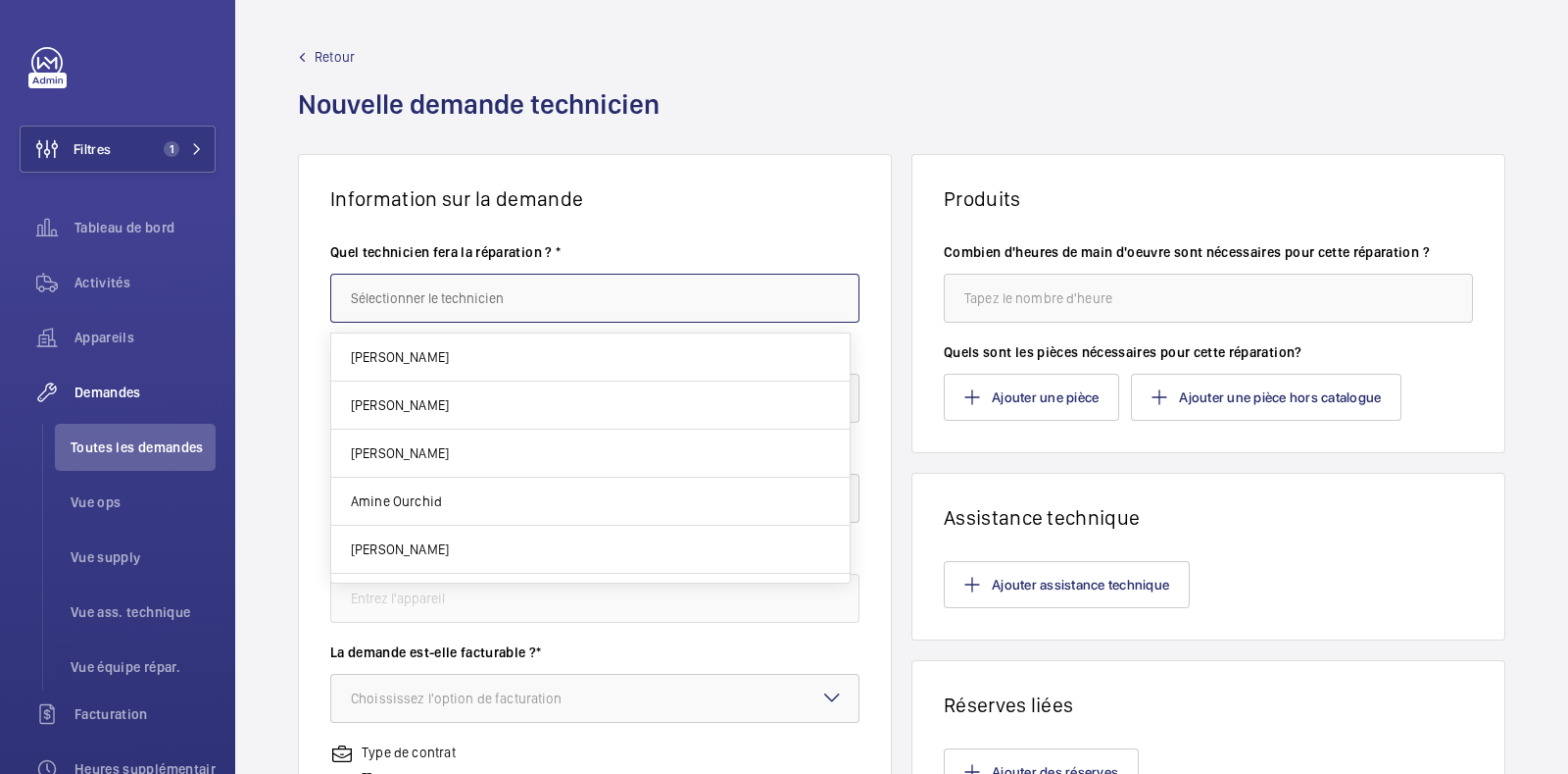
click at [406, 299] on input "text" at bounding box center [594, 299] width 529 height 49
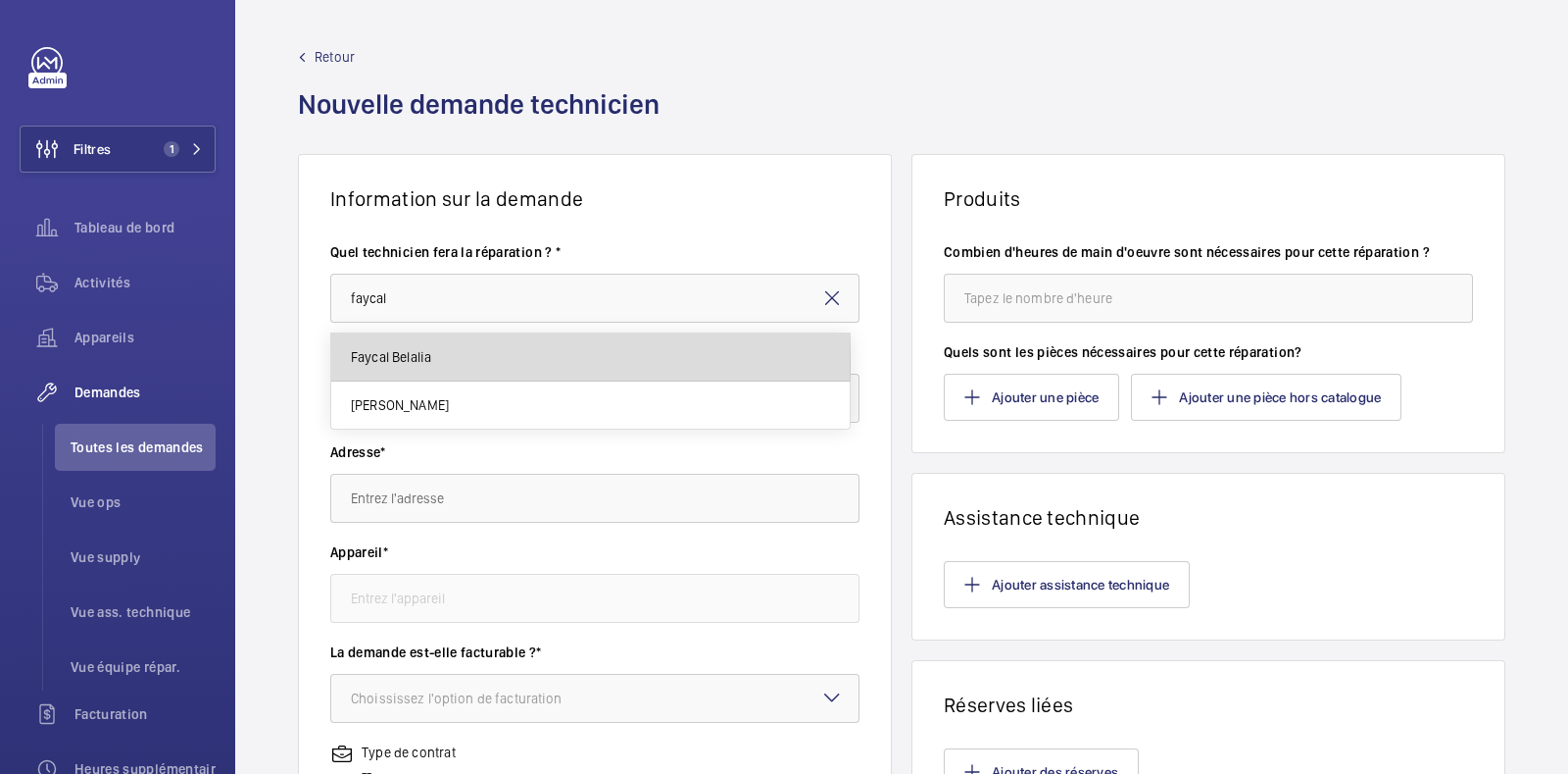
click at [421, 361] on span "Faycal Belalia" at bounding box center [391, 357] width 81 height 20
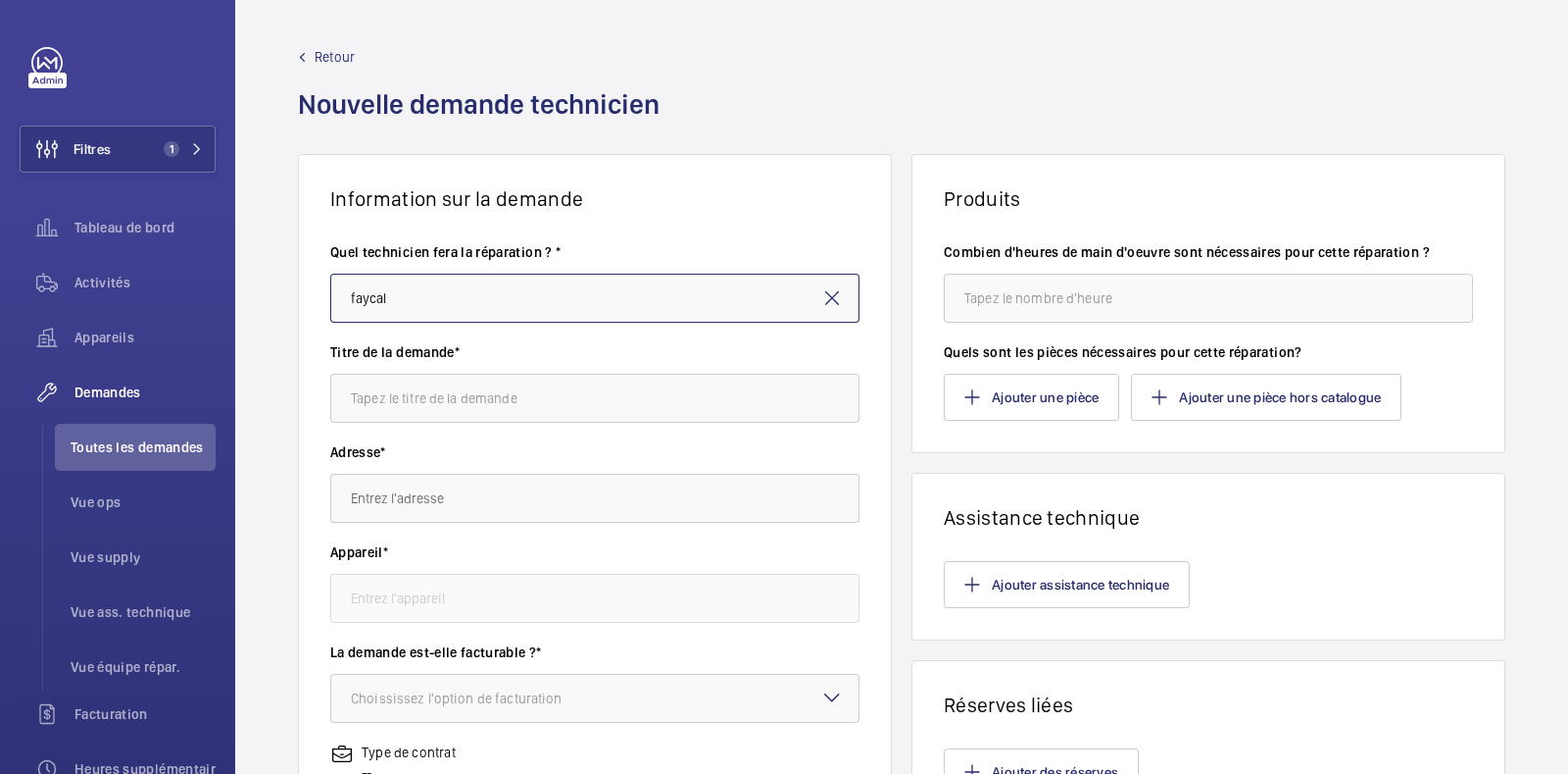
type input "Faycal Belalia"
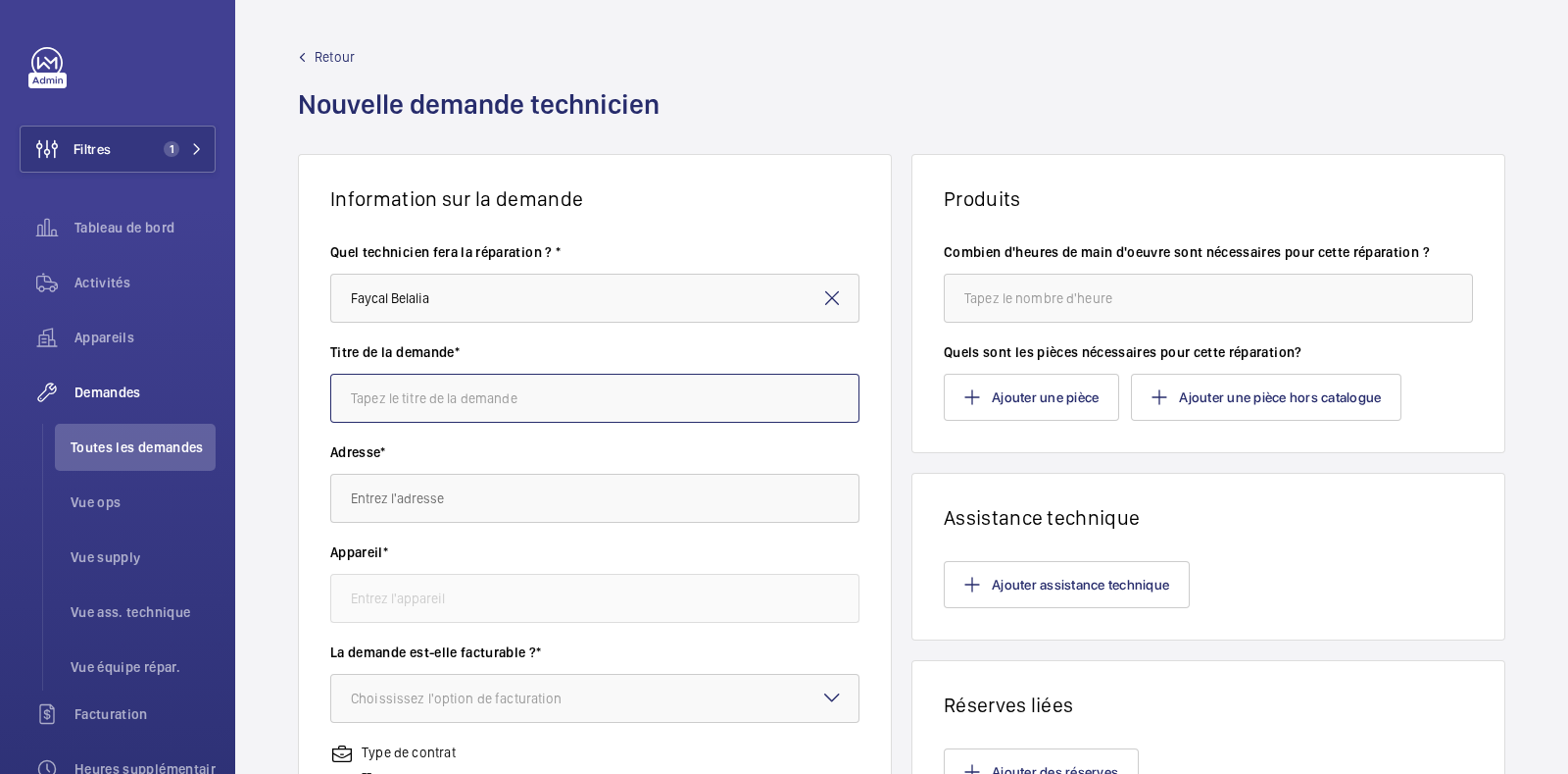
click at [459, 387] on input "text" at bounding box center [594, 398] width 529 height 49
type input "location nacelle + déplacement"
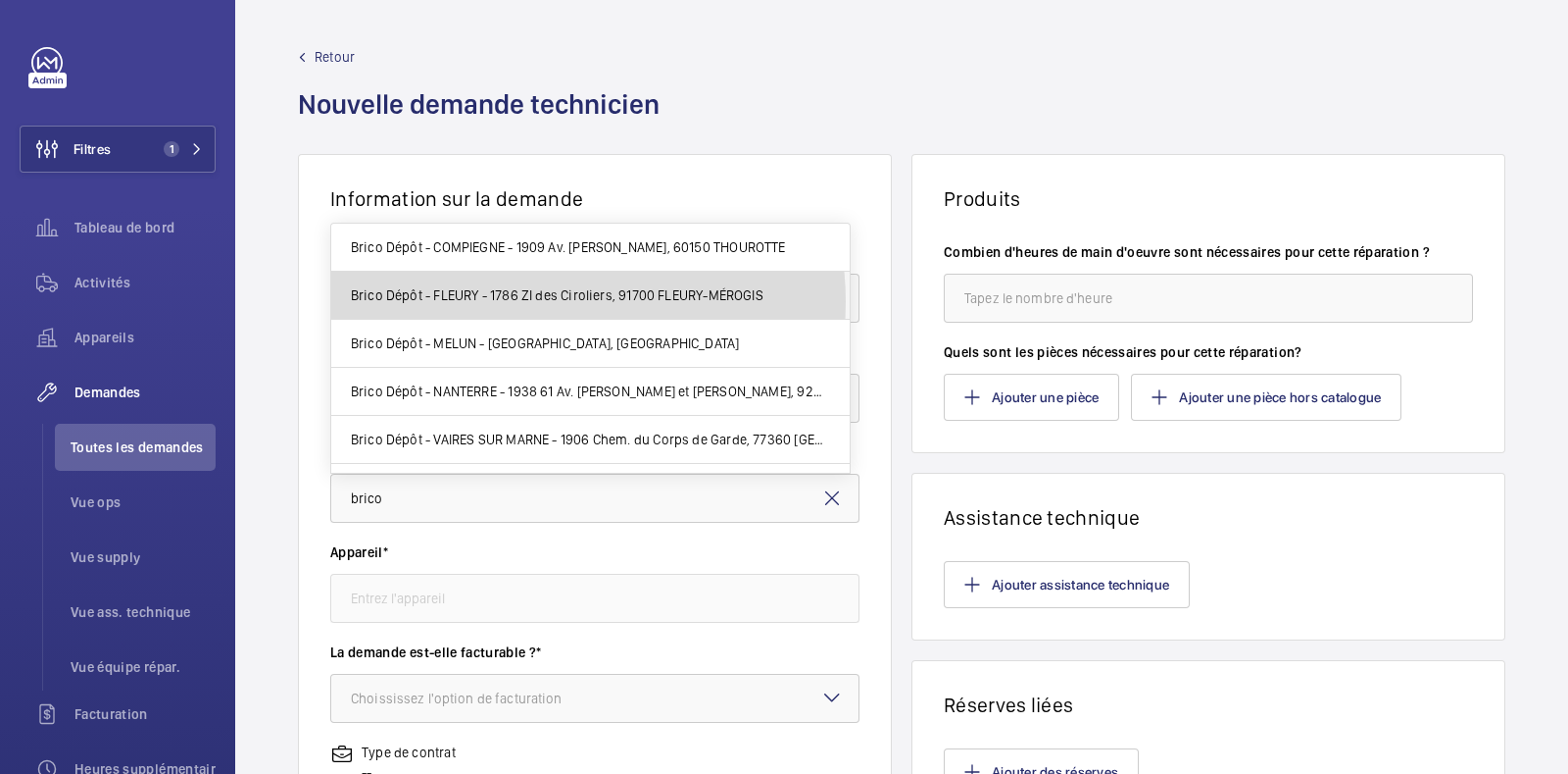
click at [536, 302] on span "Brico Dépôt - FLEURY - 1786 ZI des Ciroliers, 91700 FLEURY-MÉROGIS" at bounding box center [557, 296] width 412 height 20
type input "Brico Dépôt - FLEURY - 1786 ZI des Ciroliers, 91700 FLEURY-MÉROGIS"
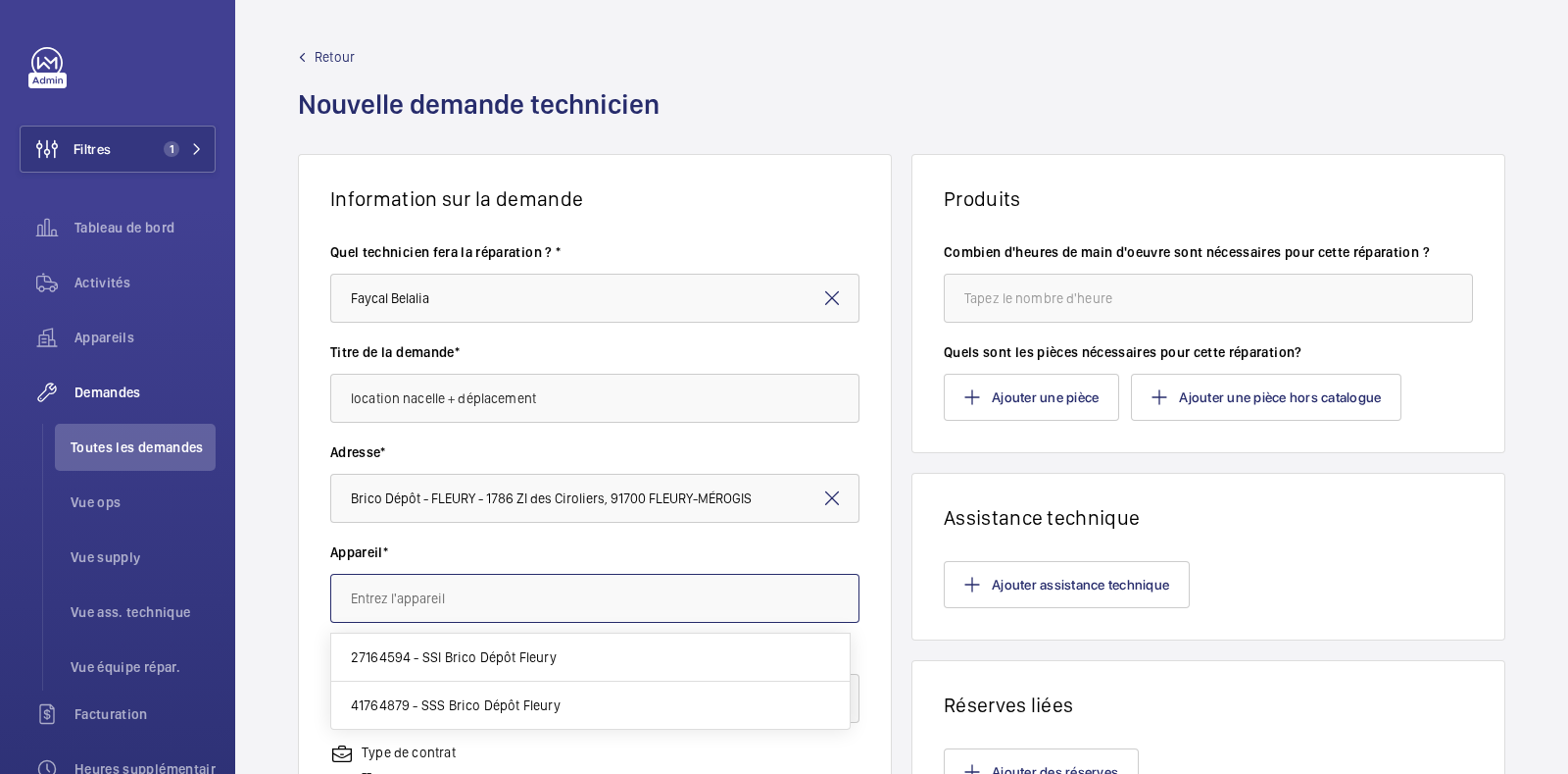
click at [456, 613] on input "text" at bounding box center [594, 598] width 529 height 49
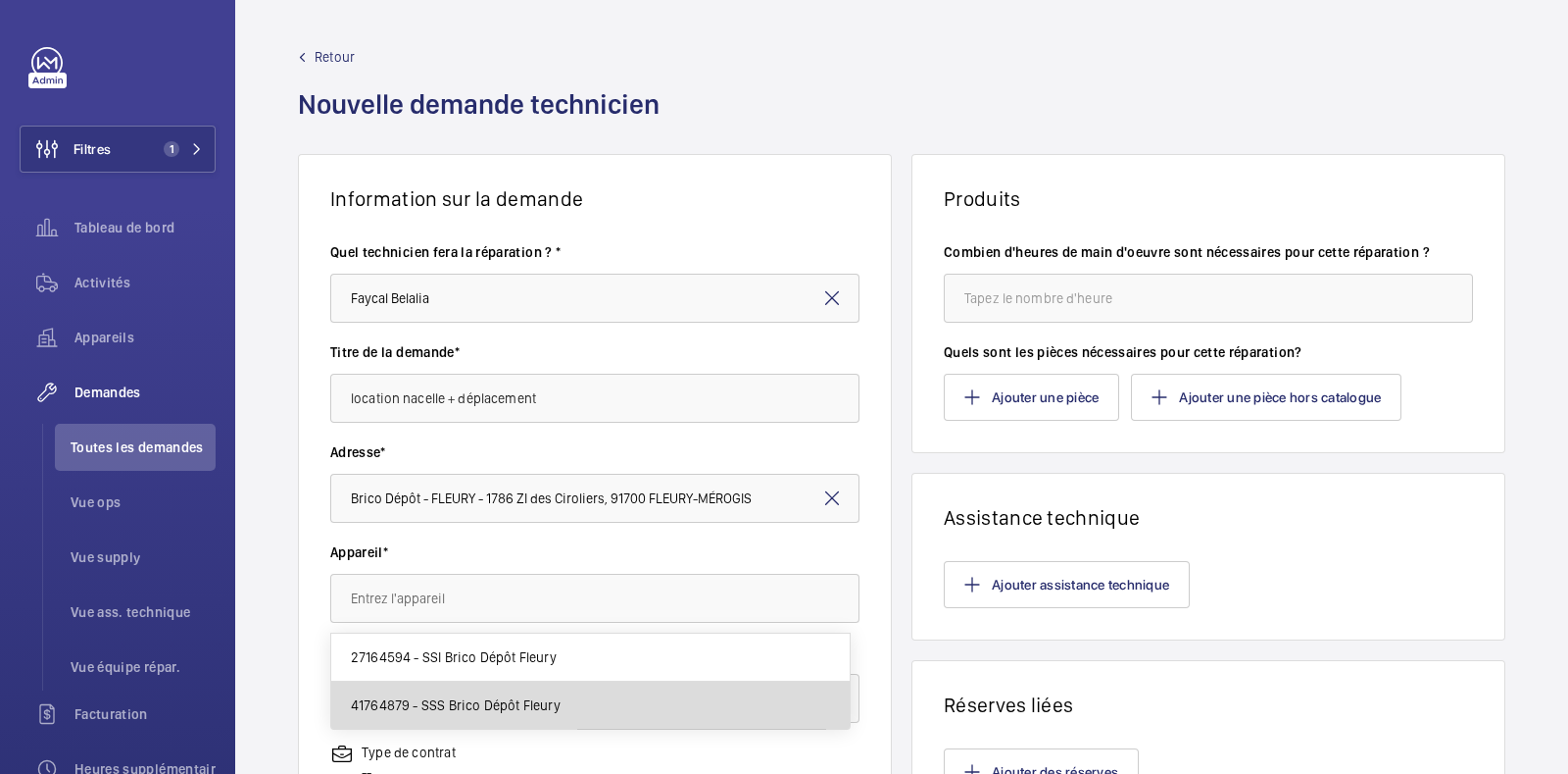
click at [464, 708] on span "41764879 - SSS Brico Dépôt Fleury" at bounding box center [456, 705] width 210 height 20
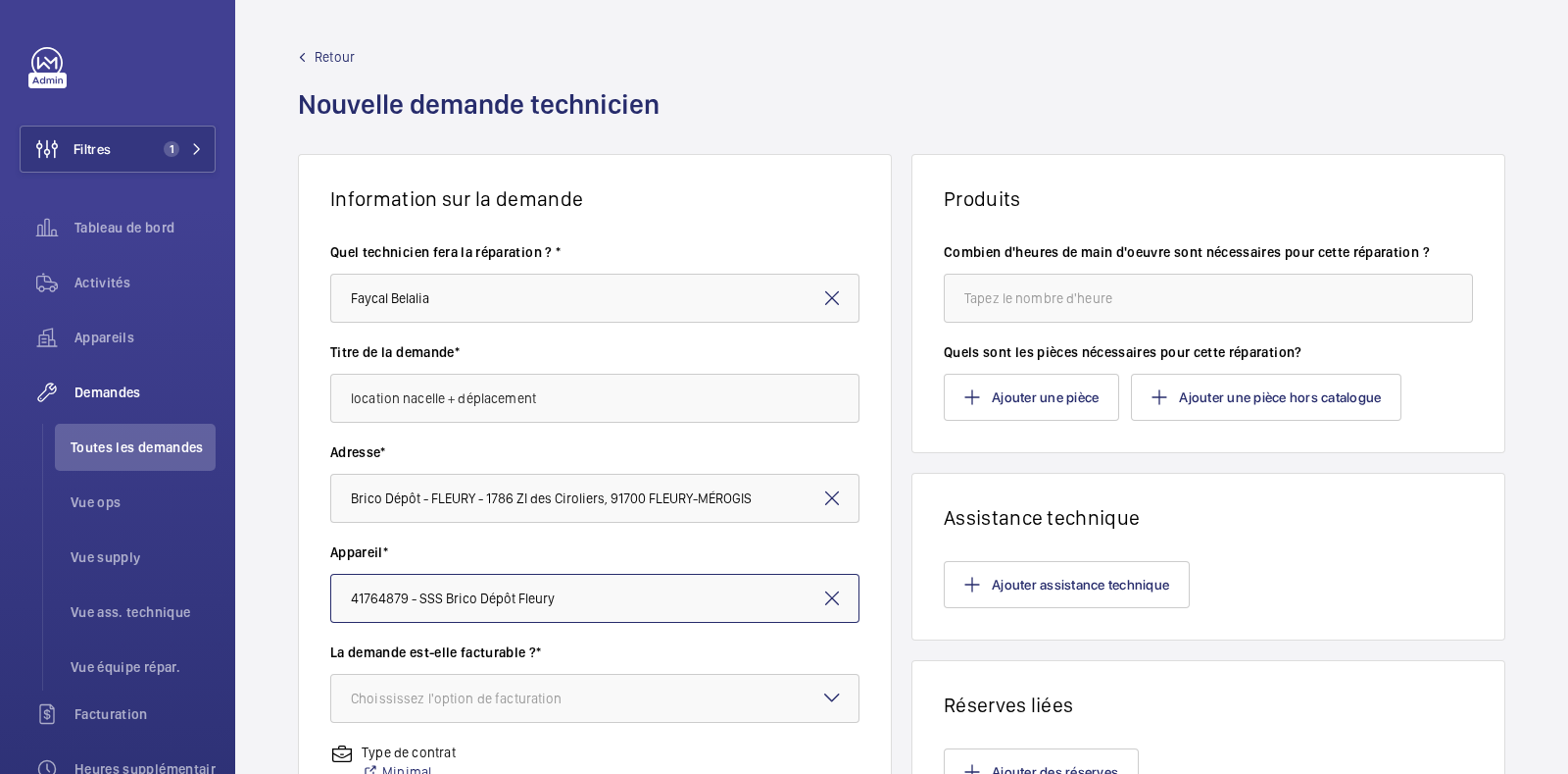
click at [583, 595] on input "41764879 - SSS Brico Dépôt Fleury" at bounding box center [594, 598] width 529 height 49
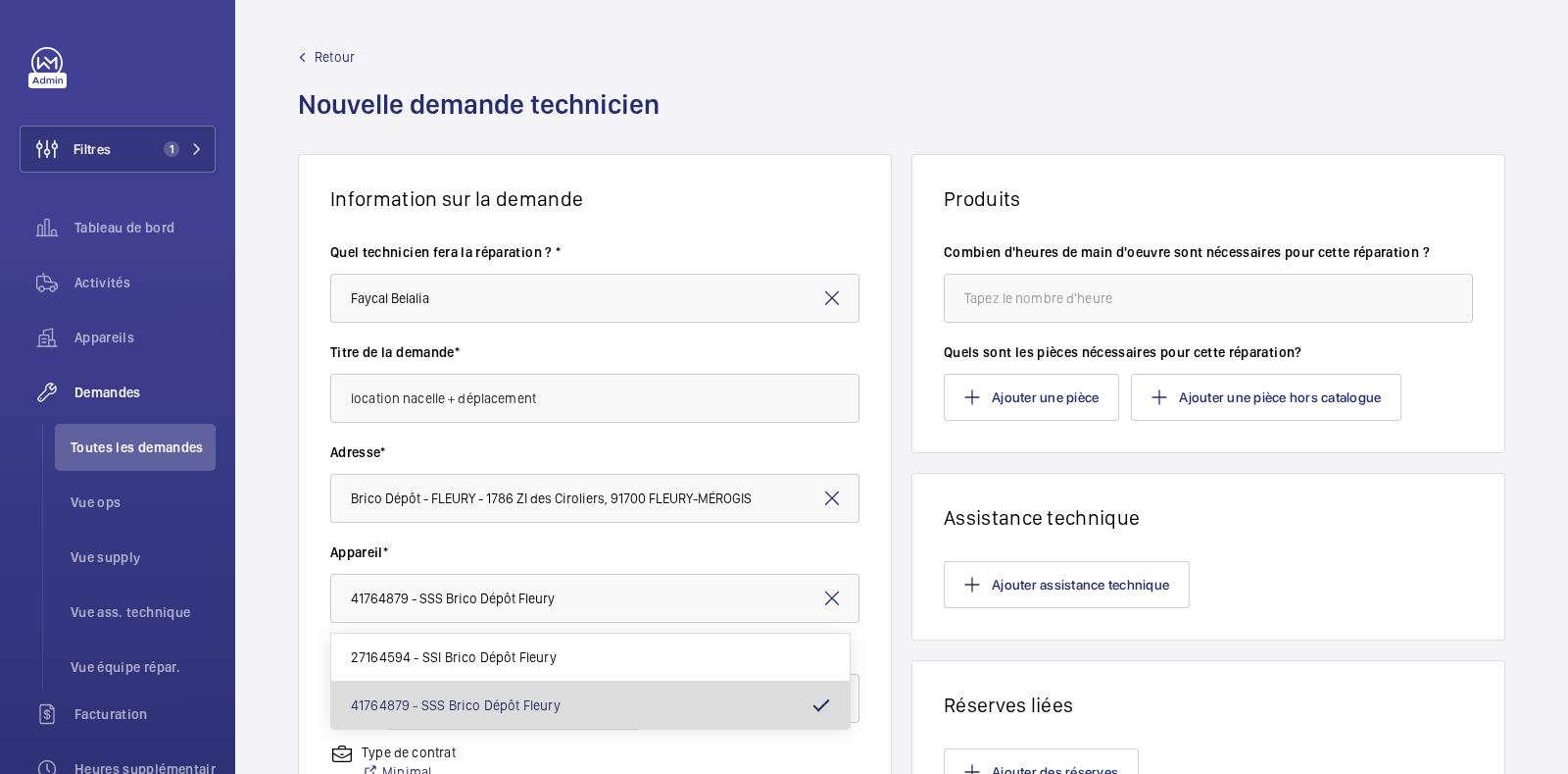
click at [495, 693] on mat-option "41764879 - SSS Brico Dépôt Fleury" at bounding box center [590, 705] width 518 height 47
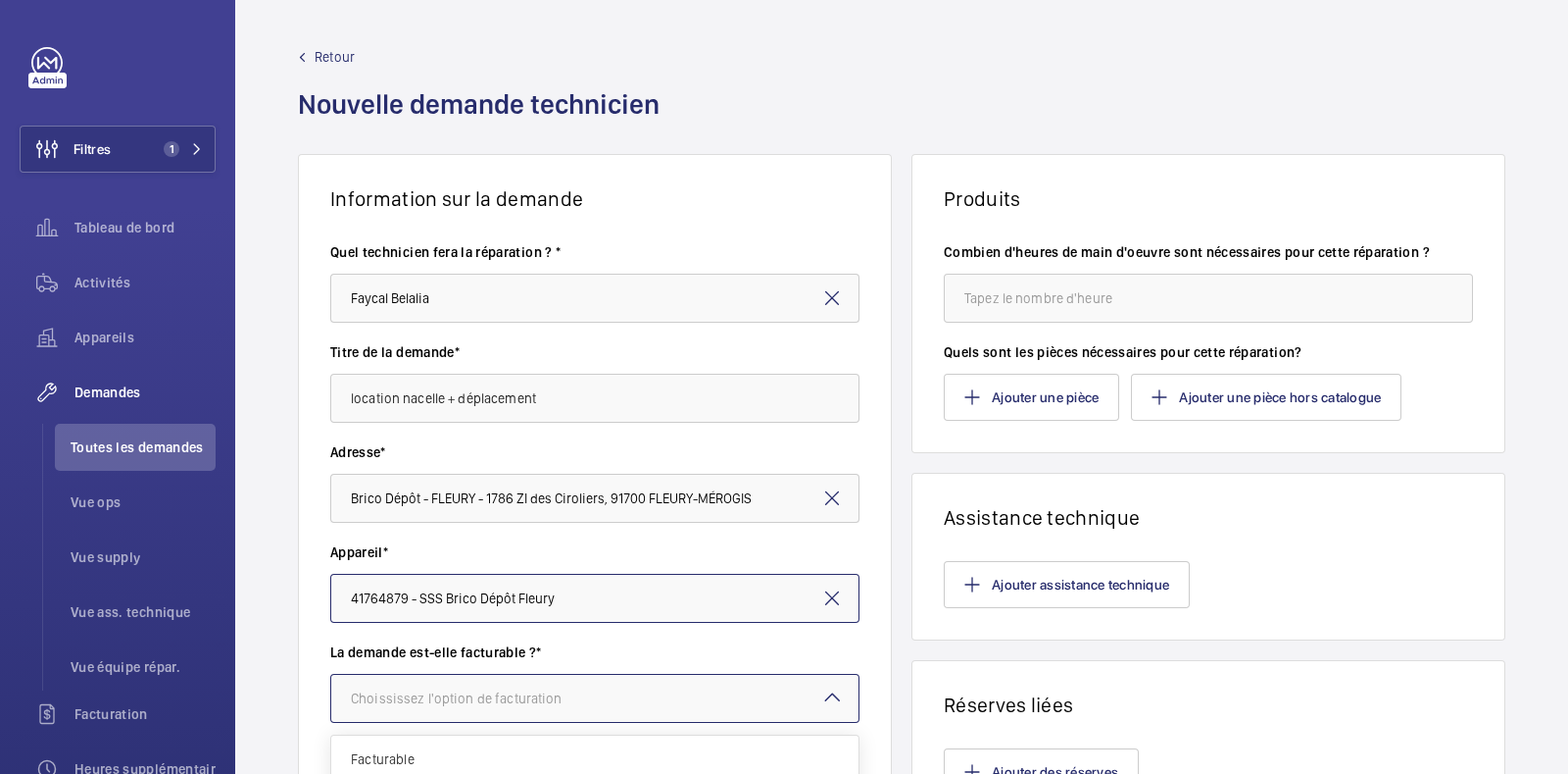
click at [495, 693] on div "Choississez l'option de facturation" at bounding box center [481, 698] width 261 height 20
click at [583, 580] on input "41764879 - SSS Brico Dépôt Fleury" at bounding box center [594, 598] width 529 height 49
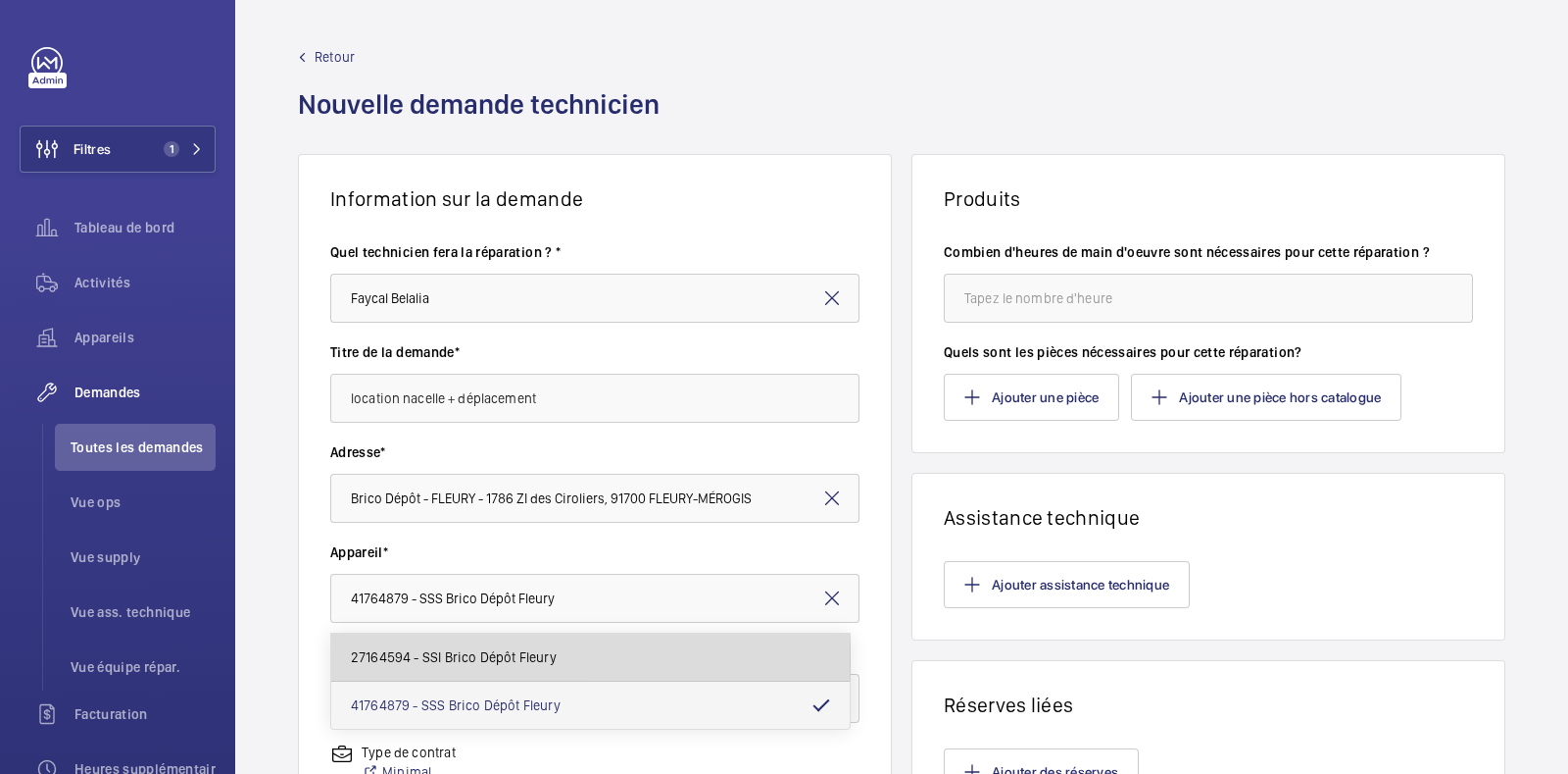
click at [469, 660] on span "27164594 - SSI Brico Dépôt Fleury" at bounding box center [454, 657] width 206 height 20
type input "27164594 - SSI Brico Dépôt Fleury"
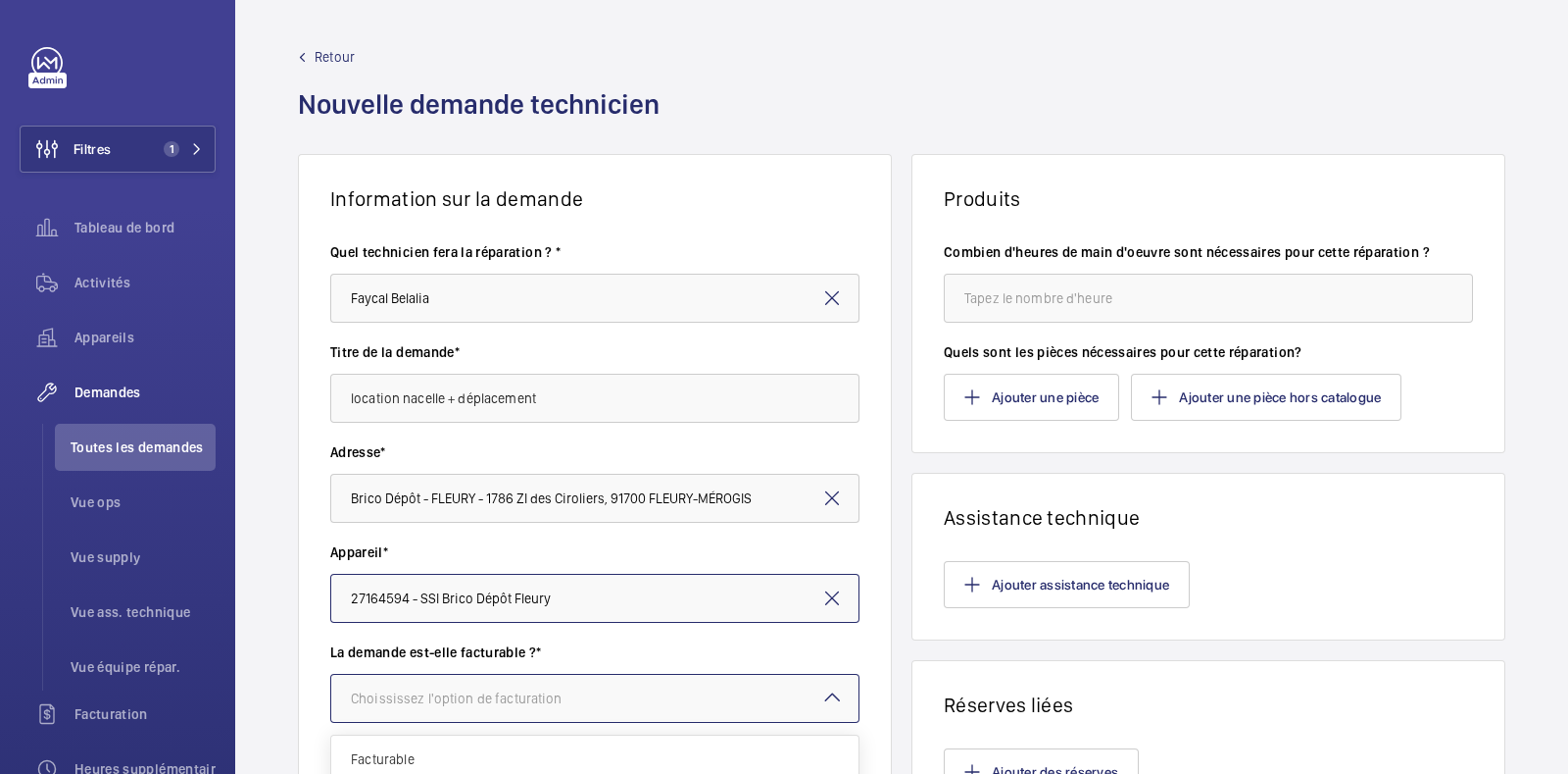
click at [436, 697] on div "Choississez l'option de facturation" at bounding box center [481, 698] width 261 height 20
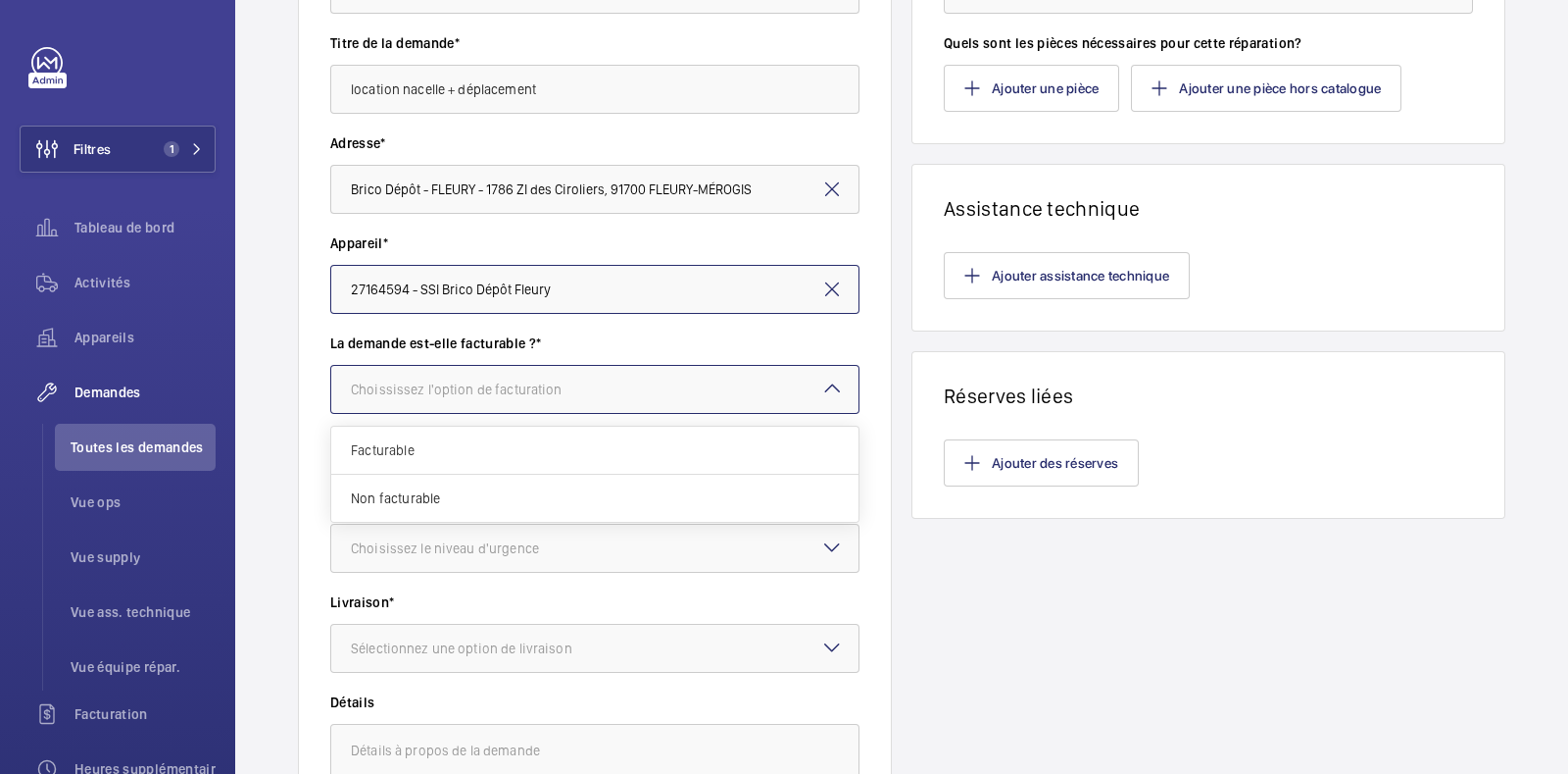
scroll to position [309, 0]
click at [475, 443] on span "Facturable" at bounding box center [594, 449] width 488 height 20
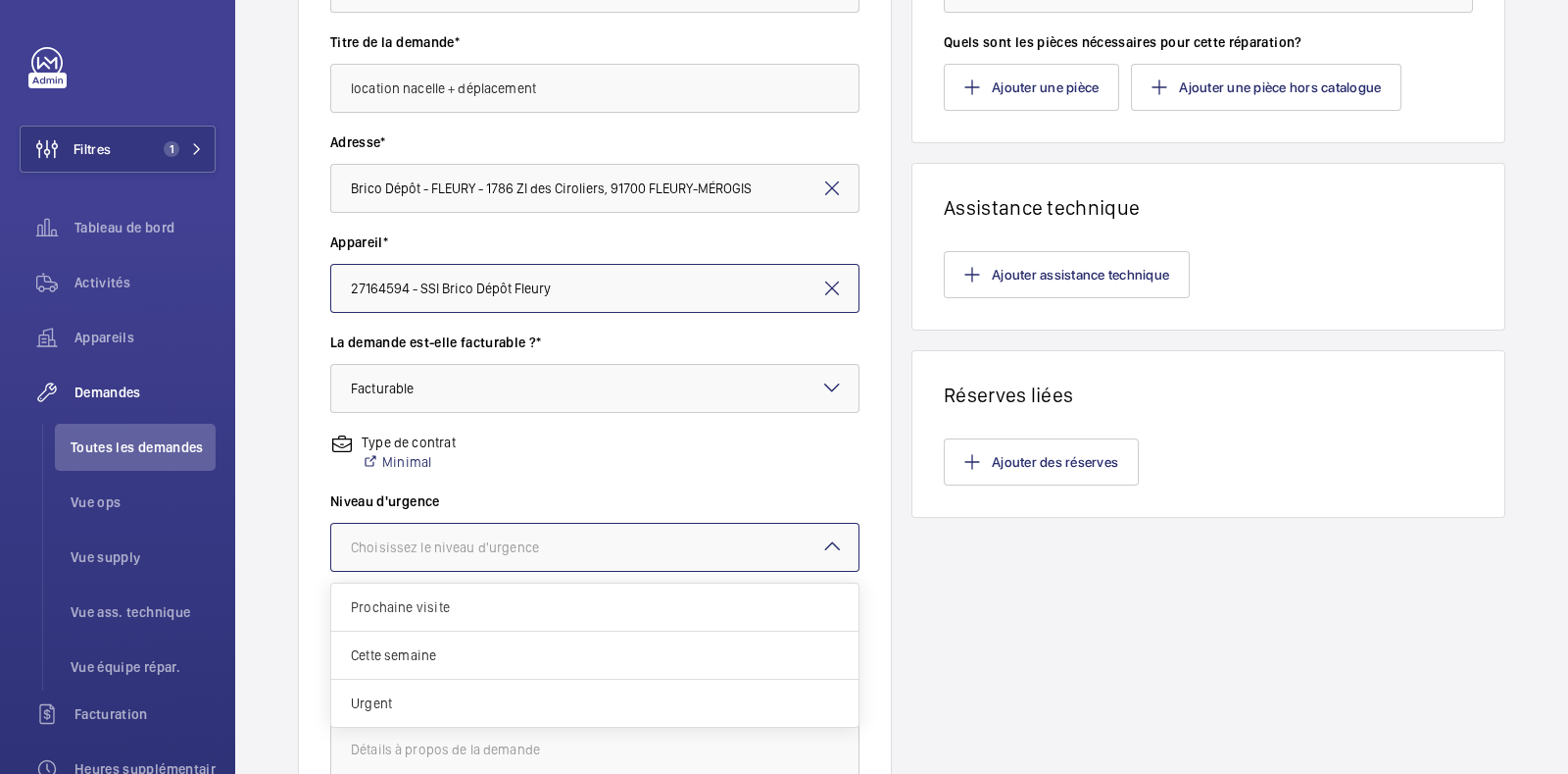
click at [437, 545] on div "Choisissez le niveau d'urgence" at bounding box center [469, 547] width 238 height 20
click at [416, 713] on div "Urgent" at bounding box center [594, 703] width 527 height 47
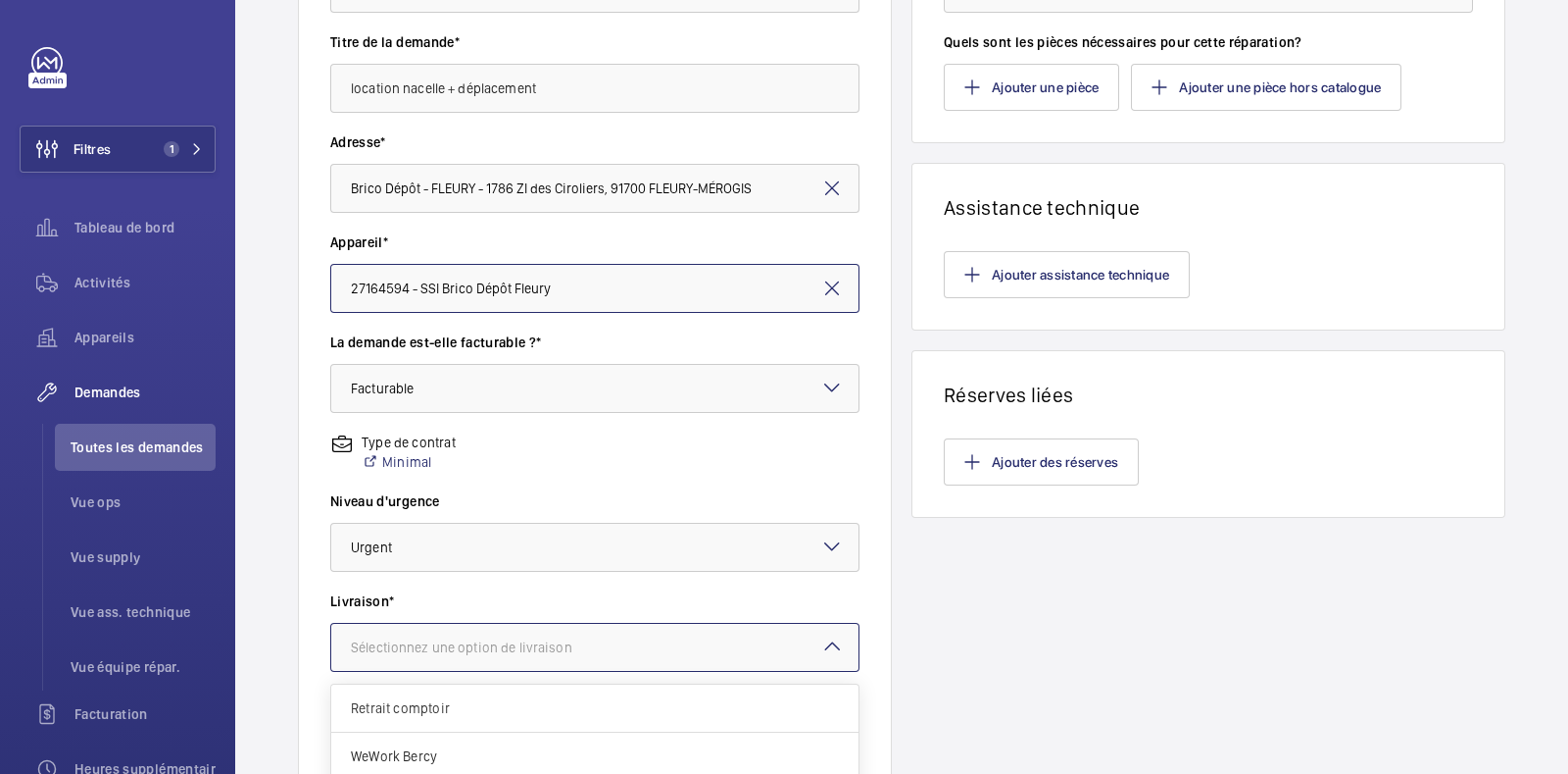
click at [510, 632] on div at bounding box center [594, 647] width 527 height 47
click at [414, 752] on span "WeWork Bercy" at bounding box center [594, 756] width 488 height 20
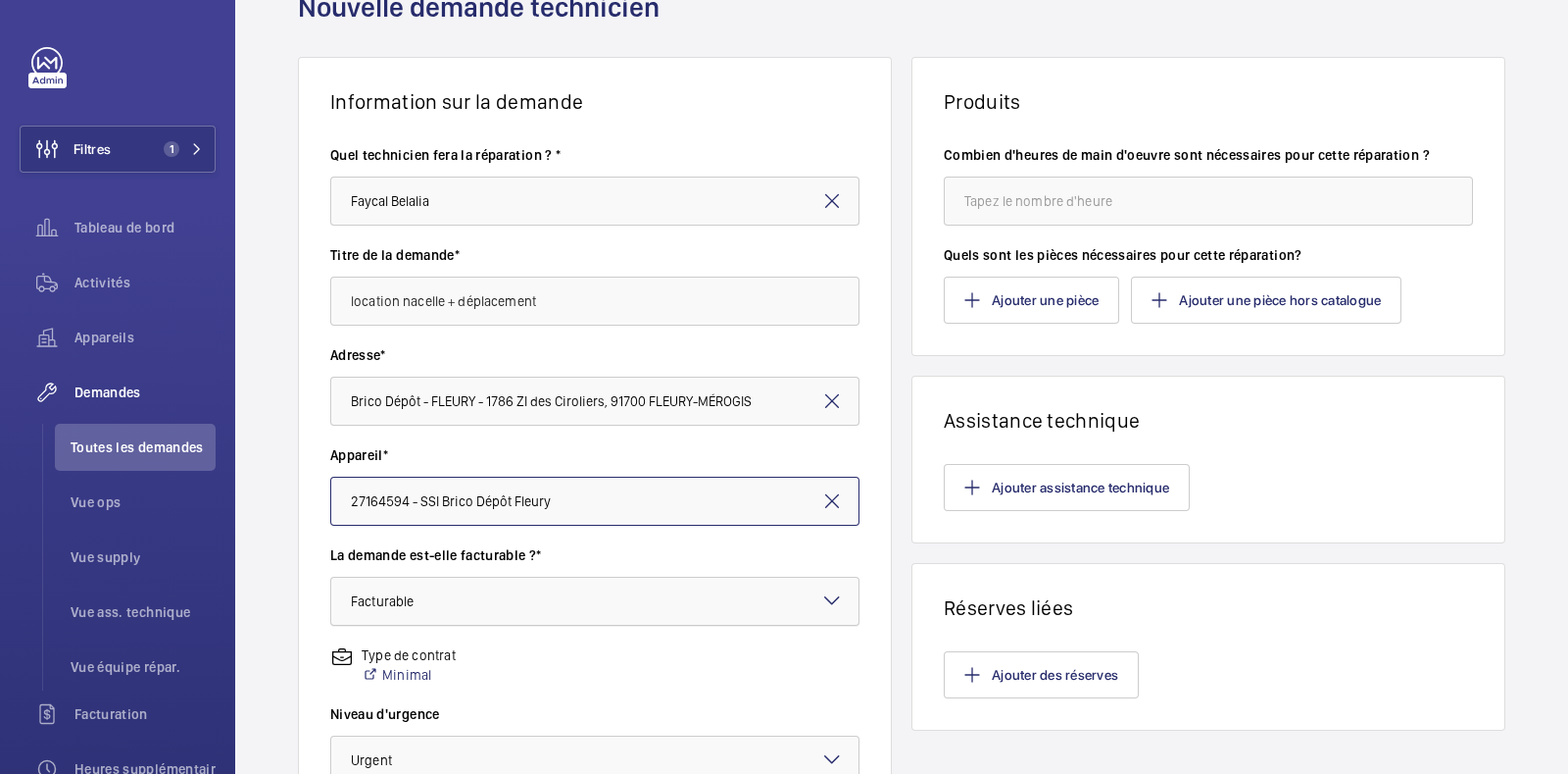
scroll to position [94, 0]
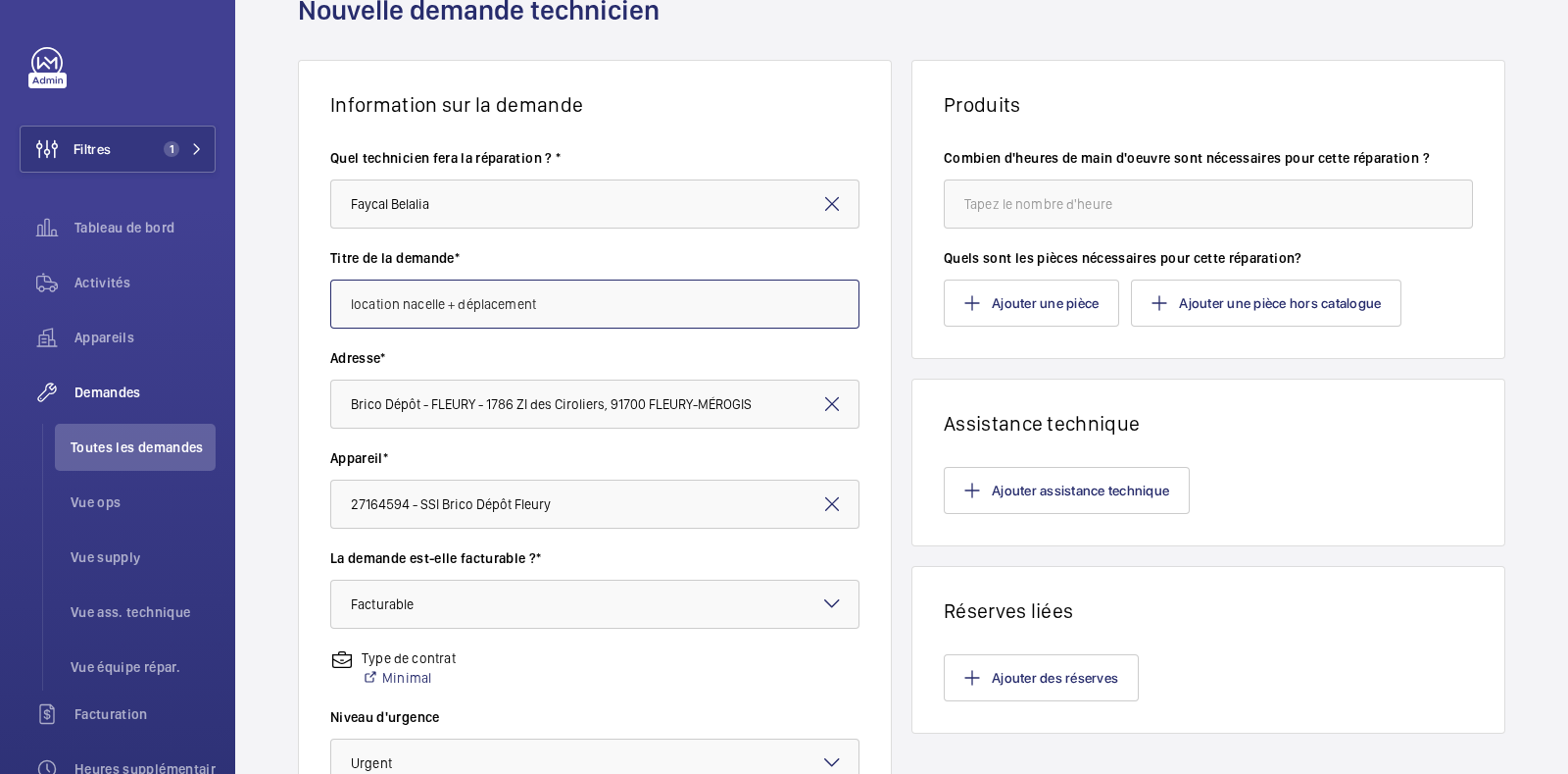
click at [575, 311] on input "location nacelle + déplacement" at bounding box center [594, 304] width 529 height 49
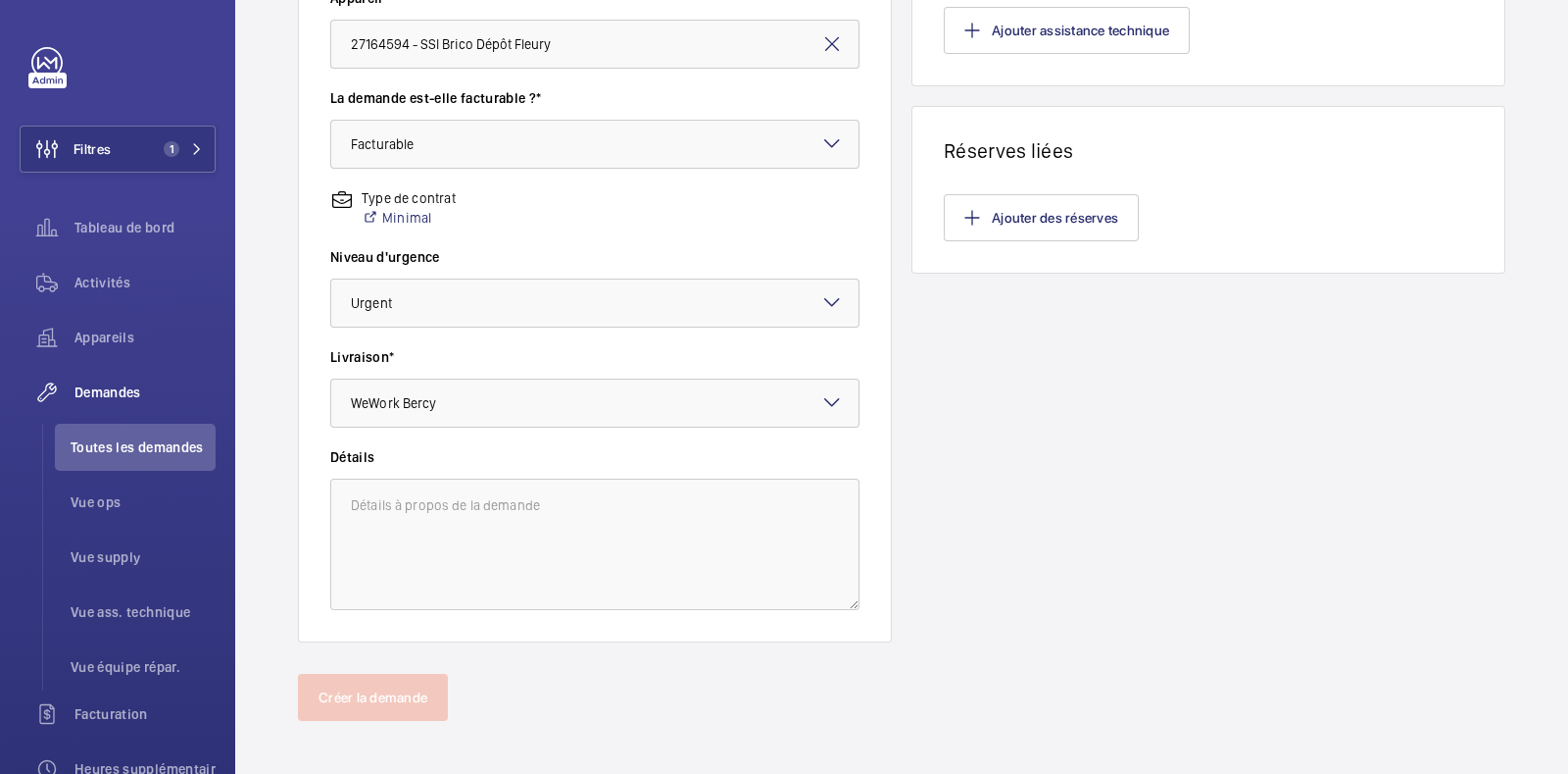
scroll to position [563, 0]
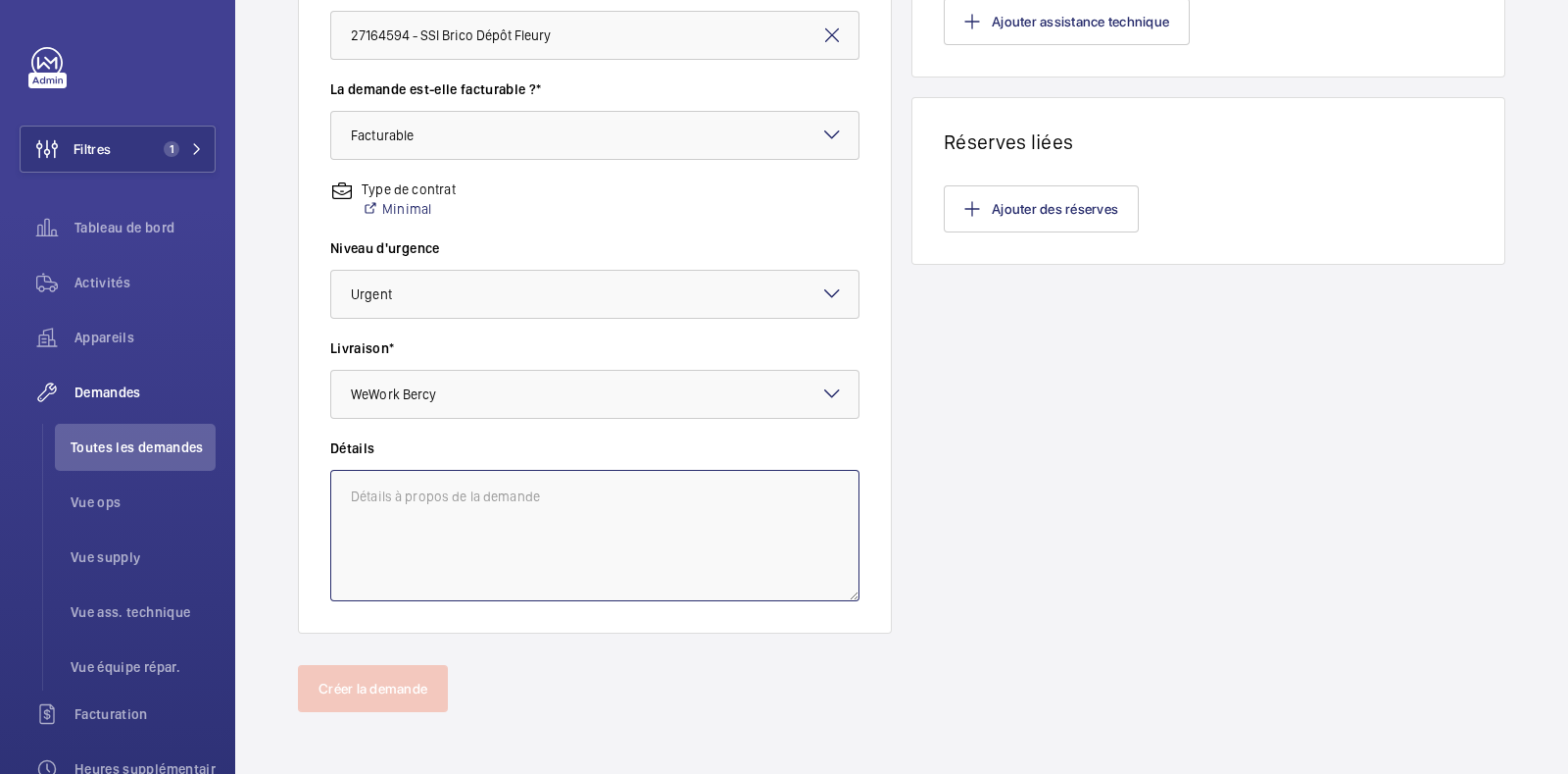
click at [524, 520] on textarea at bounding box center [594, 535] width 529 height 132
paste textarea "location nacelle + déplacement"
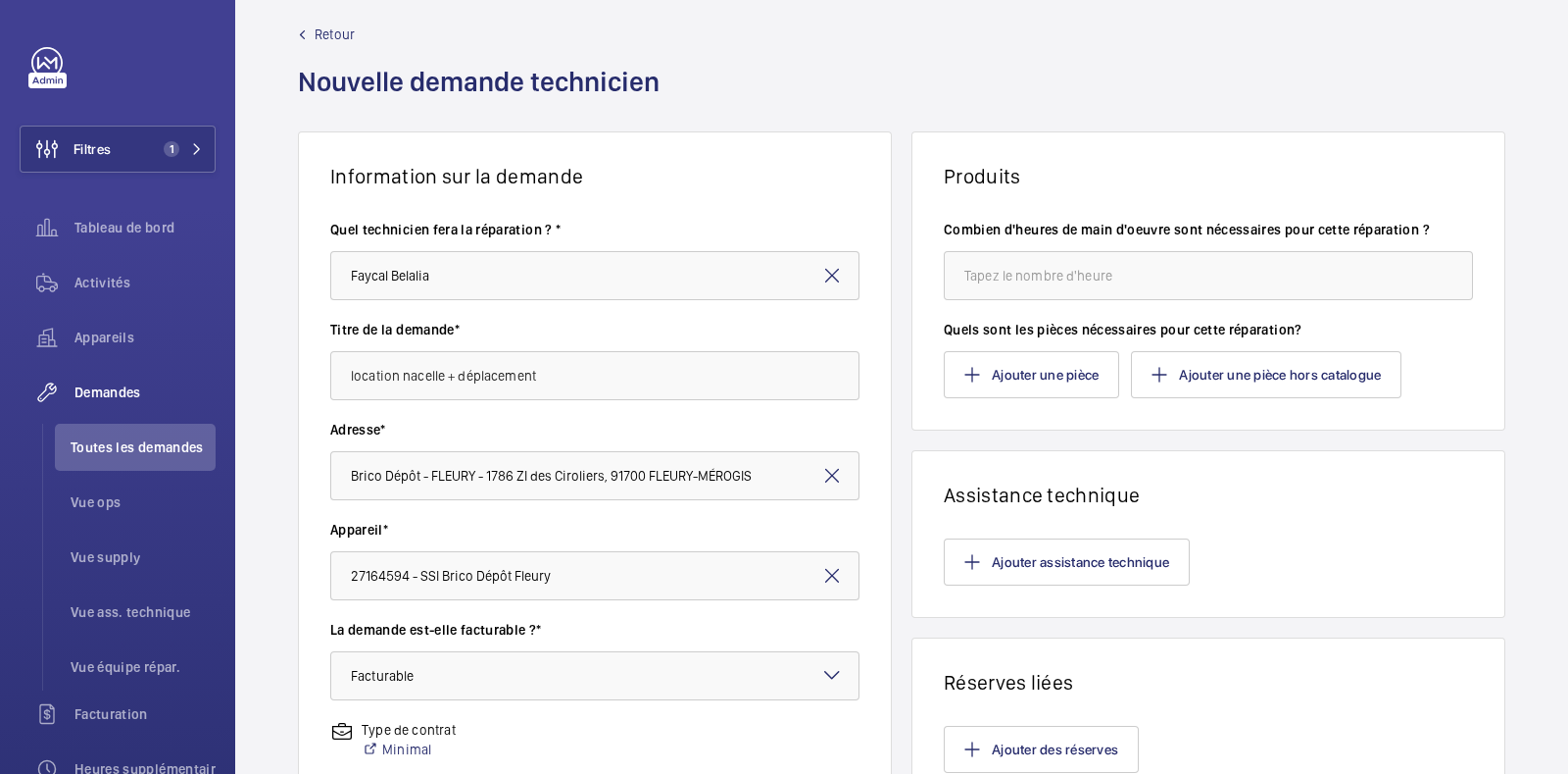
scroll to position [0, 0]
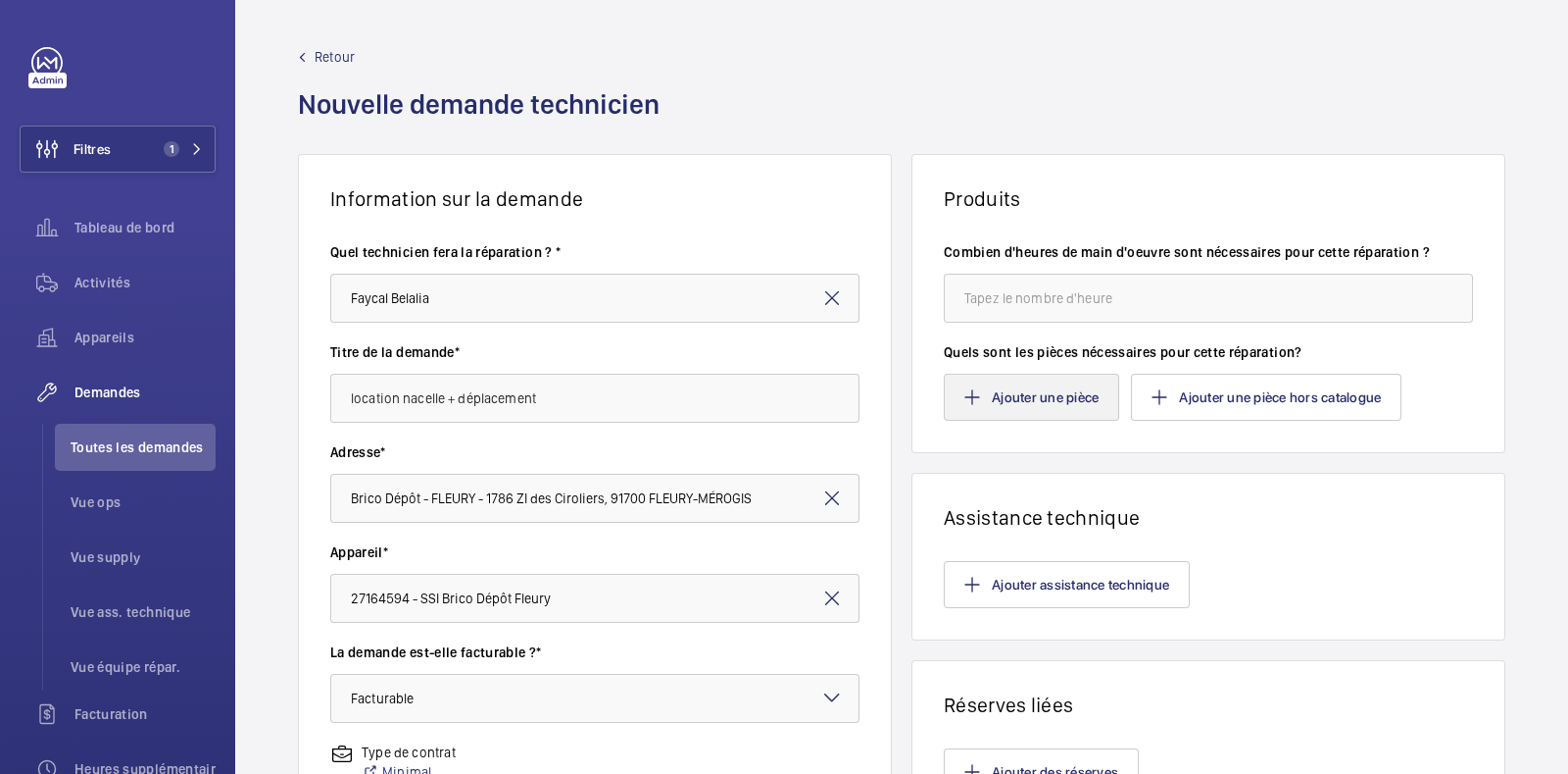
type textarea "location nacelle + déplacement"
click at [1061, 409] on button "Ajouter une pièce" at bounding box center [1031, 397] width 176 height 47
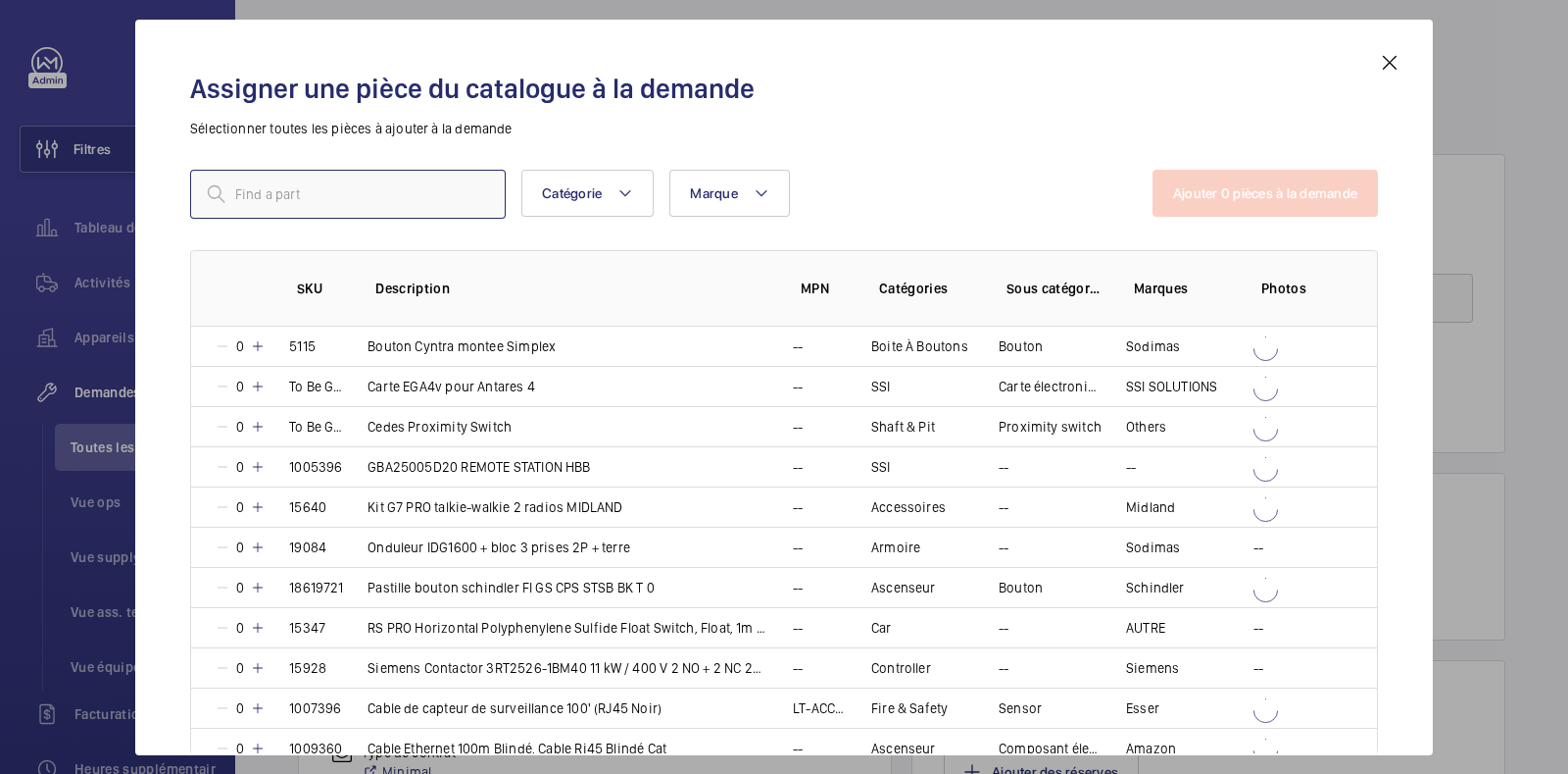
click at [374, 195] on input "text" at bounding box center [348, 194] width 315 height 49
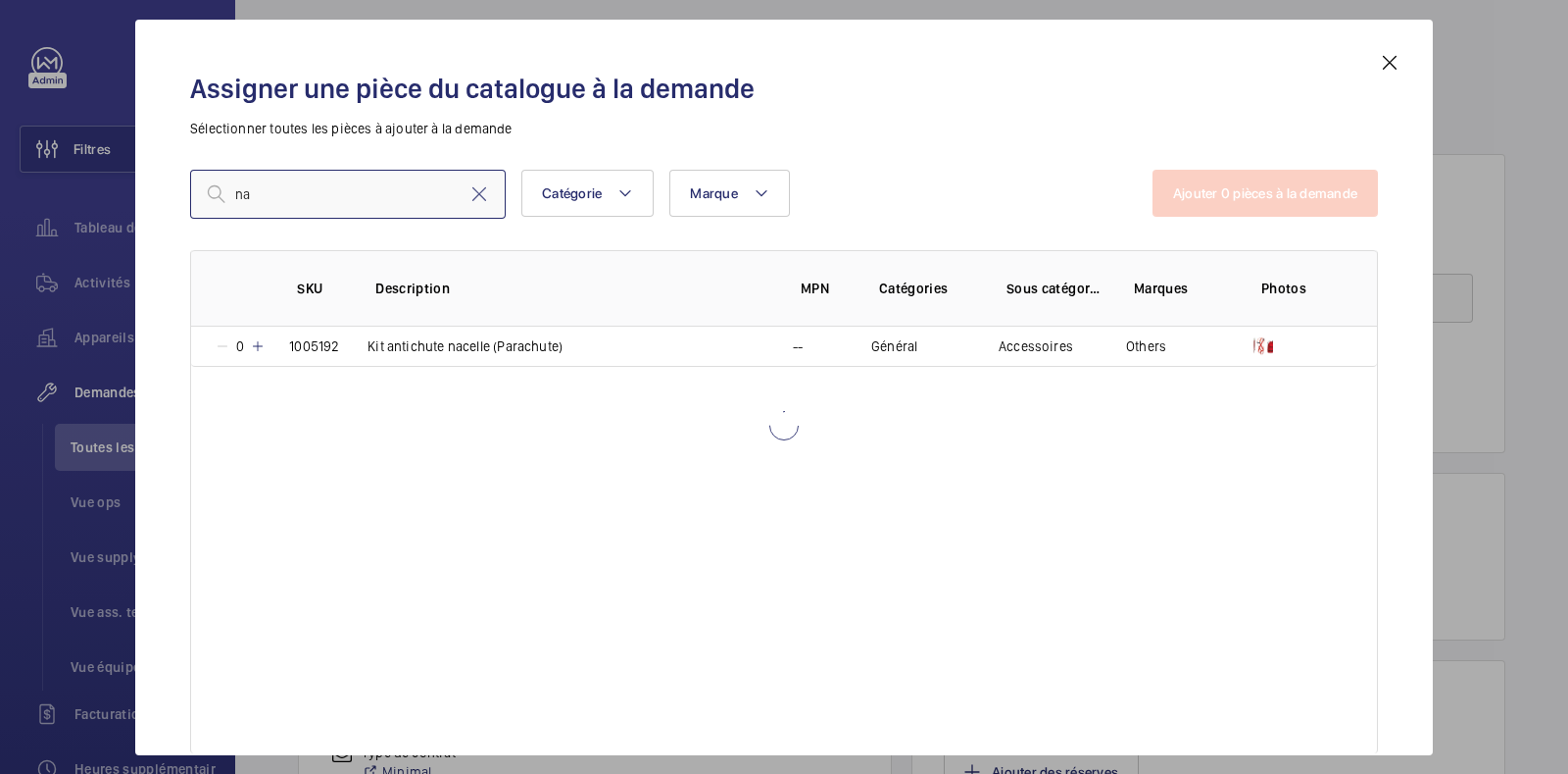
type input "n"
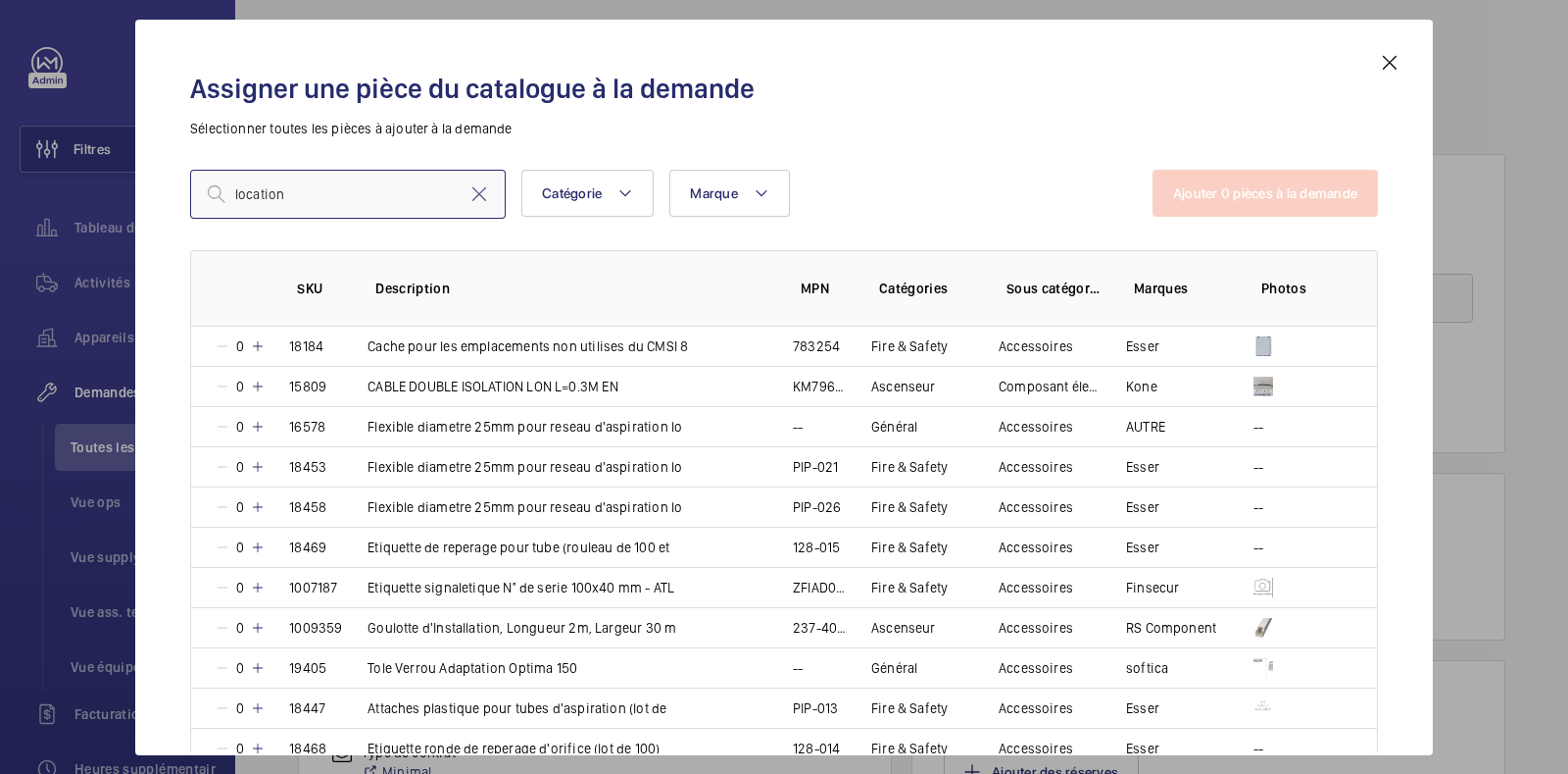
type input "location"
click at [892, 133] on p "Sélectionner toutes les pièces à ajouter à la demande" at bounding box center [784, 129] width 1188 height 20
click at [488, 194] on mat-icon at bounding box center [479, 194] width 24 height 24
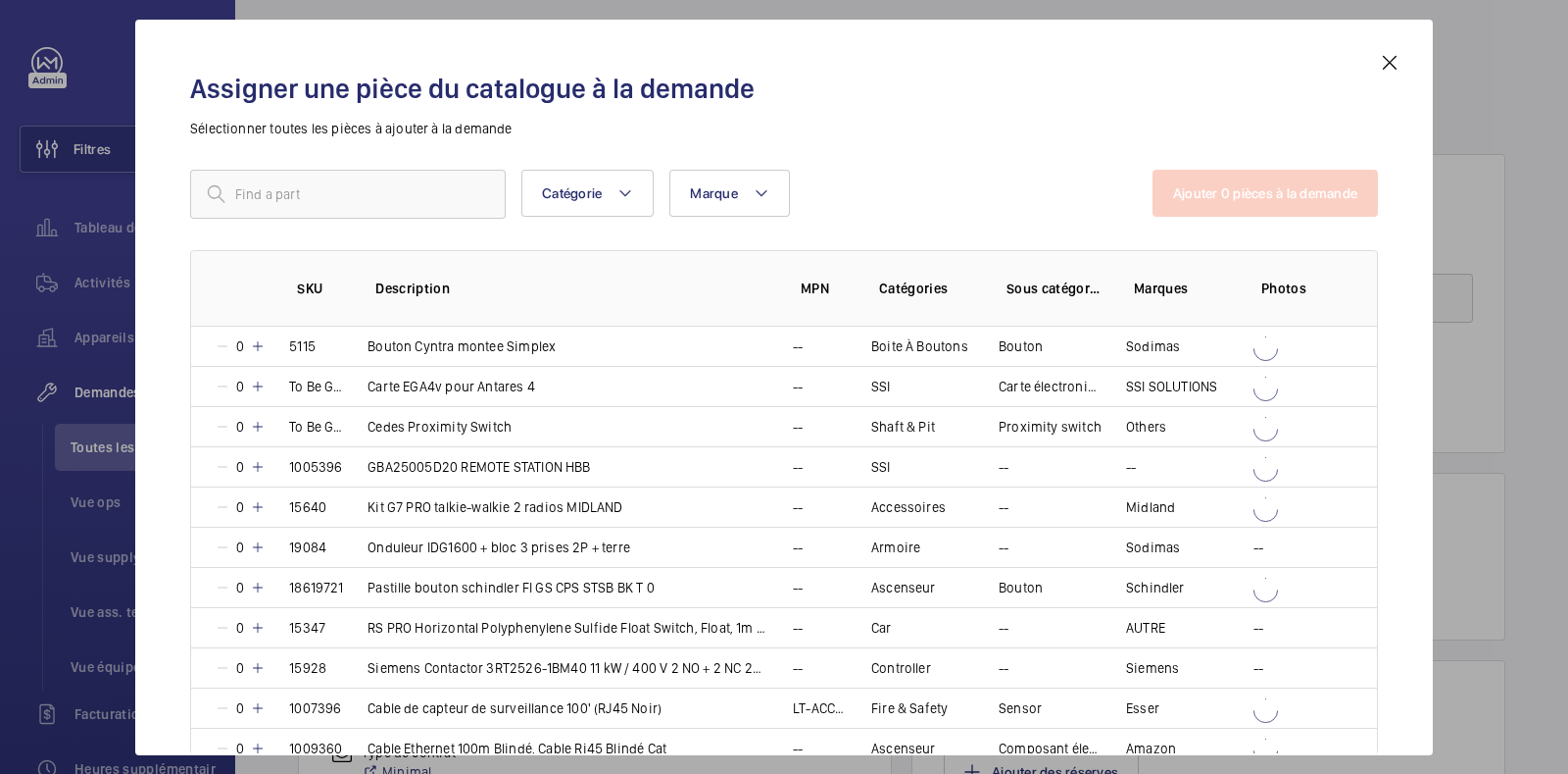
click at [1383, 68] on mat-icon at bounding box center [1390, 63] width 24 height 24
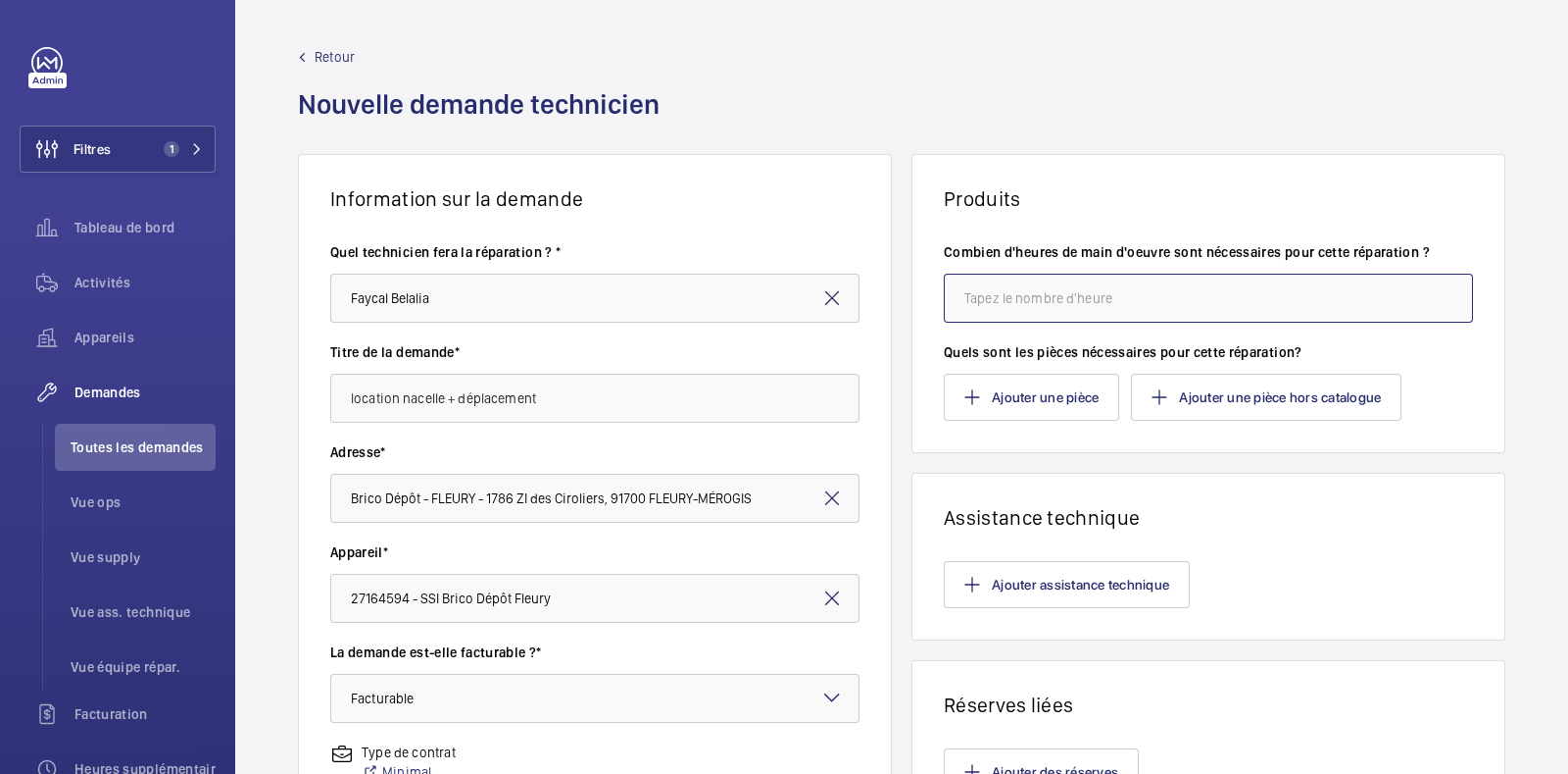
click at [1072, 307] on input "number" at bounding box center [1208, 299] width 529 height 49
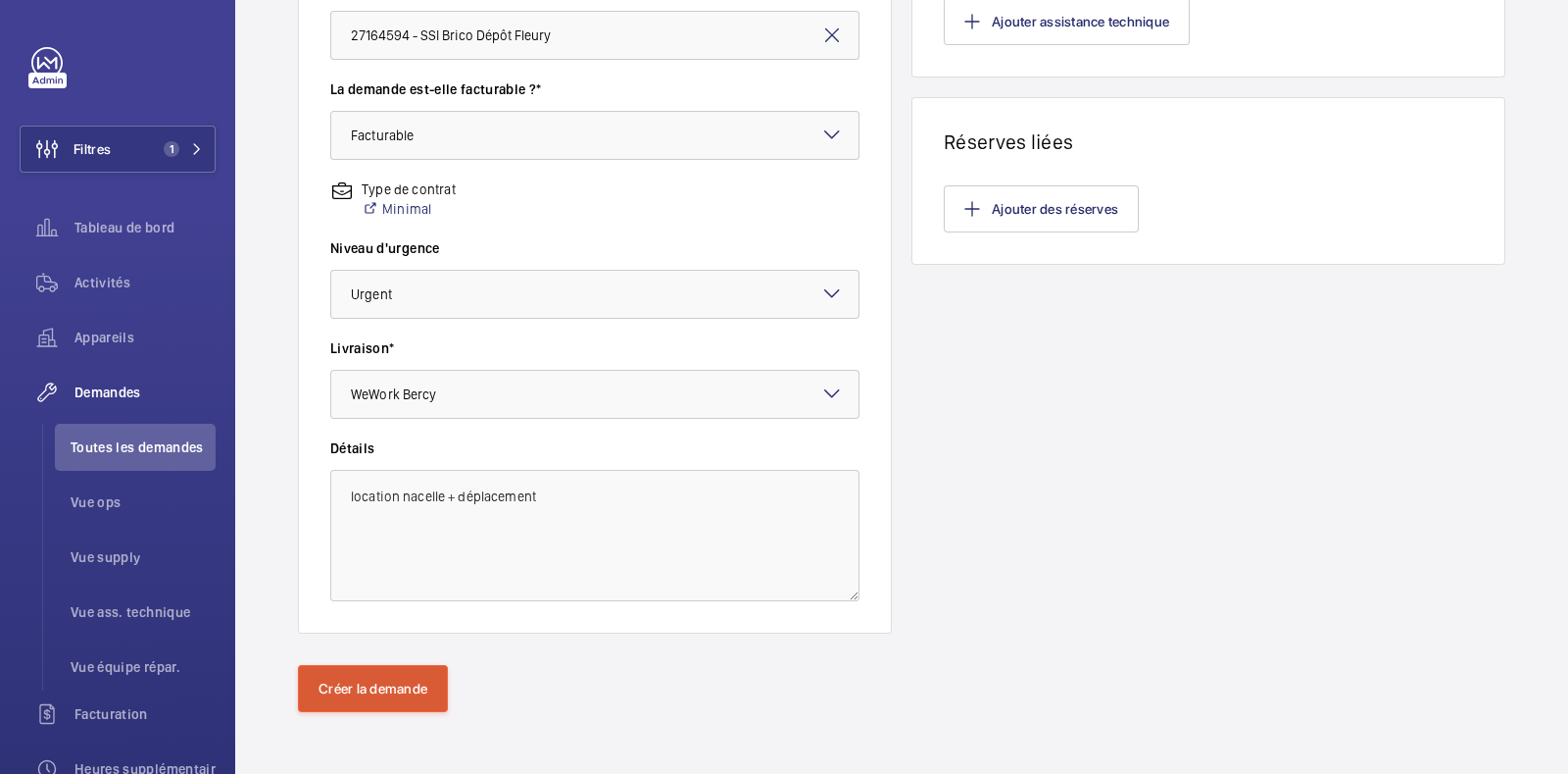
type input "1"
click at [356, 687] on button "Créer la demande" at bounding box center [373, 689] width 150 height 47
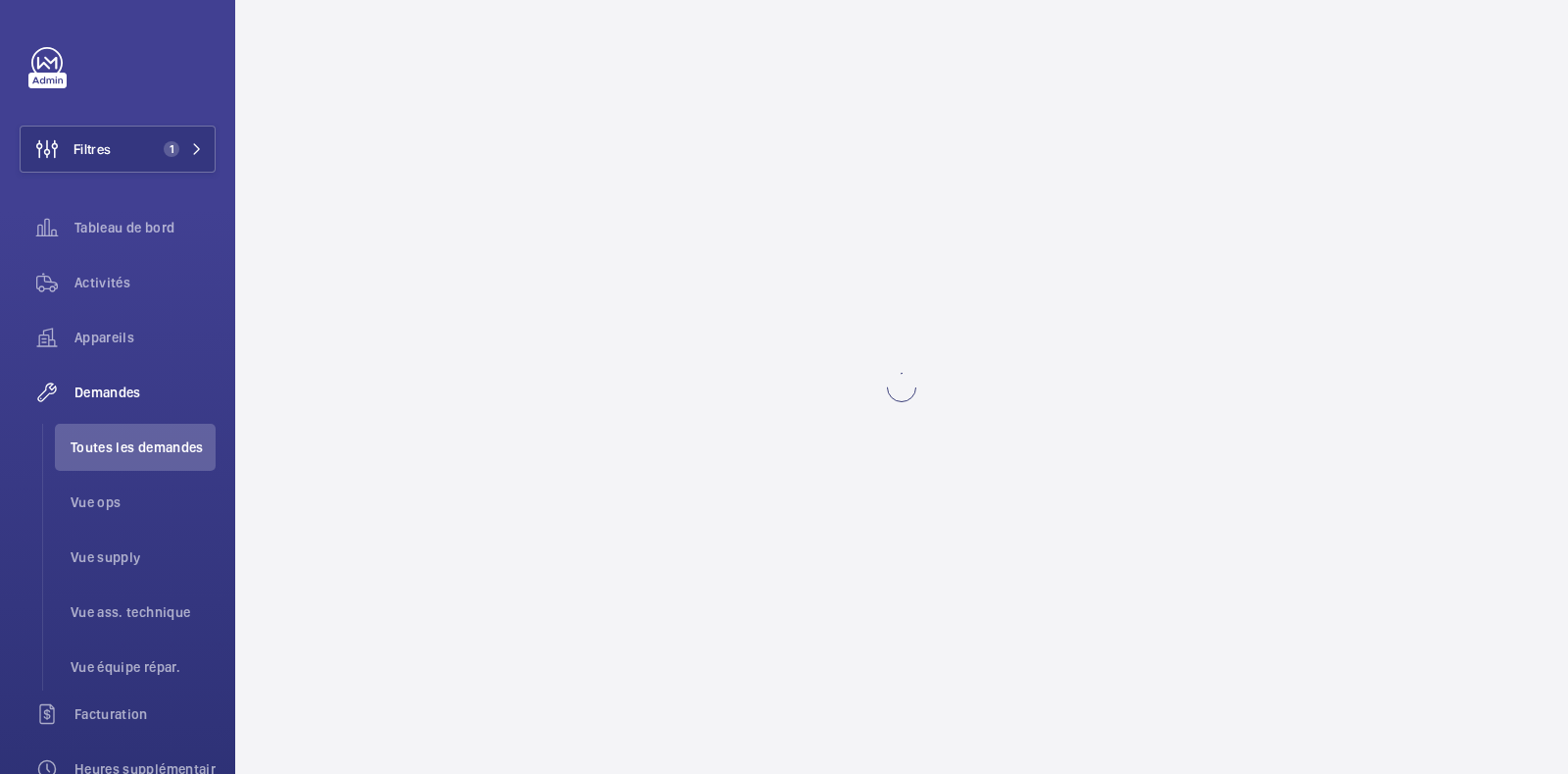
scroll to position [0, 0]
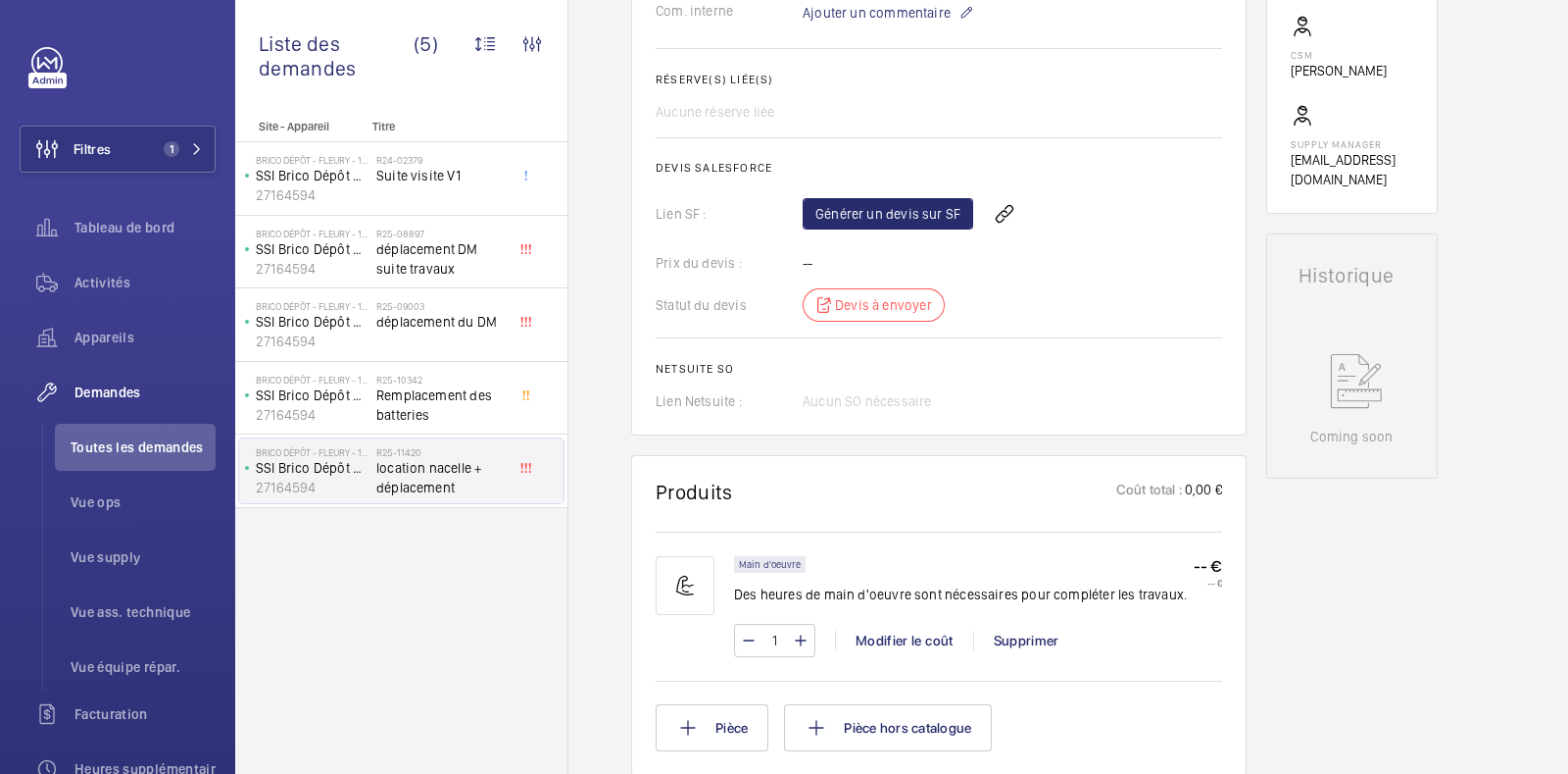
scroll to position [678, 0]
click at [905, 207] on link "Générer un devis sur SF" at bounding box center [889, 217] width 171 height 31
